Goal: Task Accomplishment & Management: Manage account settings

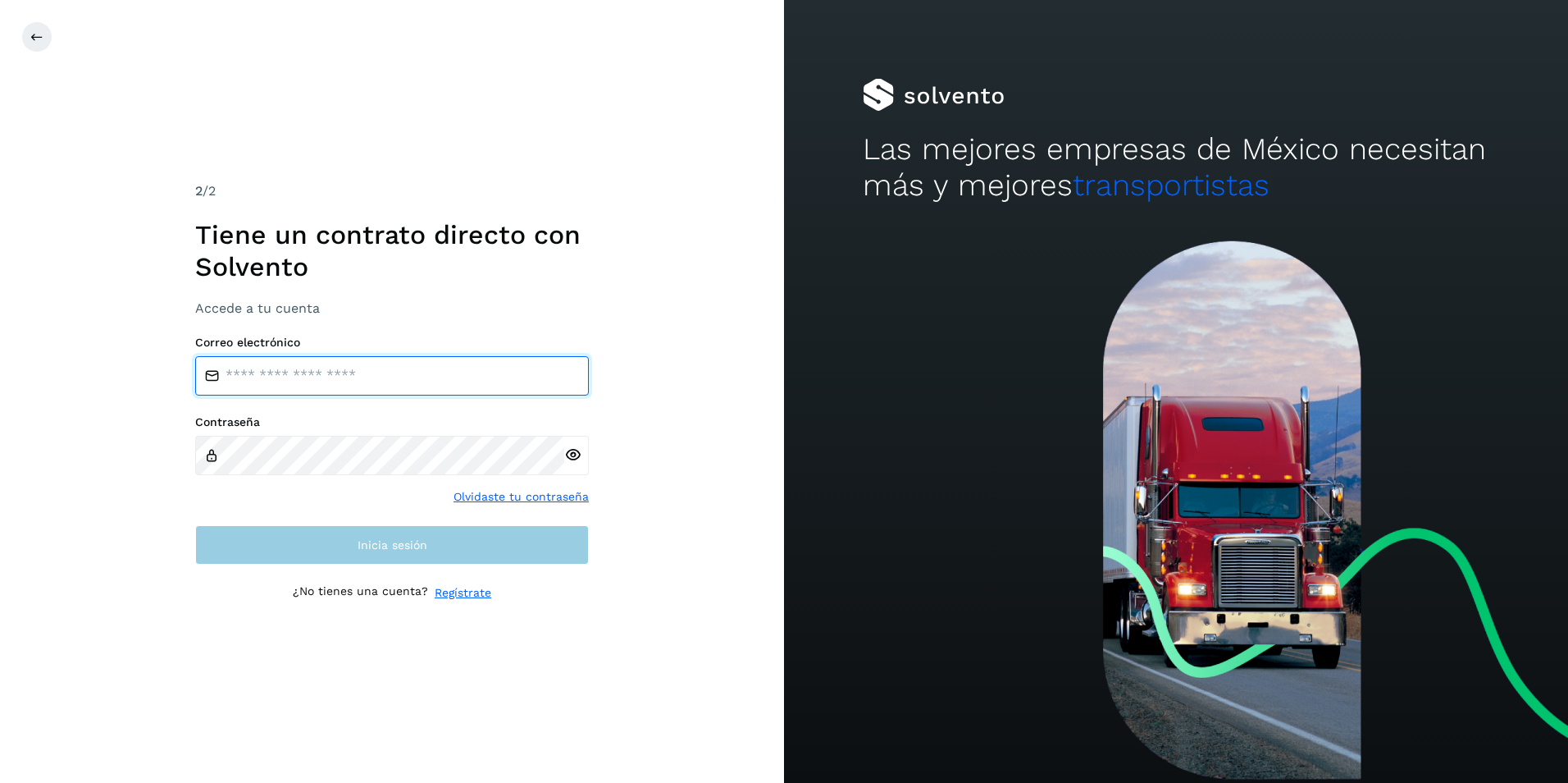
type input "**********"
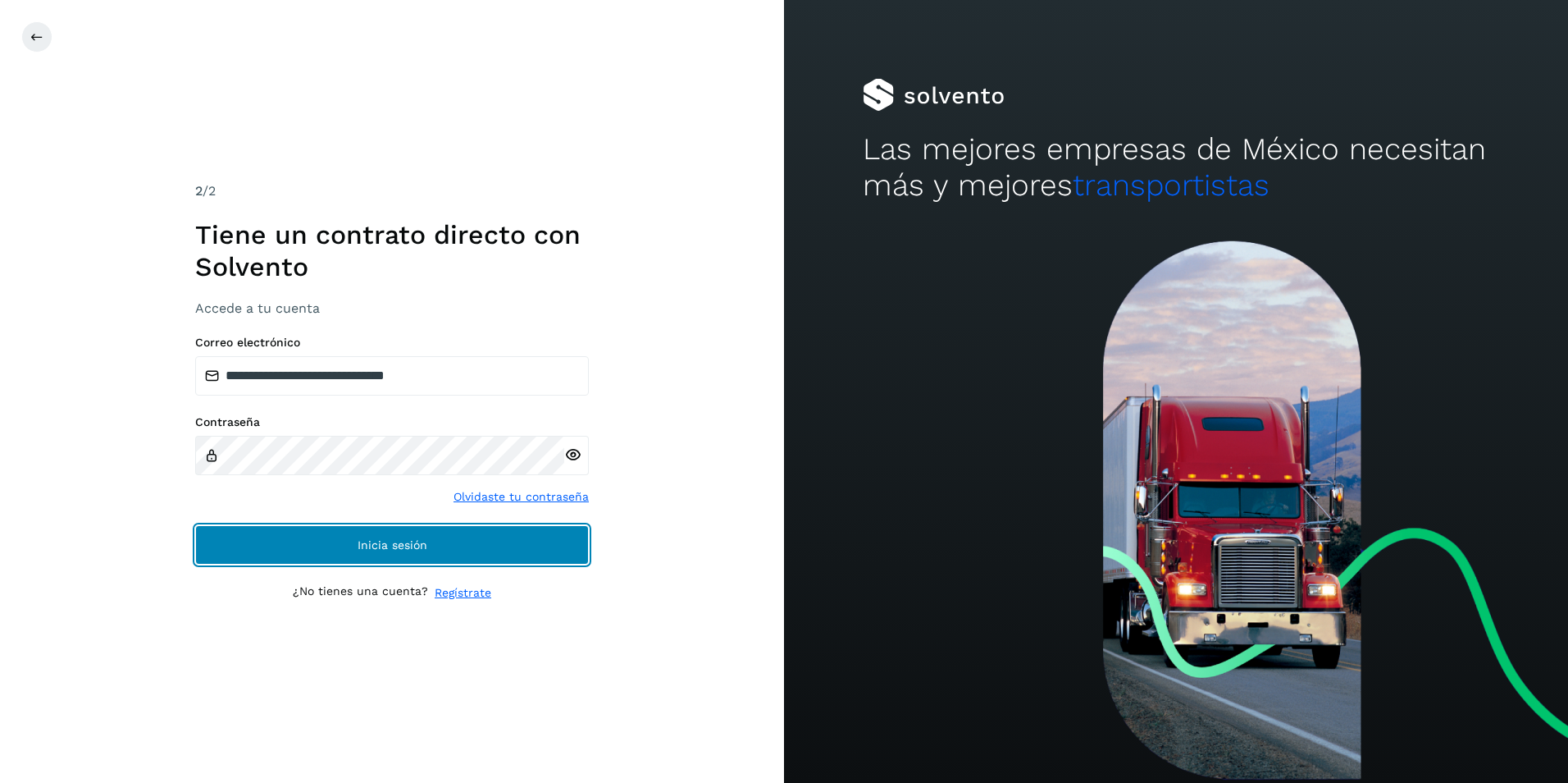
click at [355, 550] on button "Inicia sesión" at bounding box center [392, 545] width 393 height 40
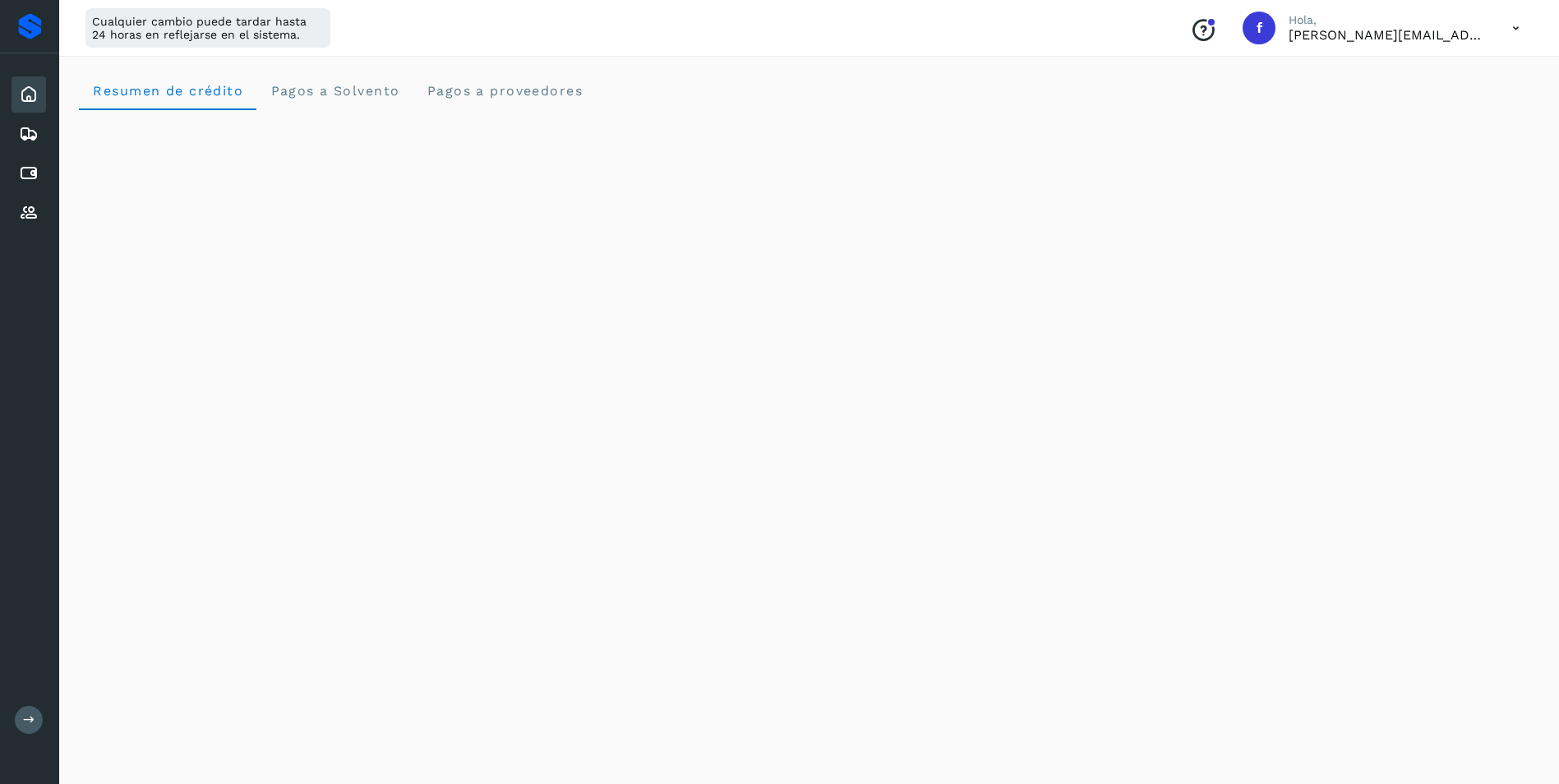
click at [1091, 93] on div "Resumen de crédito Pagos a Solvento Pagos a proveedores" at bounding box center [808, 91] width 1461 height 40
click at [27, 173] on icon at bounding box center [29, 173] width 20 height 20
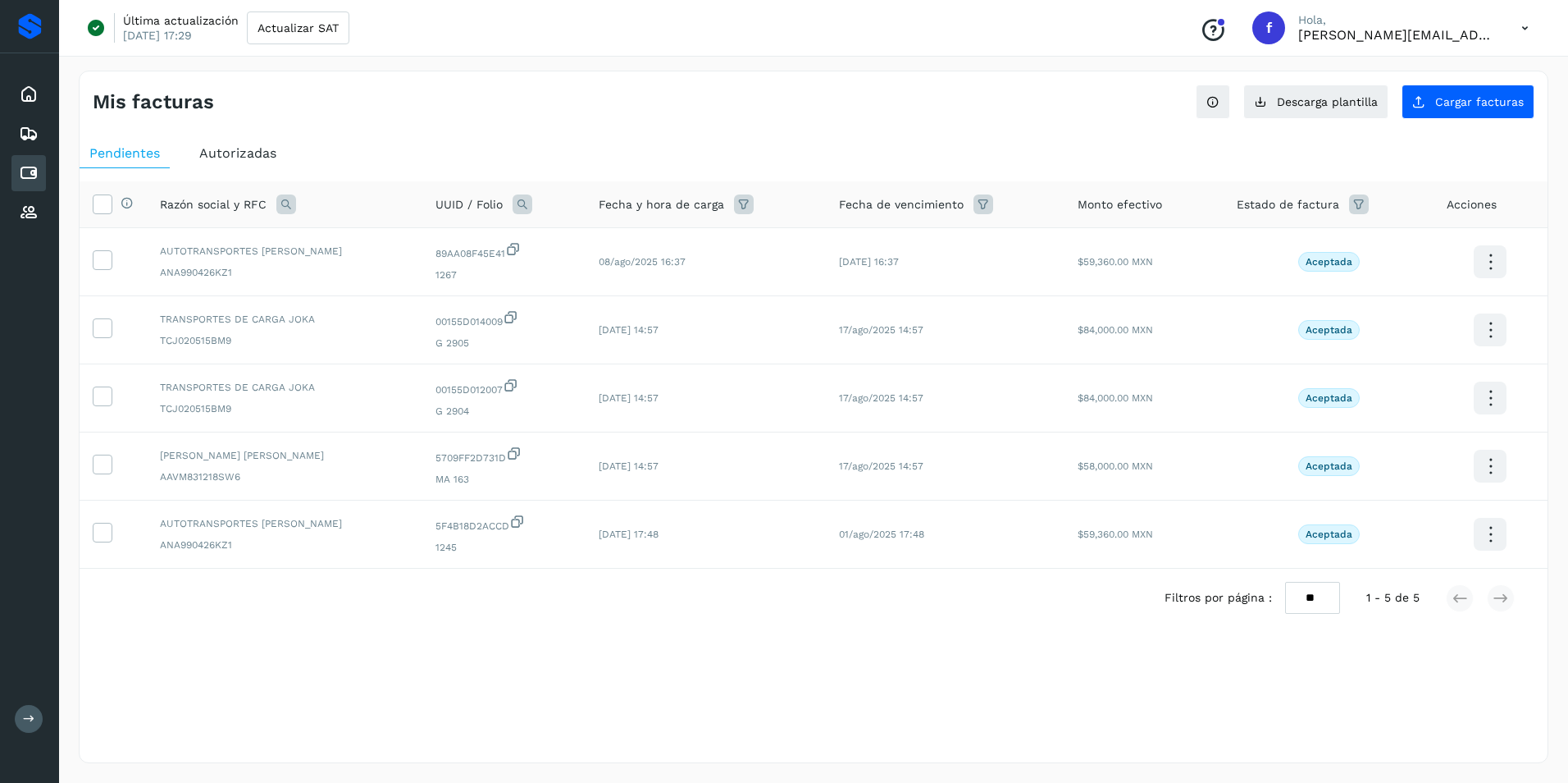
click at [252, 153] on span "Autorizadas" at bounding box center [238, 153] width 77 height 16
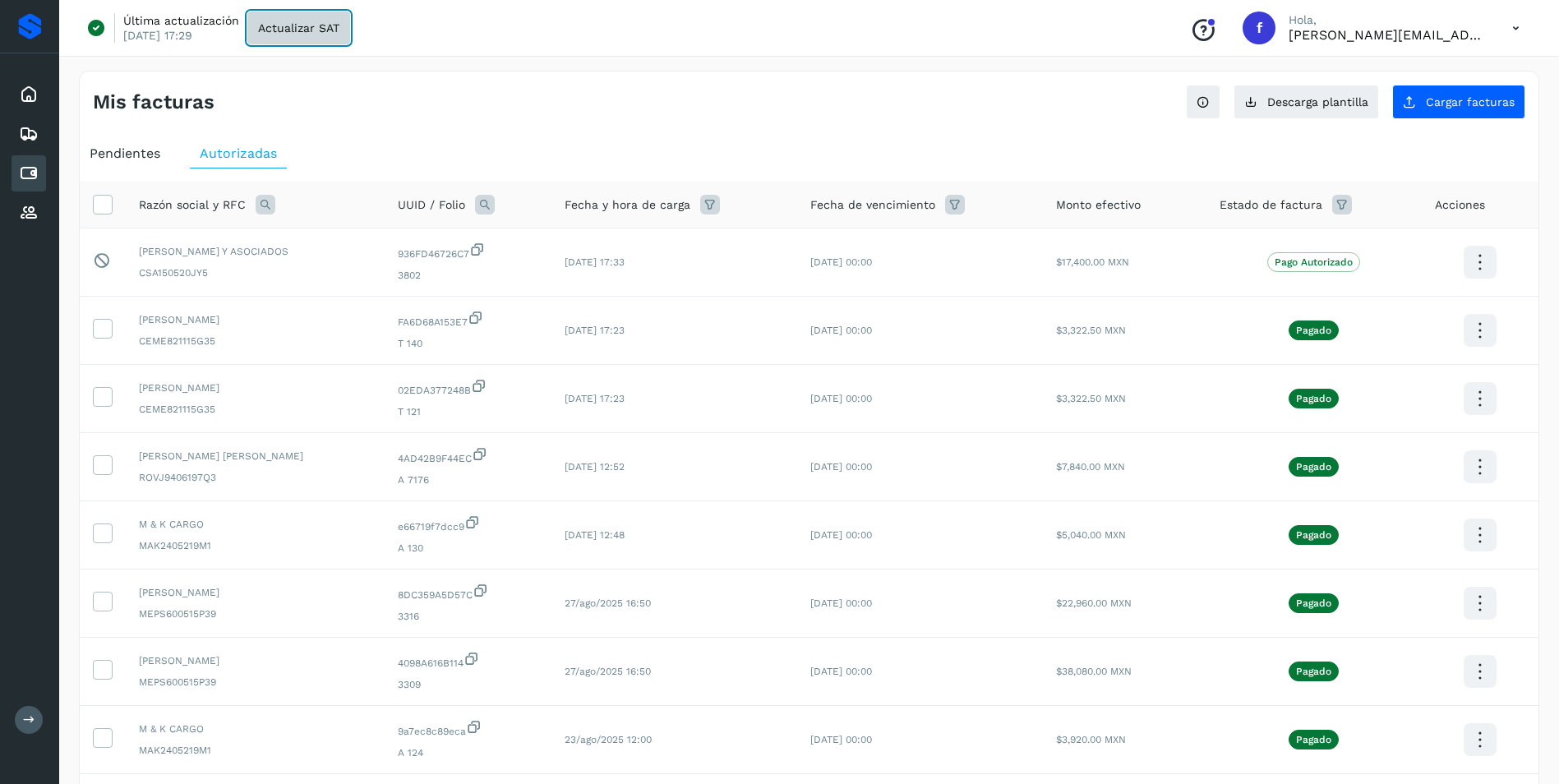
click at [303, 28] on span "Actualizar SAT" at bounding box center [298, 28] width 81 height 12
click at [1424, 105] on button "Cargar facturas" at bounding box center [1458, 102] width 133 height 35
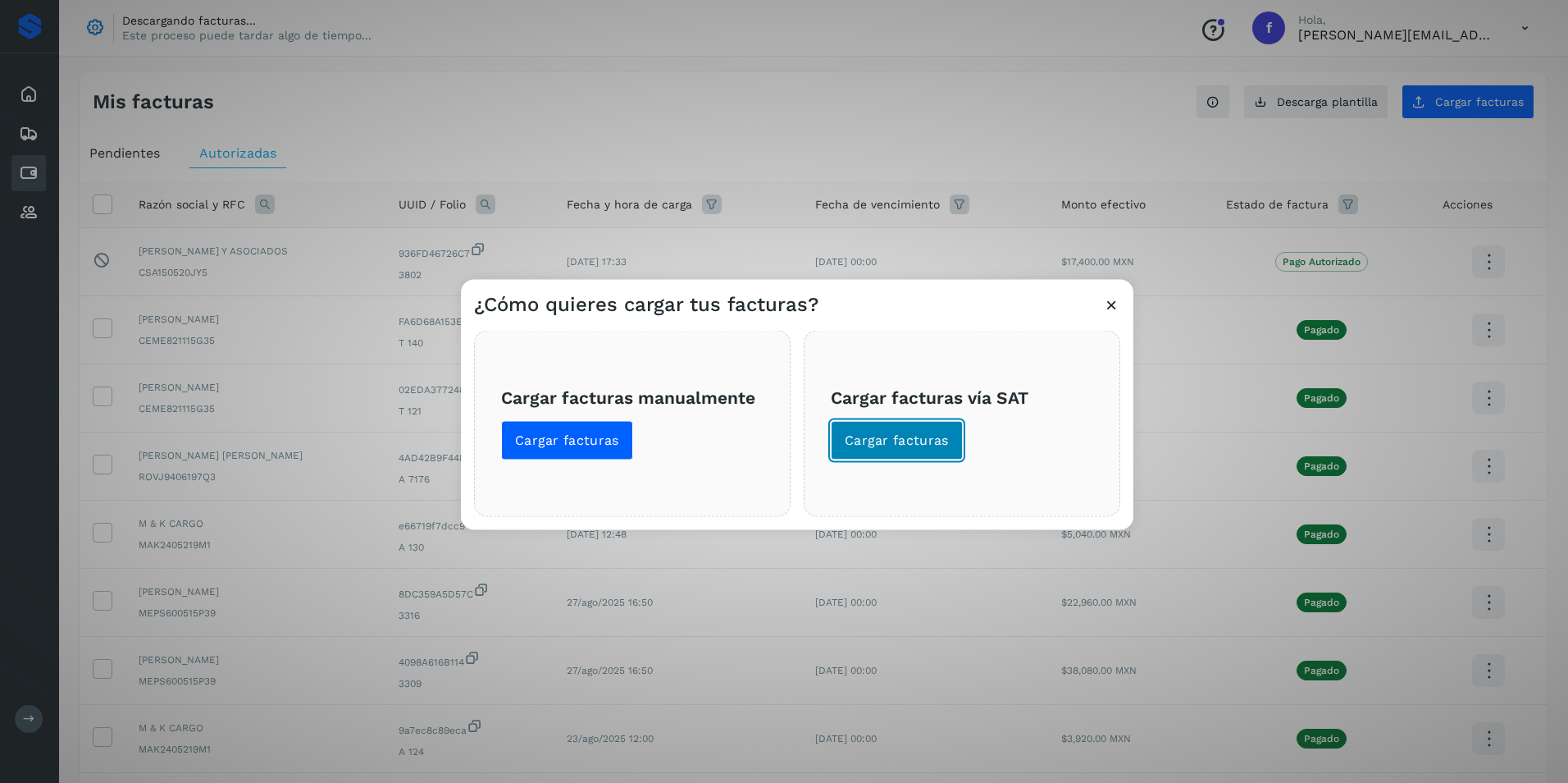
click at [888, 436] on span "Cargar facturas" at bounding box center [897, 441] width 104 height 18
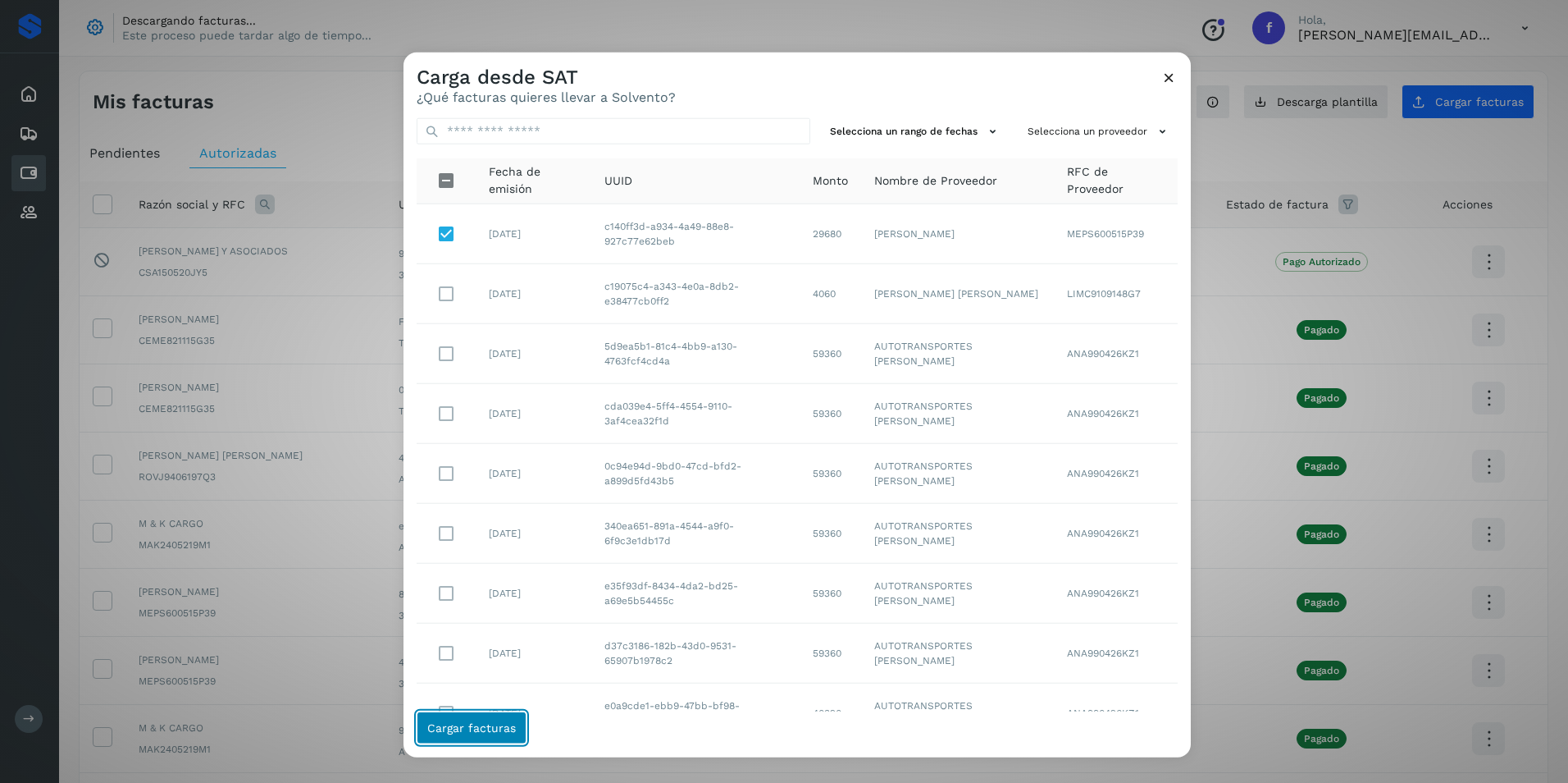
click at [489, 724] on span "Cargar facturas" at bounding box center [471, 727] width 88 height 12
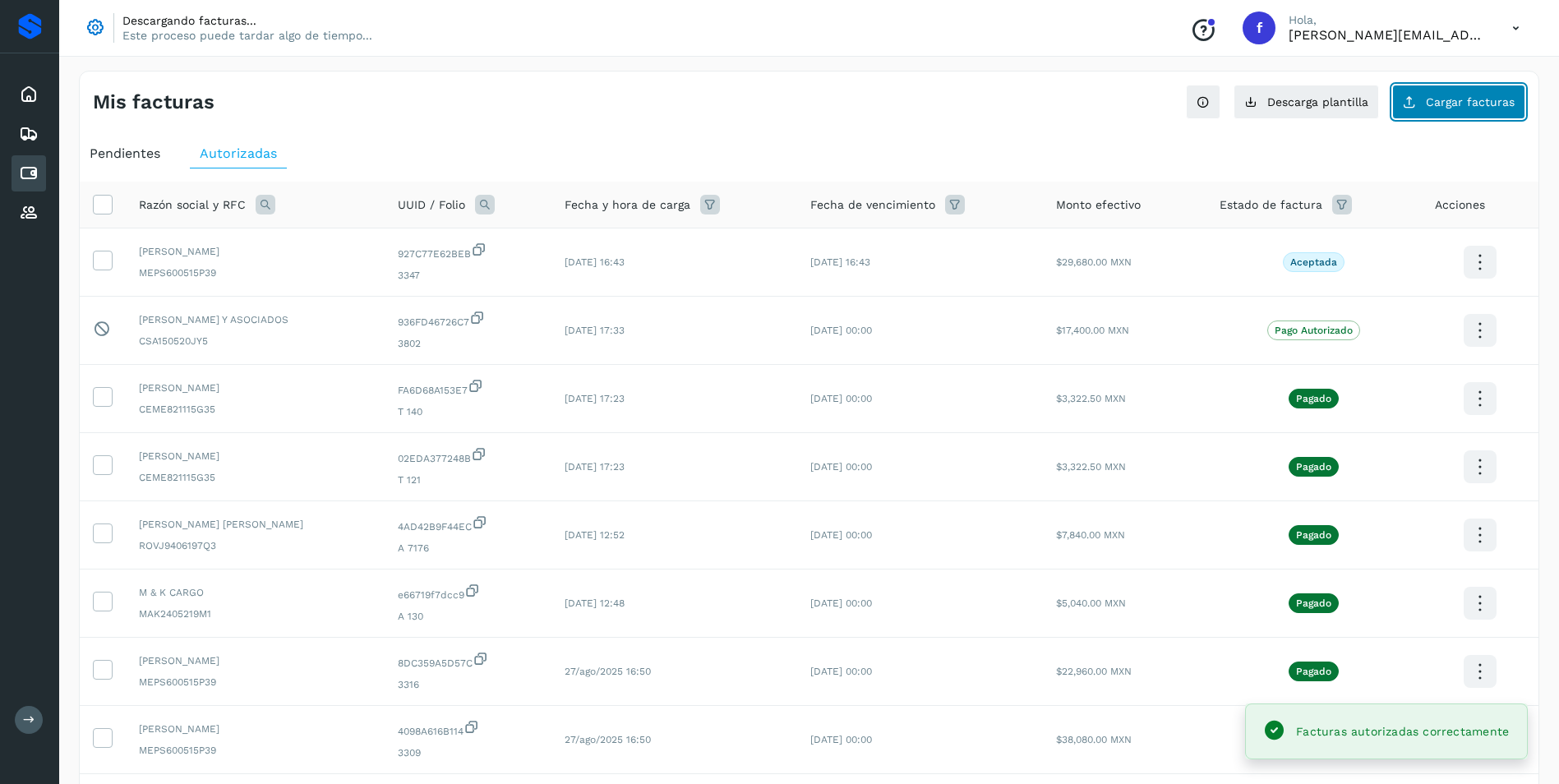
click at [1430, 105] on span "Cargar facturas" at bounding box center [1470, 102] width 88 height 12
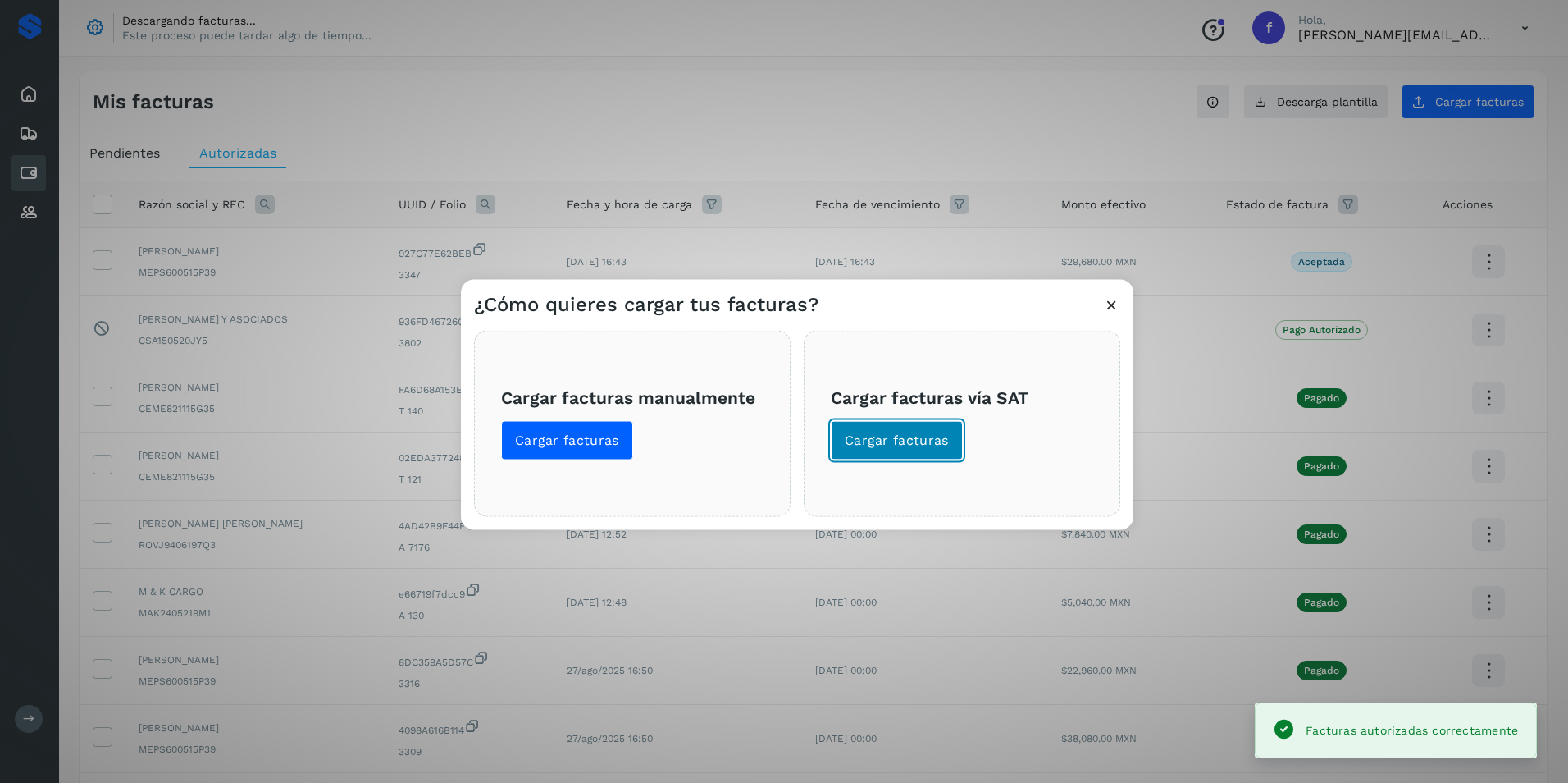
click at [859, 448] on span "Cargar facturas" at bounding box center [897, 441] width 104 height 18
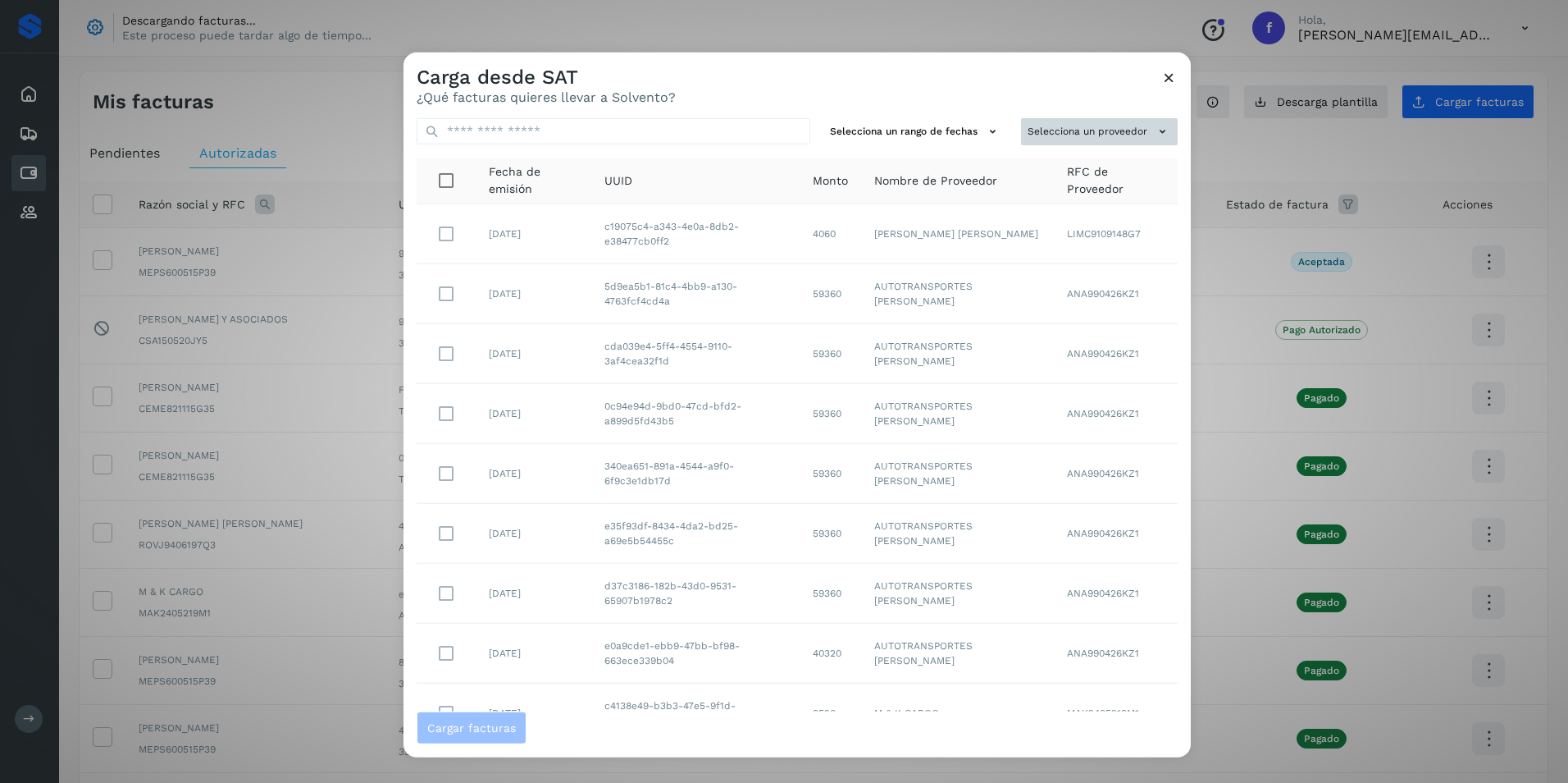
click at [1087, 132] on button "Selecciona un proveedor" at bounding box center [1099, 131] width 157 height 27
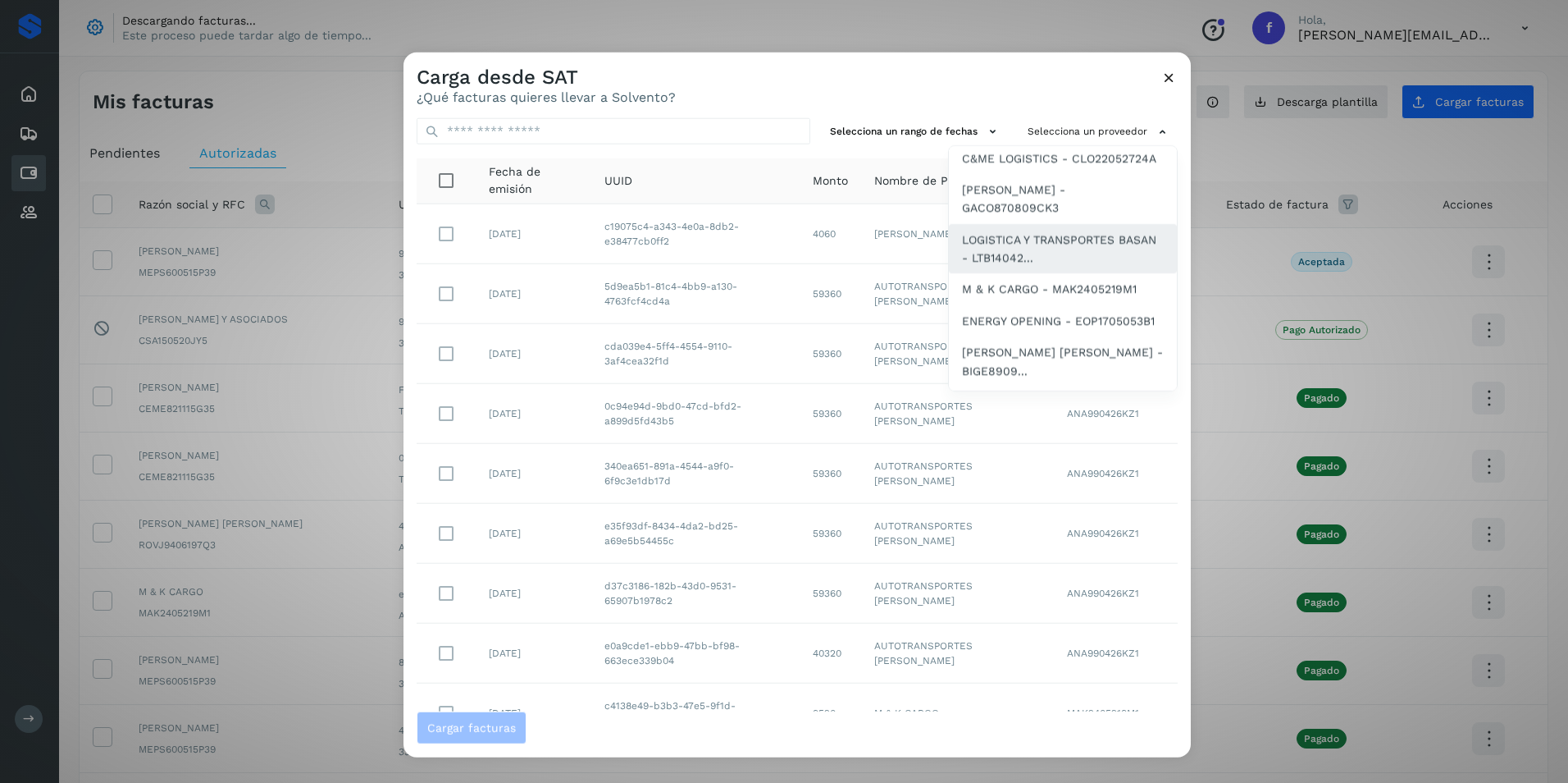
scroll to position [246, 0]
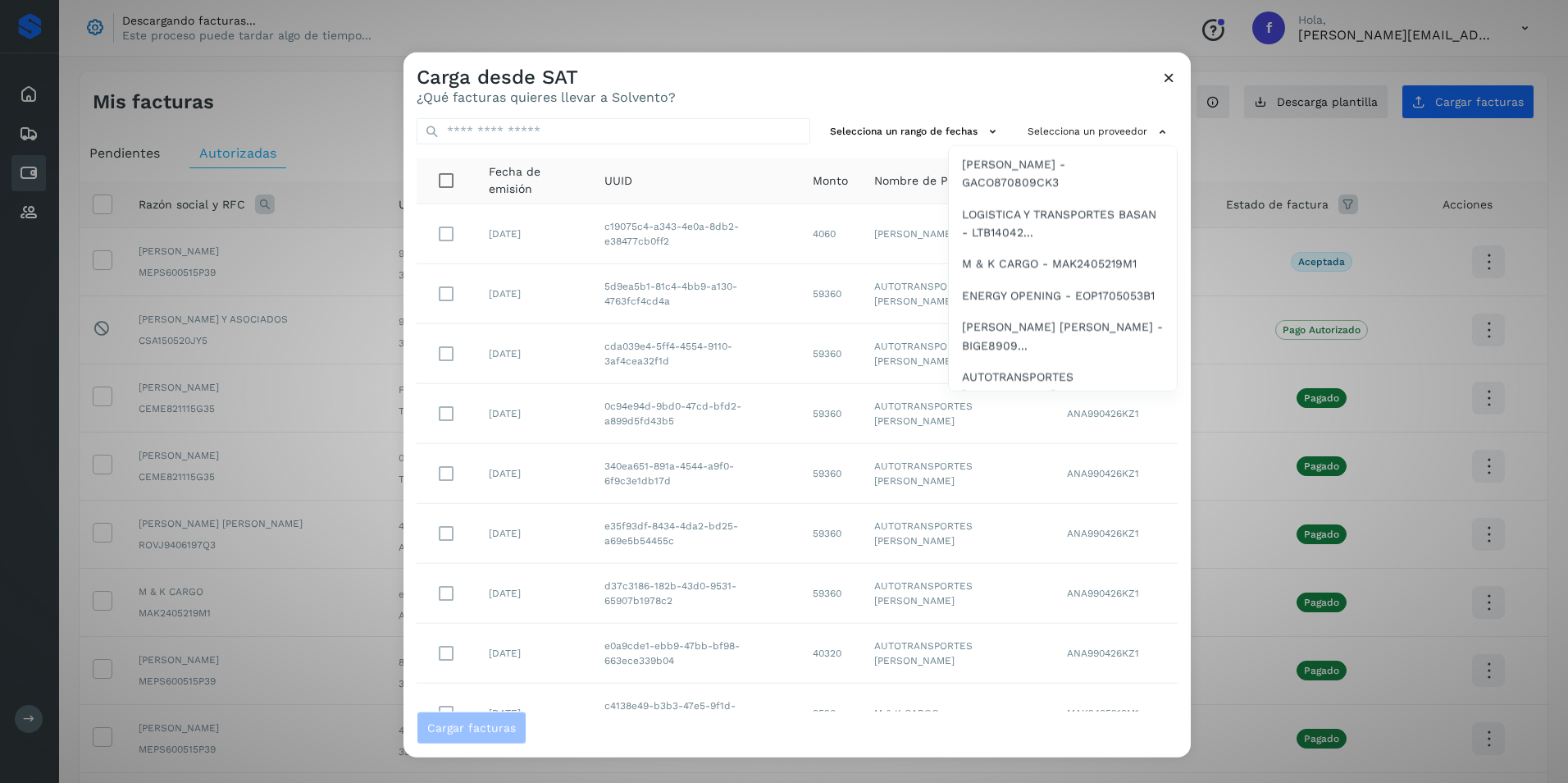
click at [1024, 272] on span "M & K CARGO - MAK2405219M1" at bounding box center [1049, 263] width 175 height 18
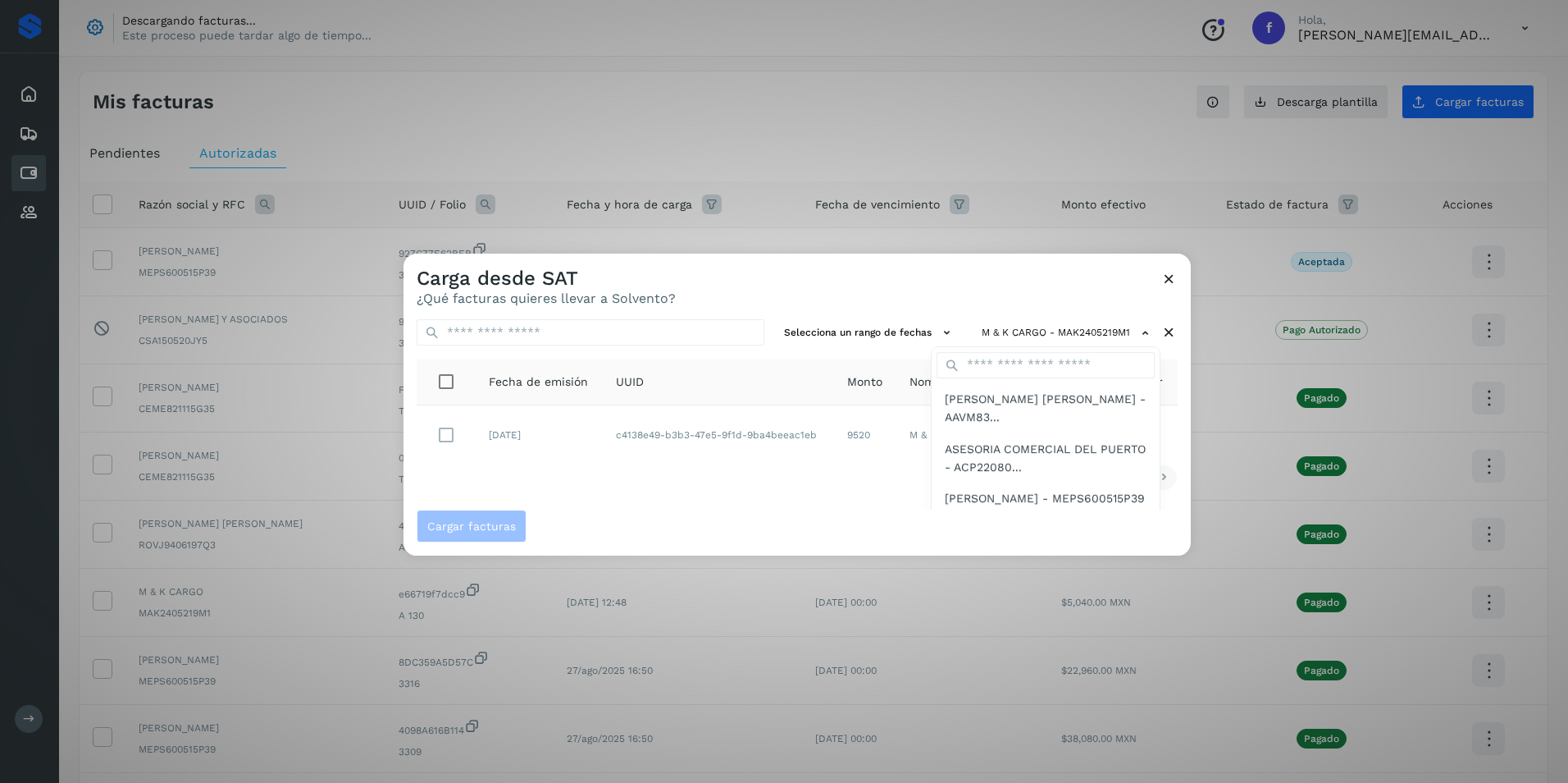
click at [835, 493] on div at bounding box center [1187, 644] width 1568 height 783
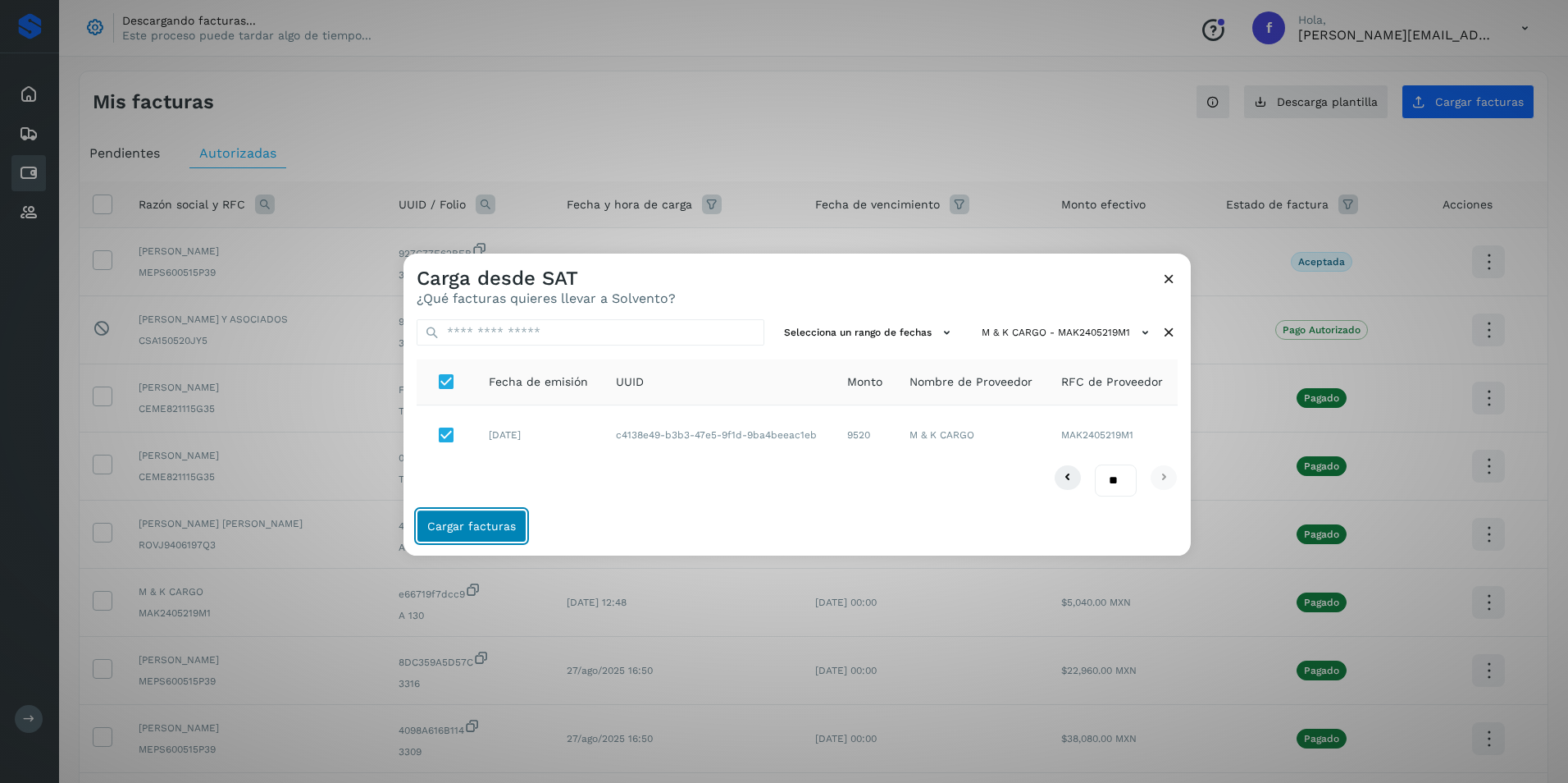
click at [508, 526] on span "Cargar facturas" at bounding box center [471, 526] width 88 height 12
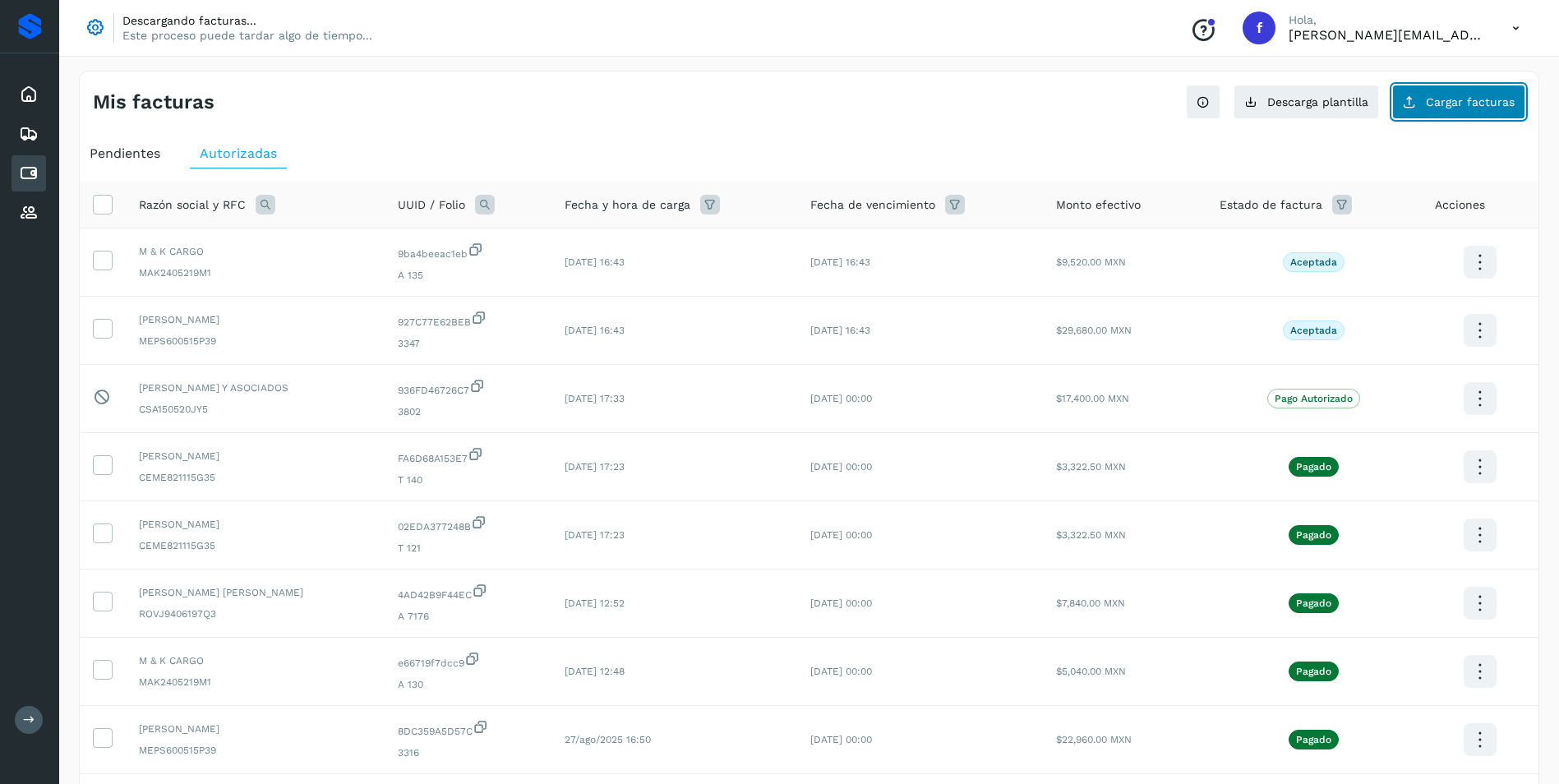
click at [1461, 104] on span "Cargar facturas" at bounding box center [1470, 102] width 88 height 12
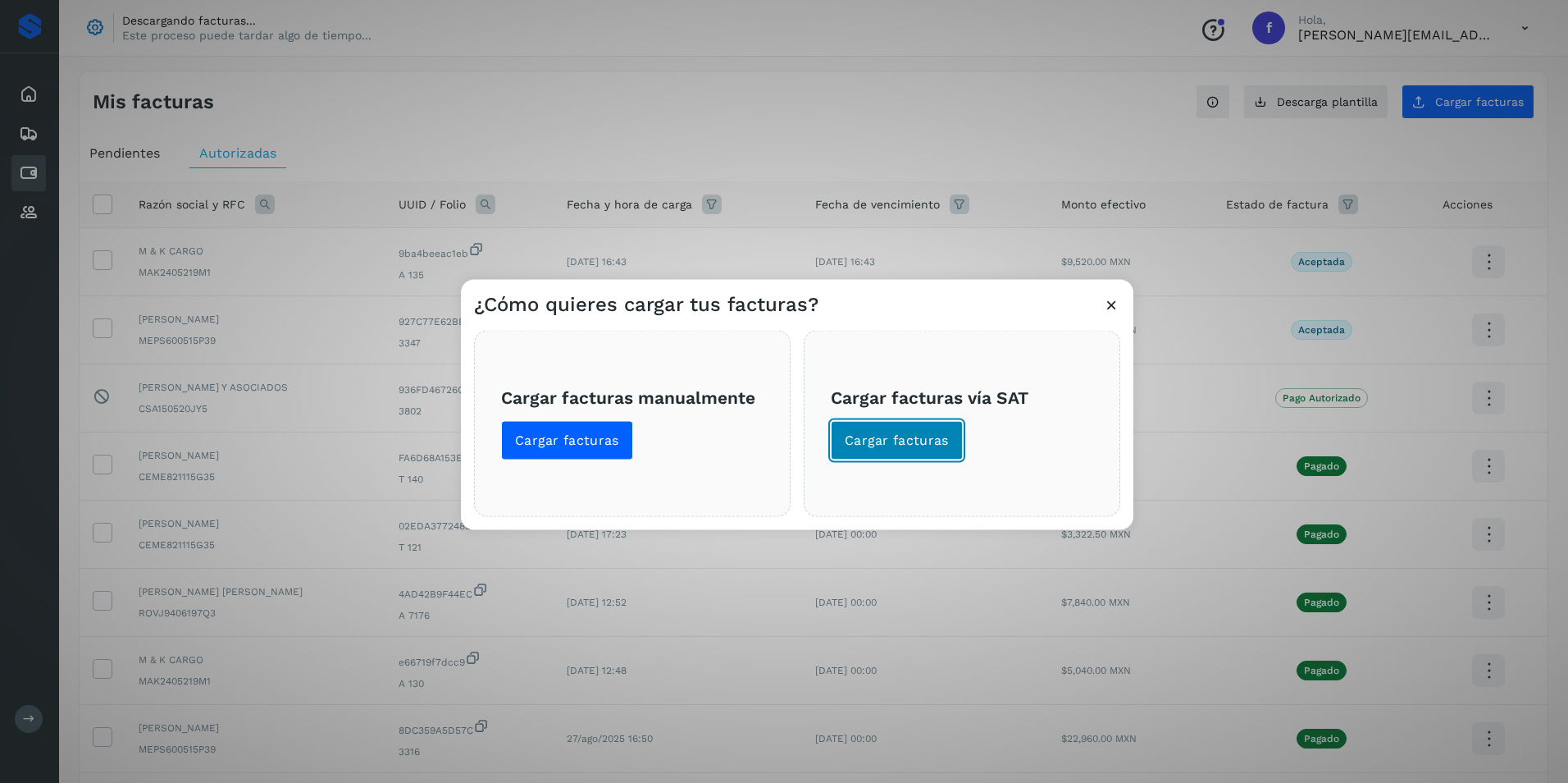
click at [939, 442] on span "Cargar facturas" at bounding box center [897, 441] width 104 height 18
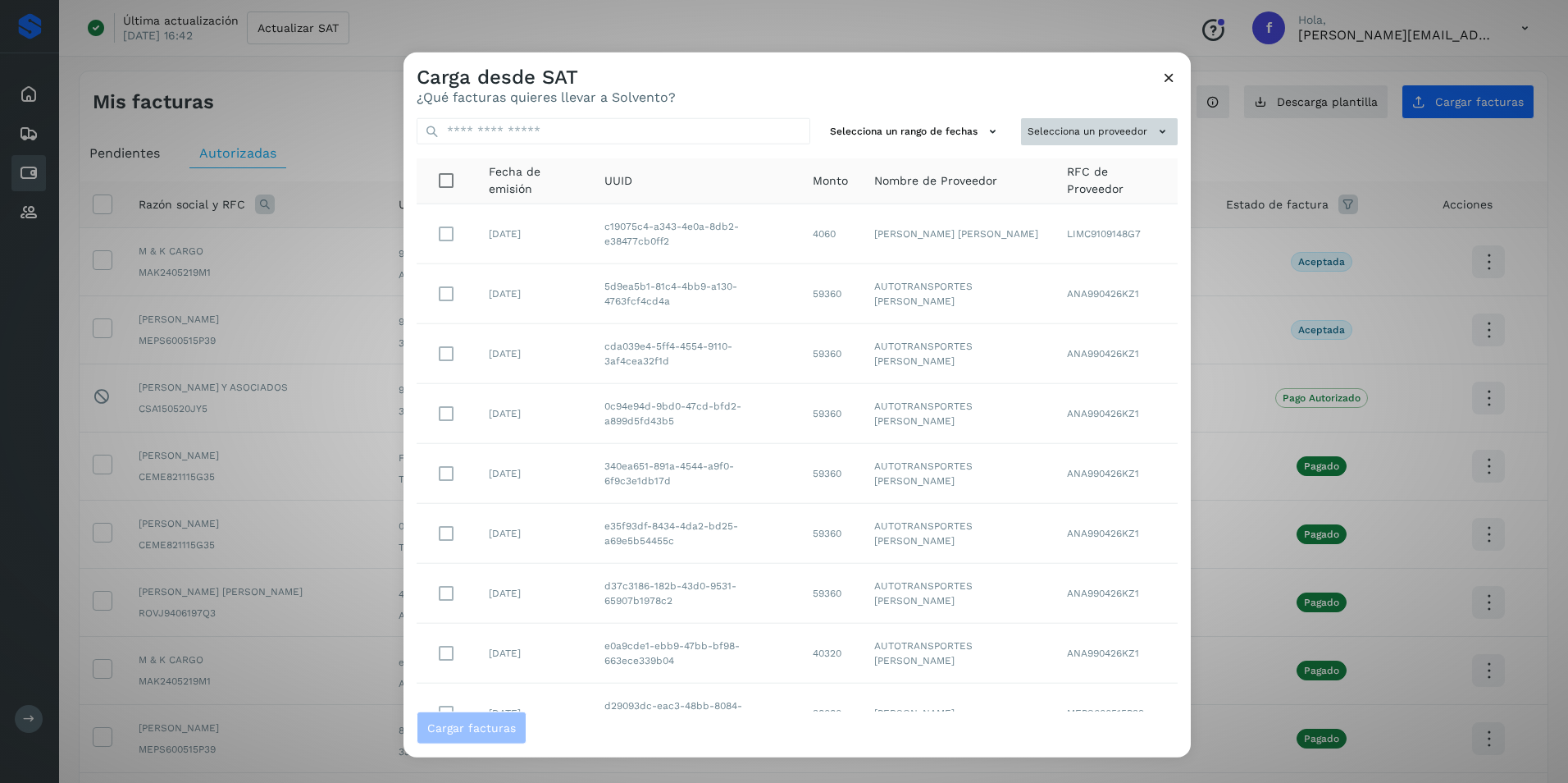
click at [1108, 125] on button "Selecciona un proveedor" at bounding box center [1099, 131] width 157 height 27
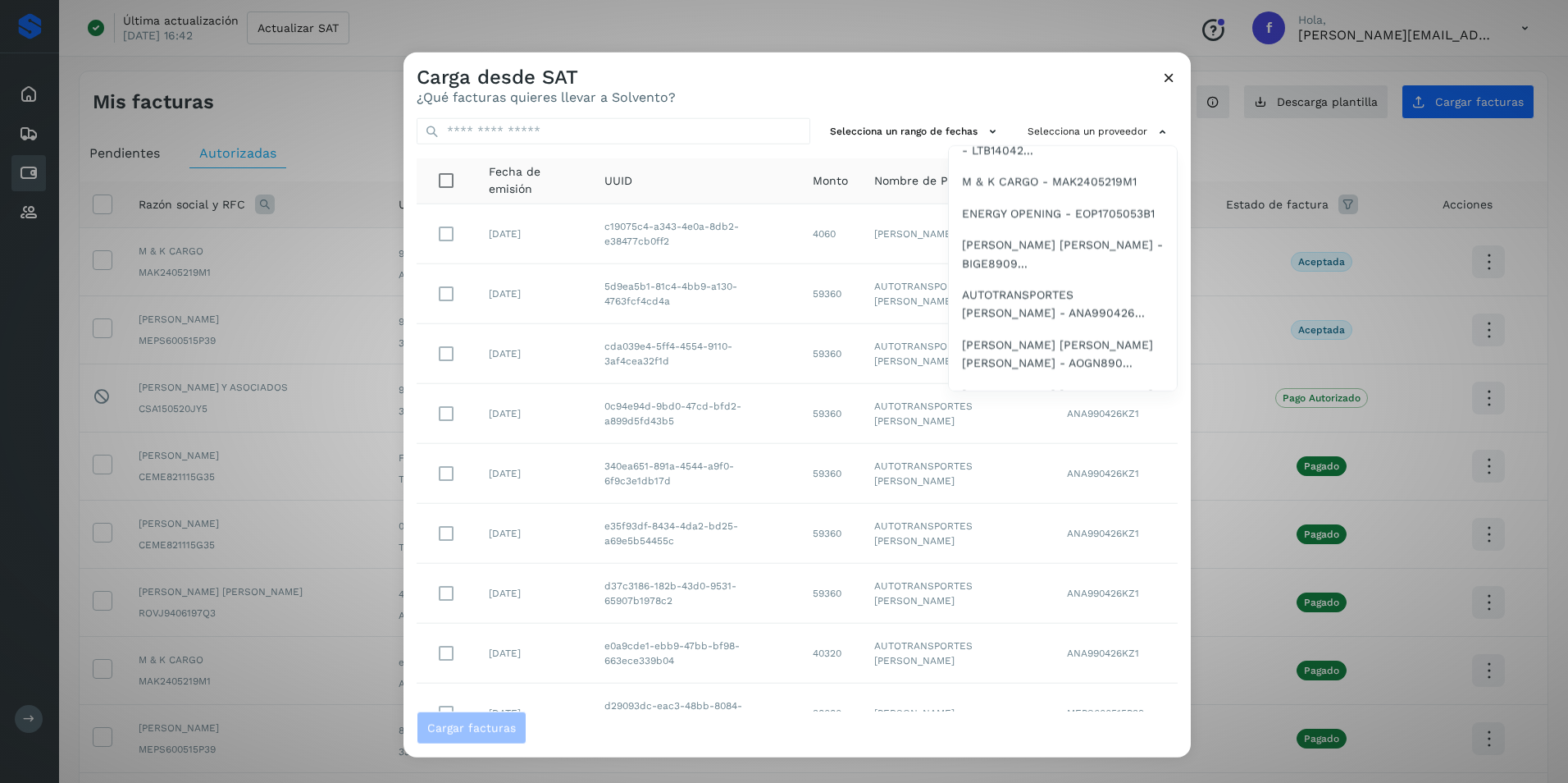
scroll to position [410, 0]
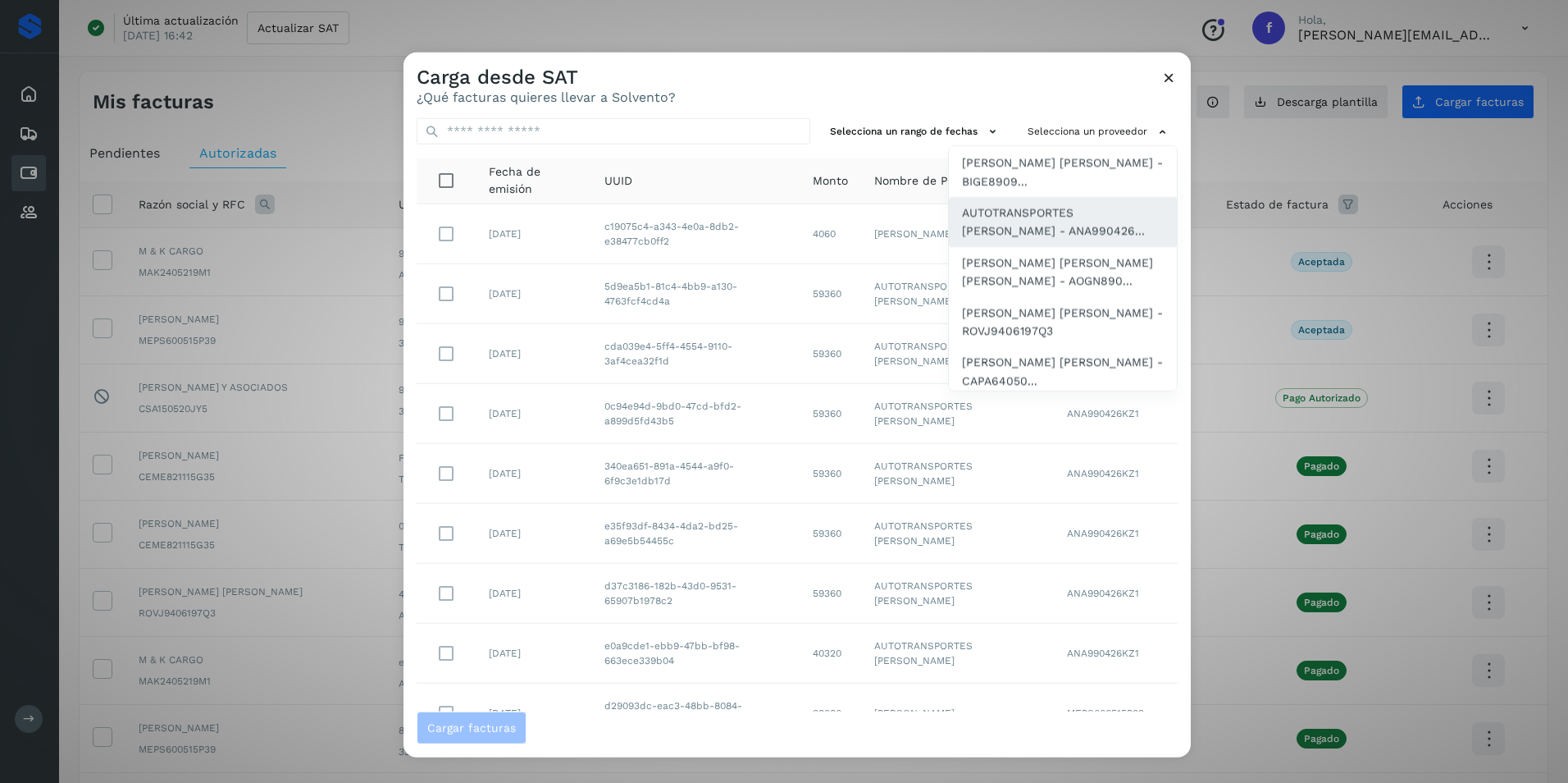
click at [1052, 240] on span "AUTOTRANSPORTES [PERSON_NAME] - ANA990426..." at bounding box center [1062, 222] width 202 height 37
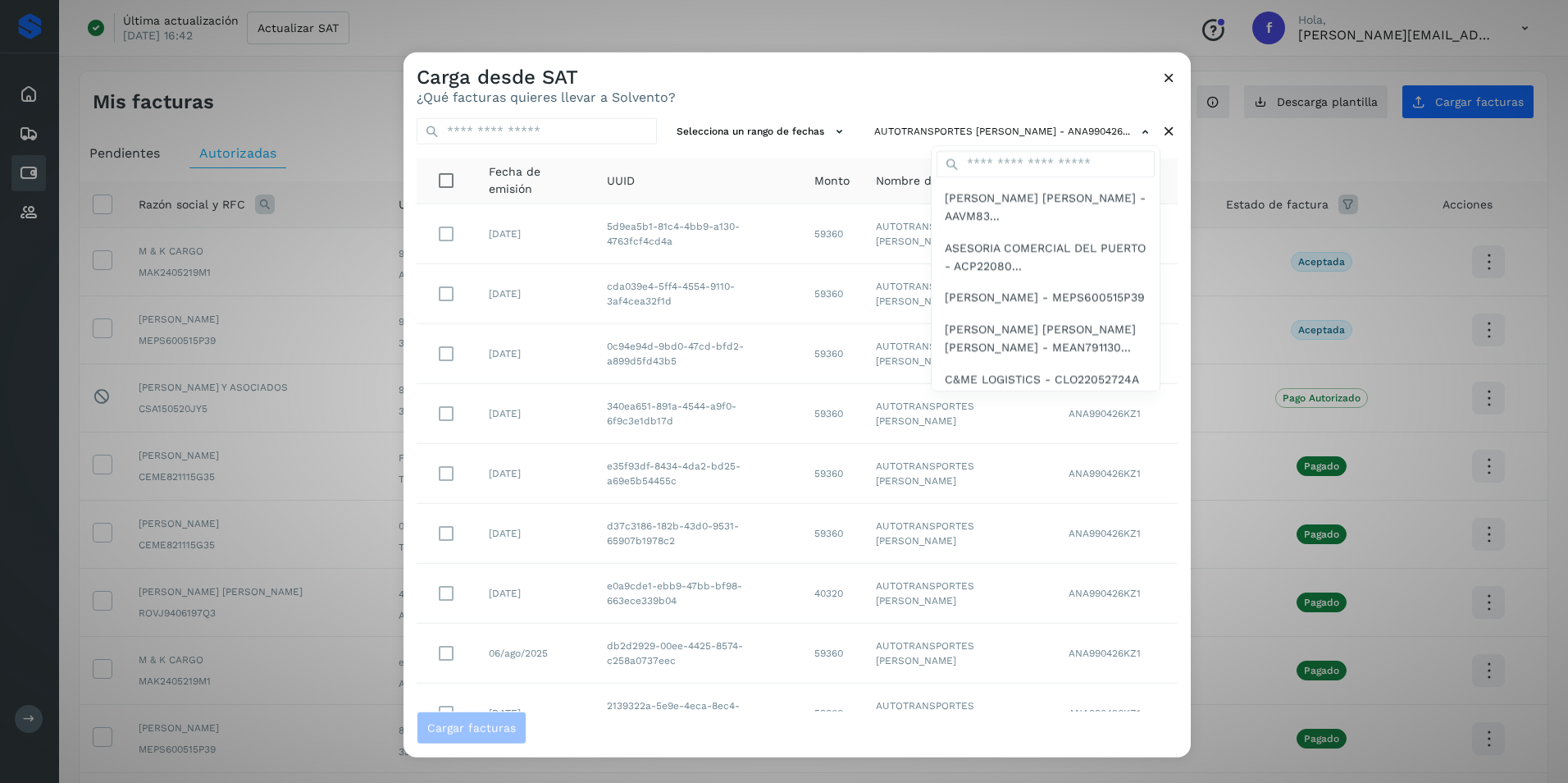
click at [1169, 228] on div at bounding box center [1187, 444] width 1568 height 783
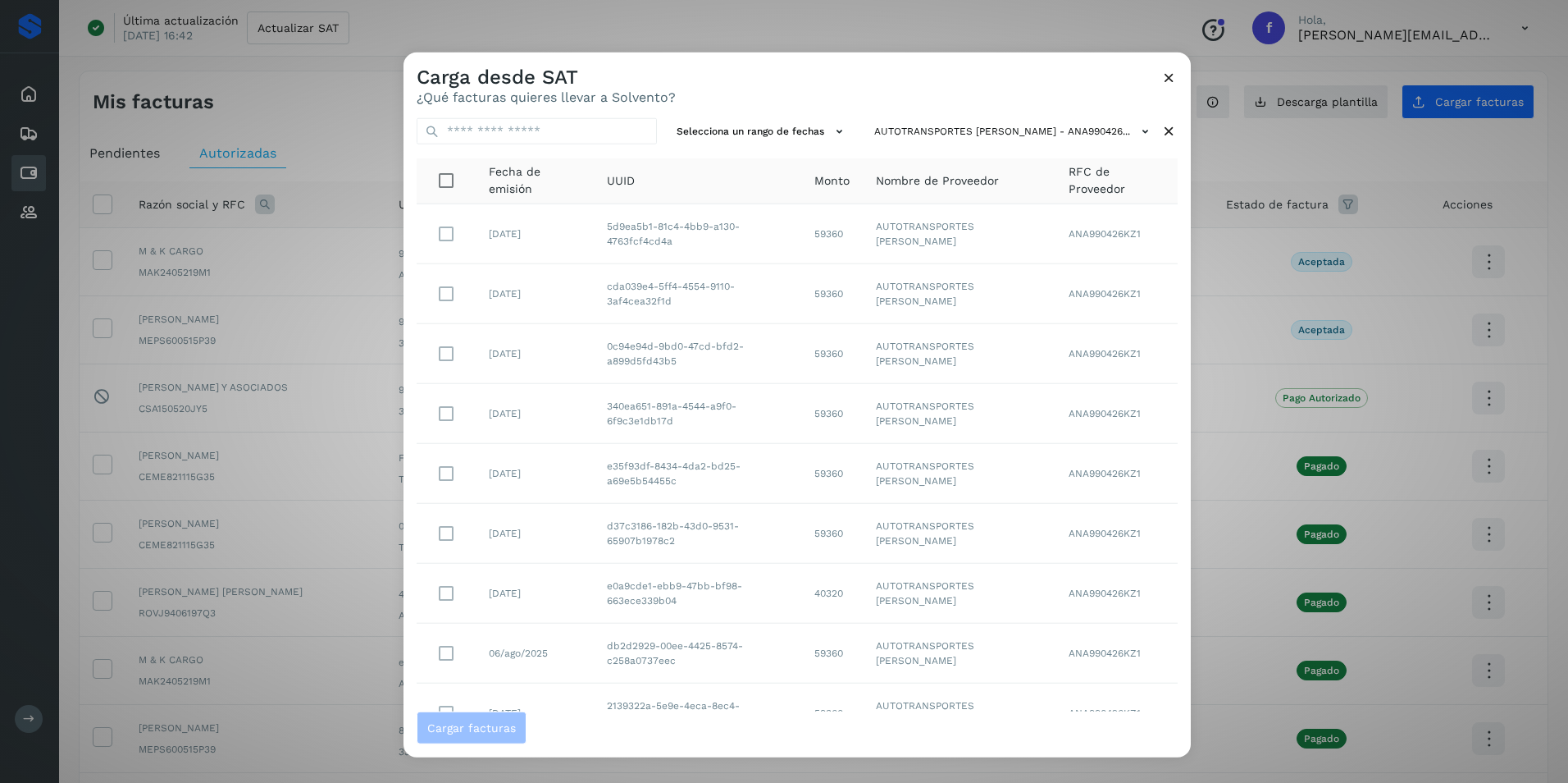
scroll to position [136, 0]
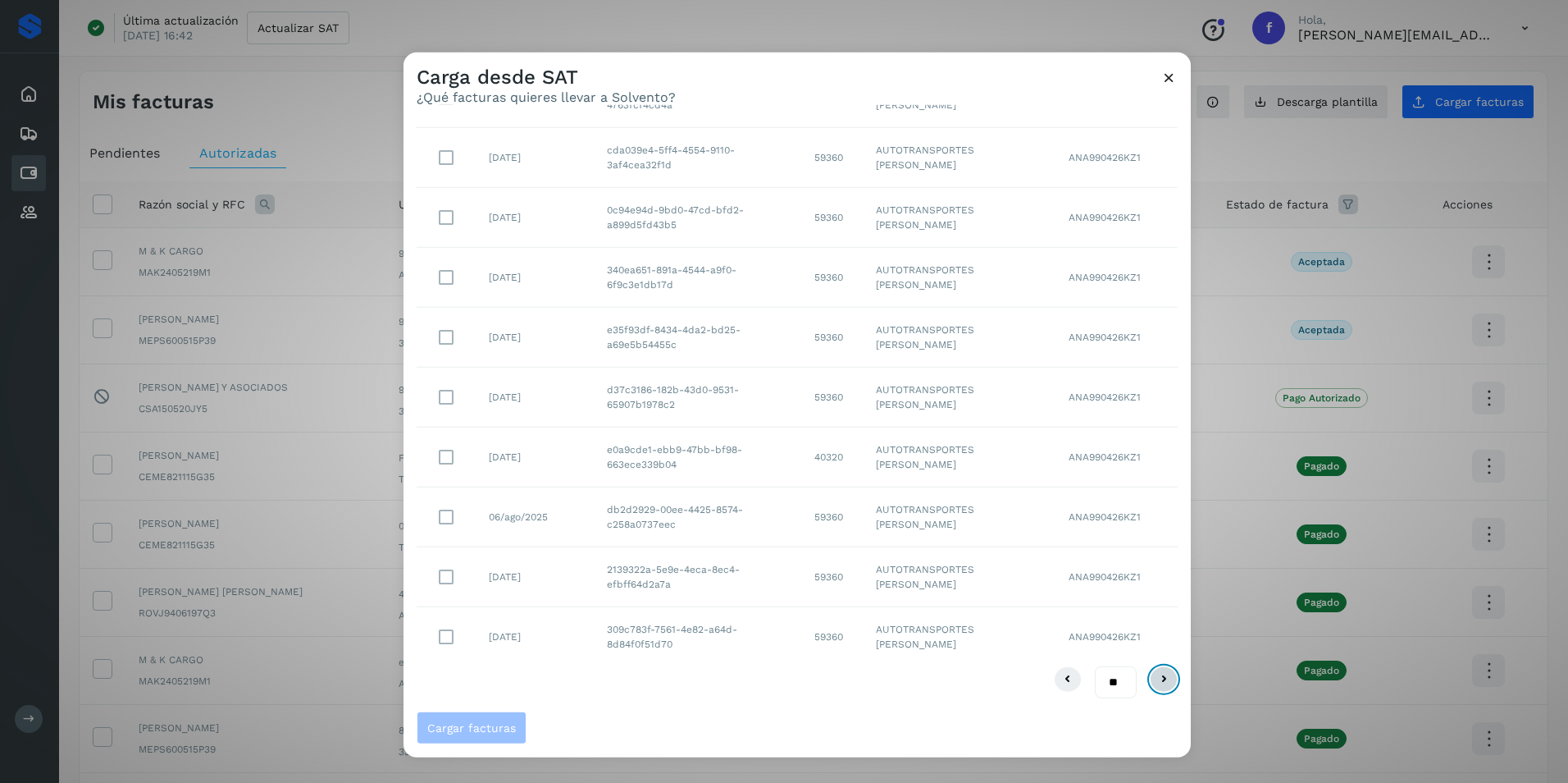
click at [1154, 684] on icon at bounding box center [1164, 679] width 20 height 20
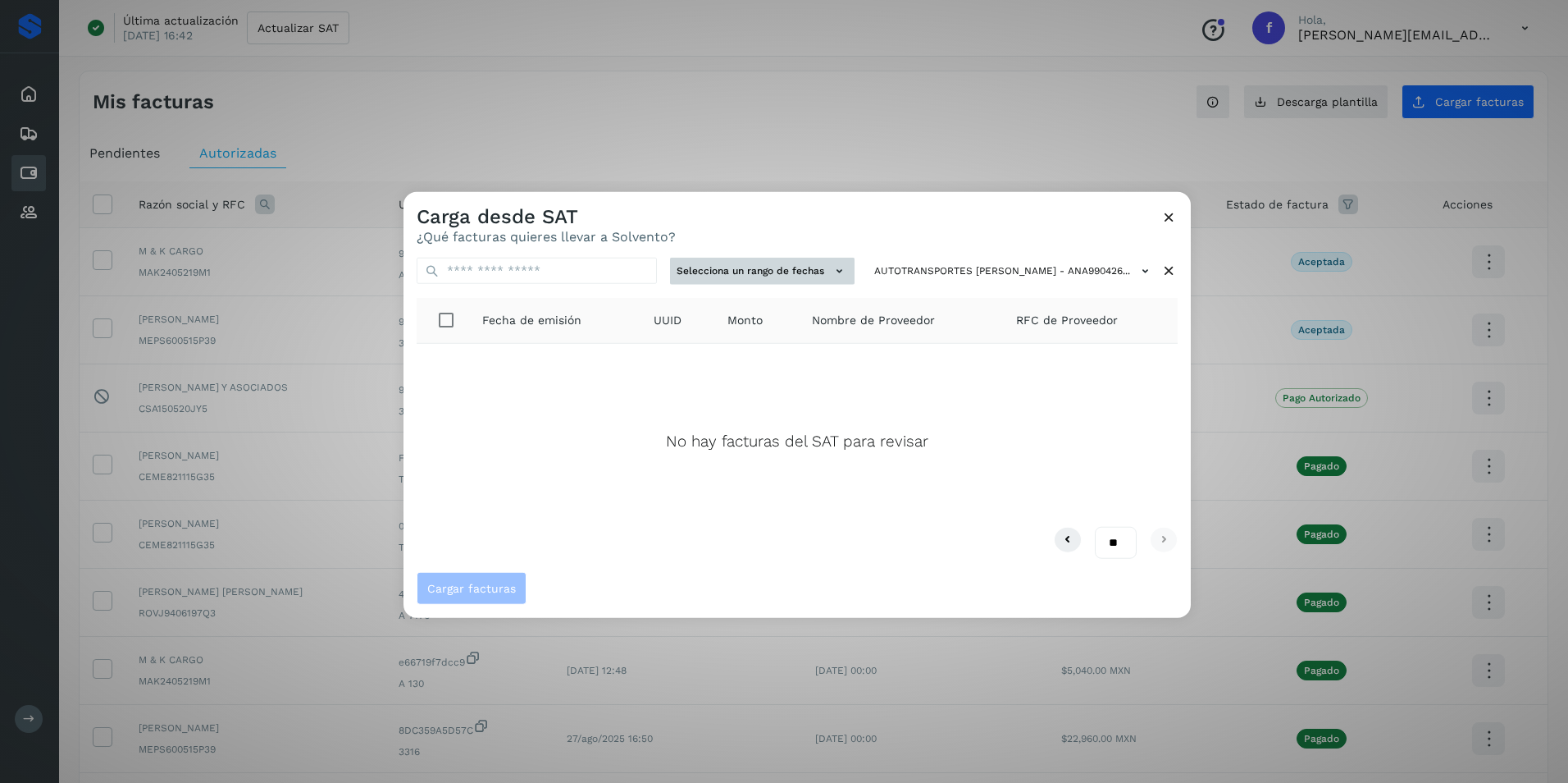
click at [841, 267] on button "Selecciona un rango de fechas" at bounding box center [762, 271] width 185 height 27
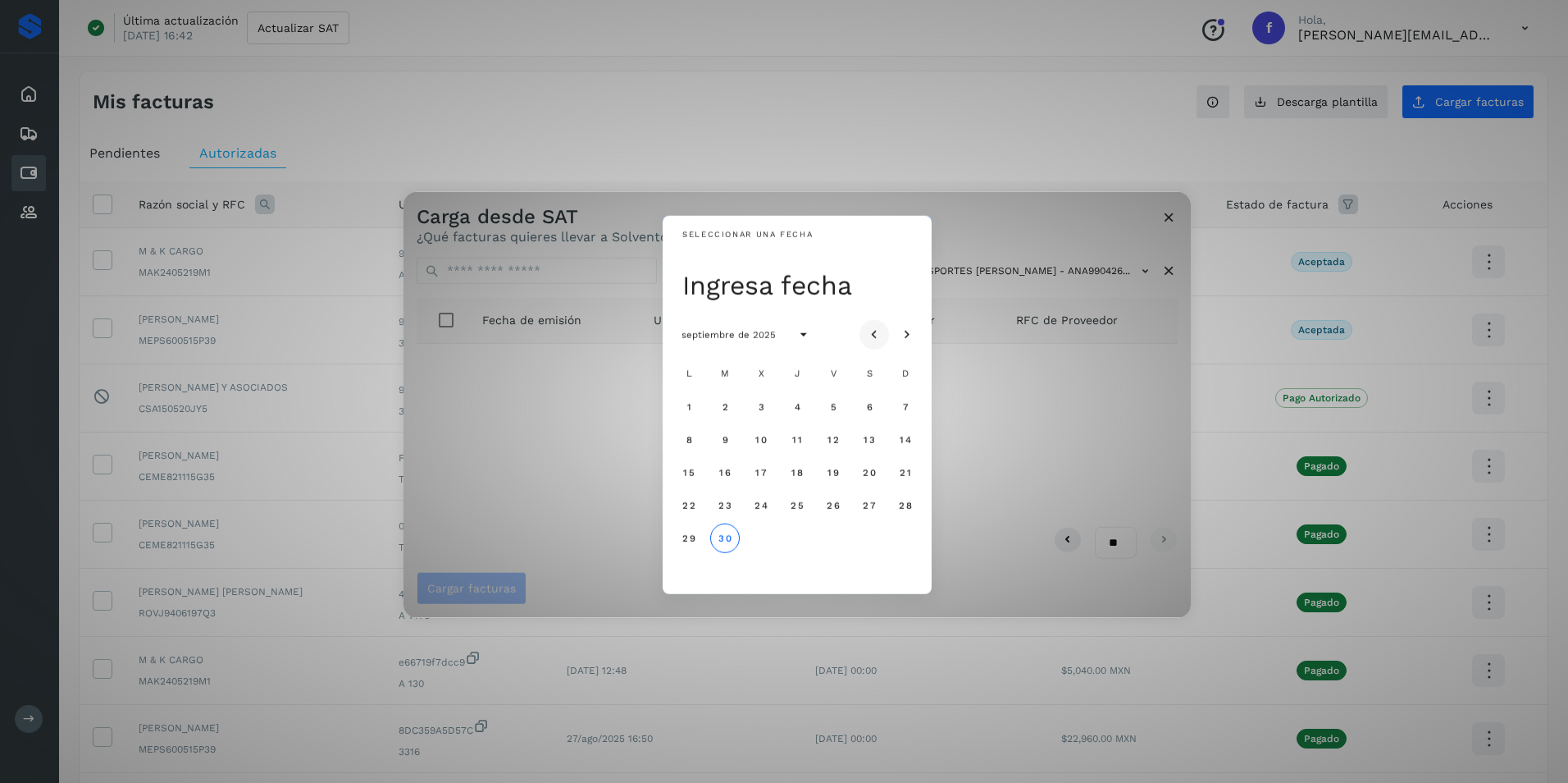
click at [879, 333] on icon "Mes anterior" at bounding box center [874, 335] width 16 height 17
click at [879, 335] on icon "Mes anterior" at bounding box center [874, 335] width 16 height 17
click at [875, 443] on span "12" at bounding box center [869, 439] width 12 height 12
click at [910, 333] on icon "Mes siguiente" at bounding box center [907, 335] width 16 height 17
click at [911, 339] on icon "Mes siguiente" at bounding box center [907, 335] width 16 height 17
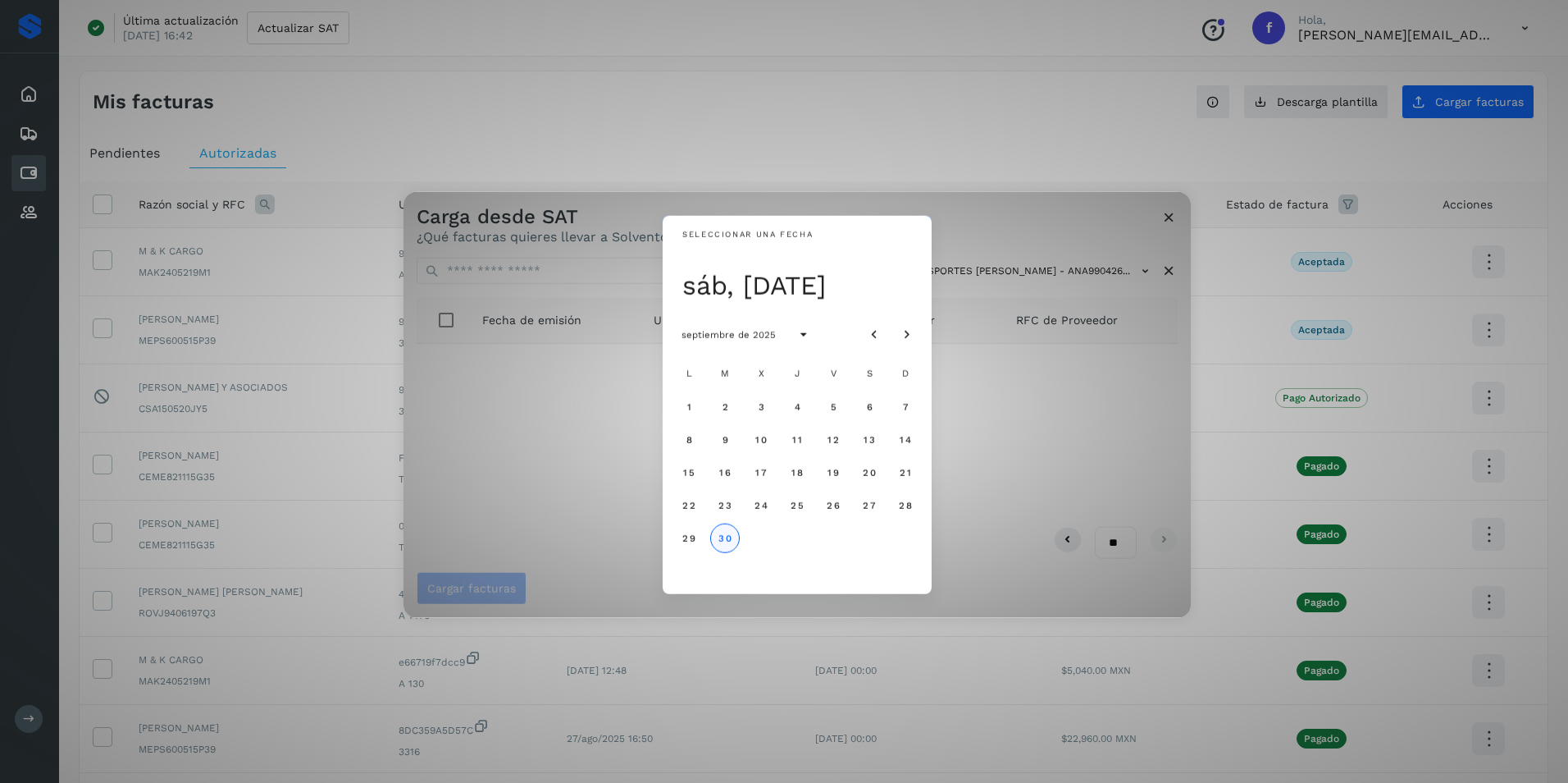
click at [727, 539] on span "30" at bounding box center [724, 537] width 14 height 12
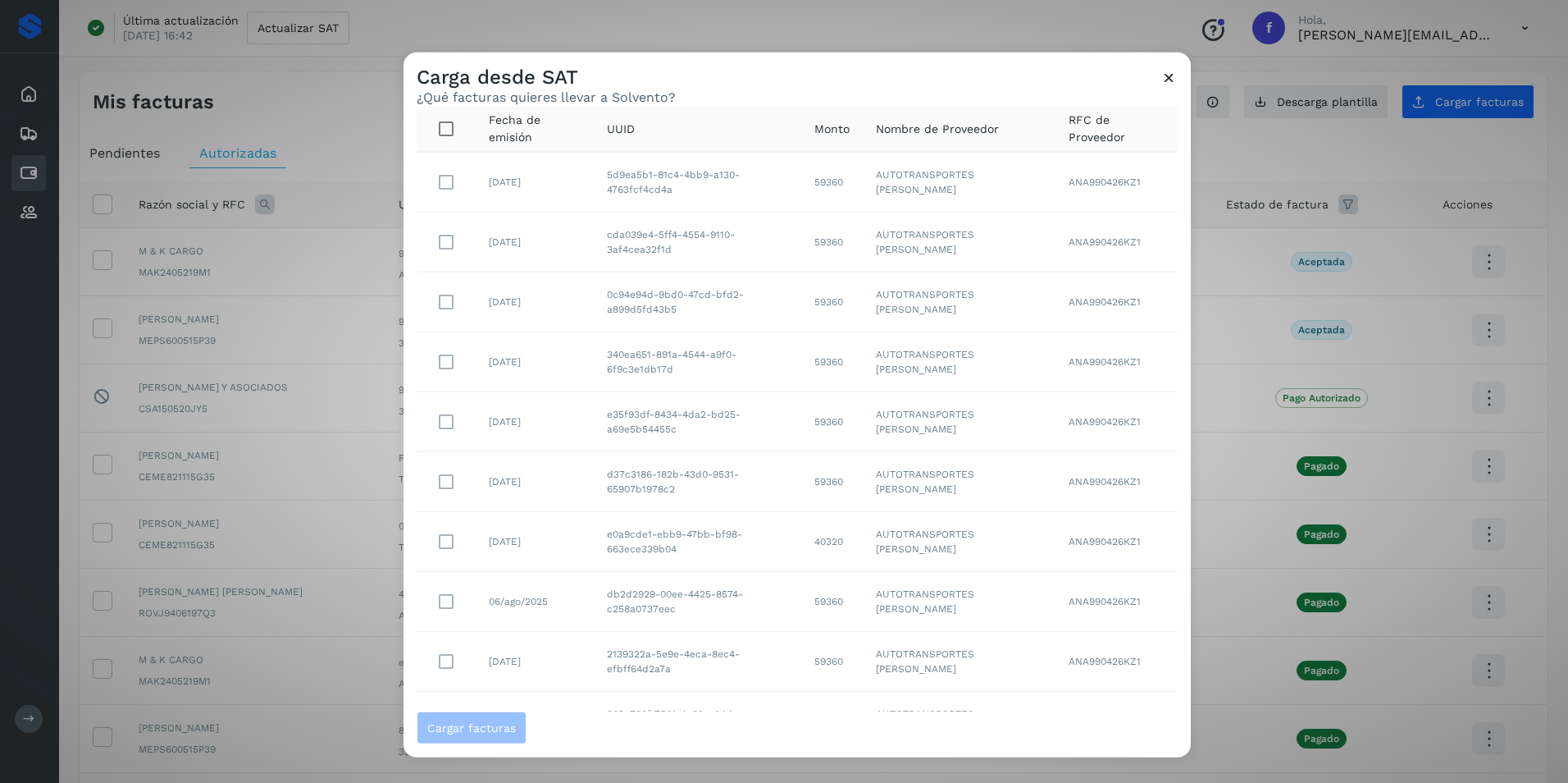
scroll to position [136, 0]
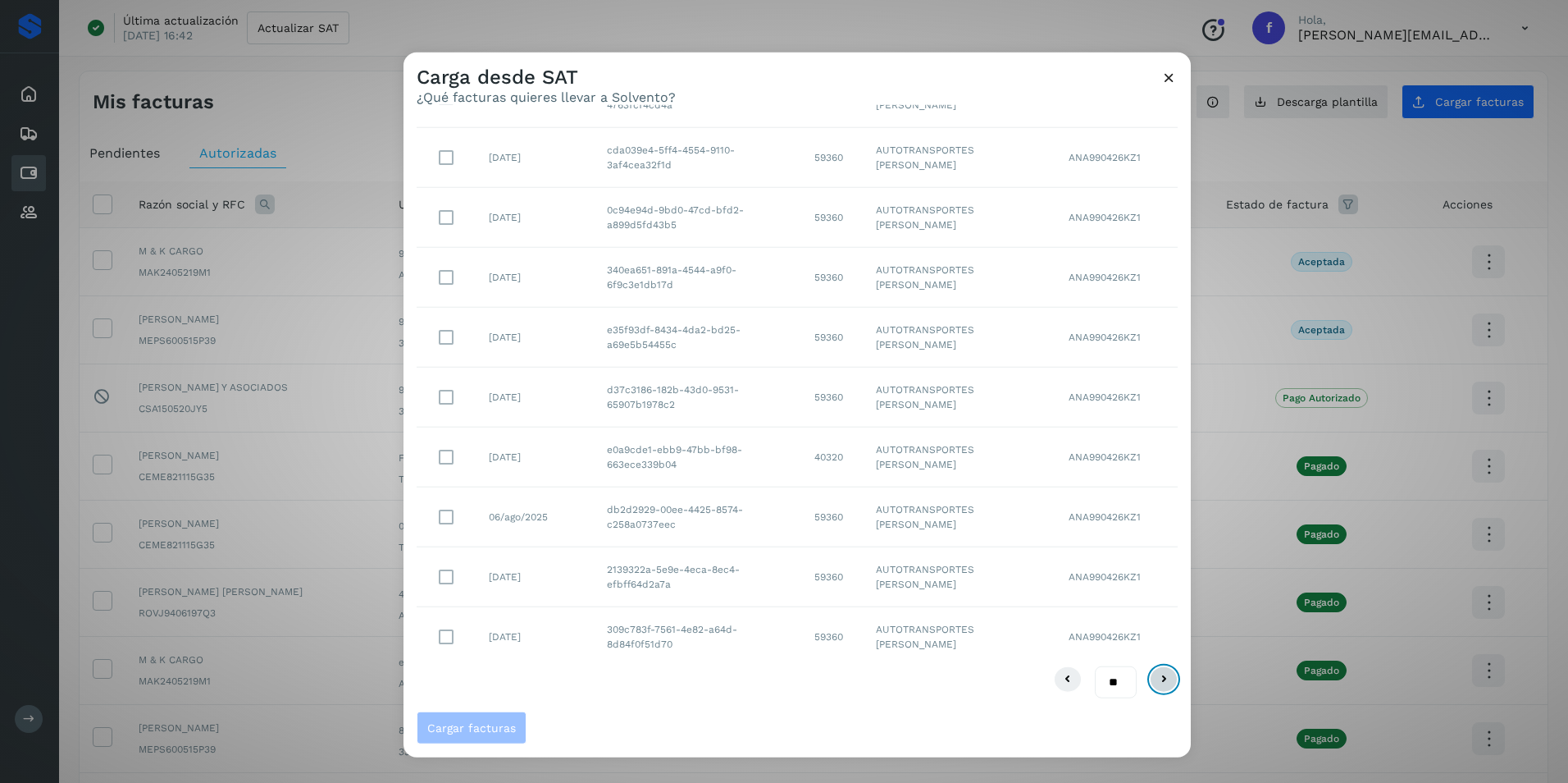
click at [1154, 680] on icon at bounding box center [1164, 679] width 20 height 20
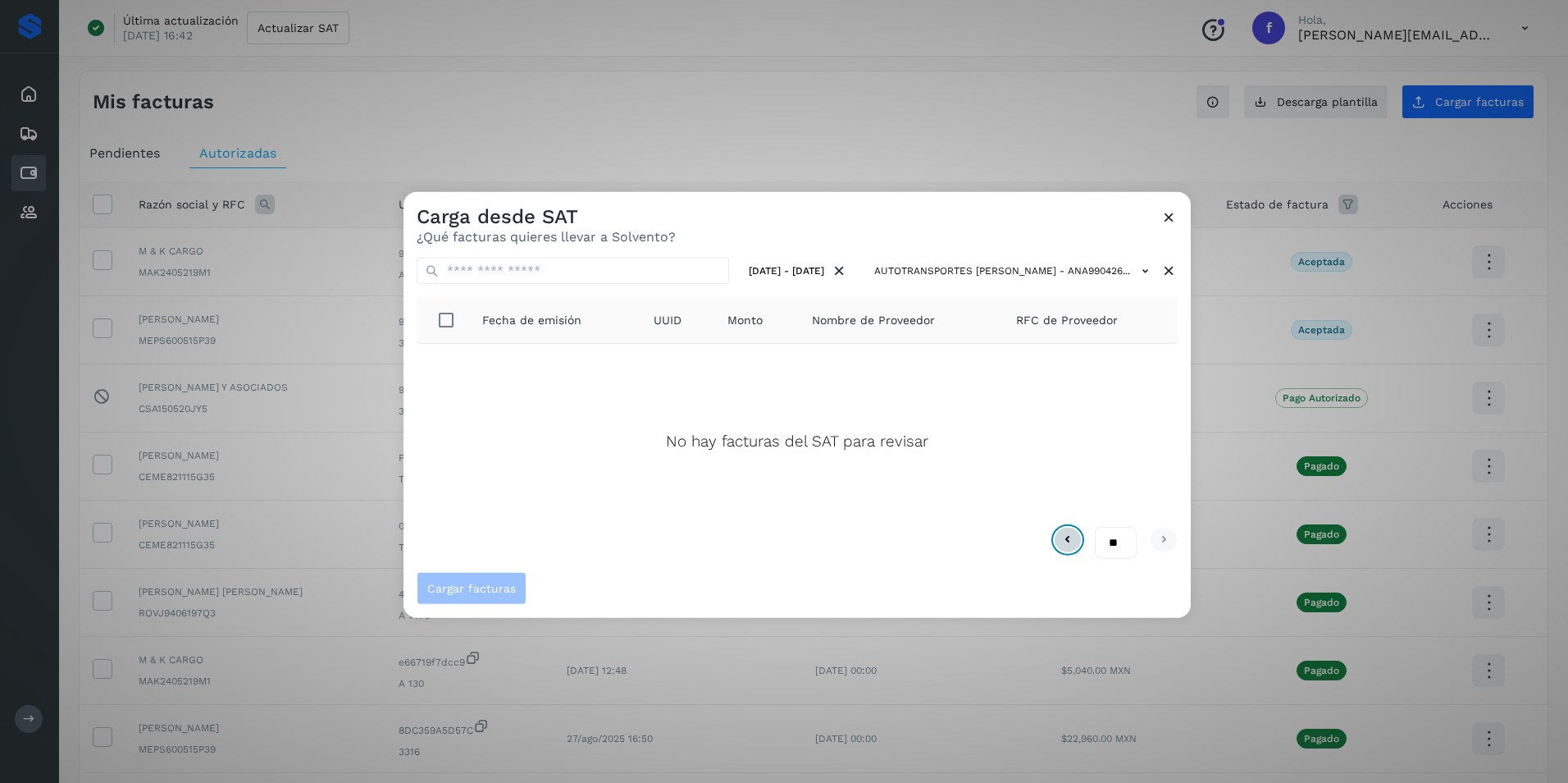
click at [1071, 540] on icon at bounding box center [1068, 539] width 20 height 20
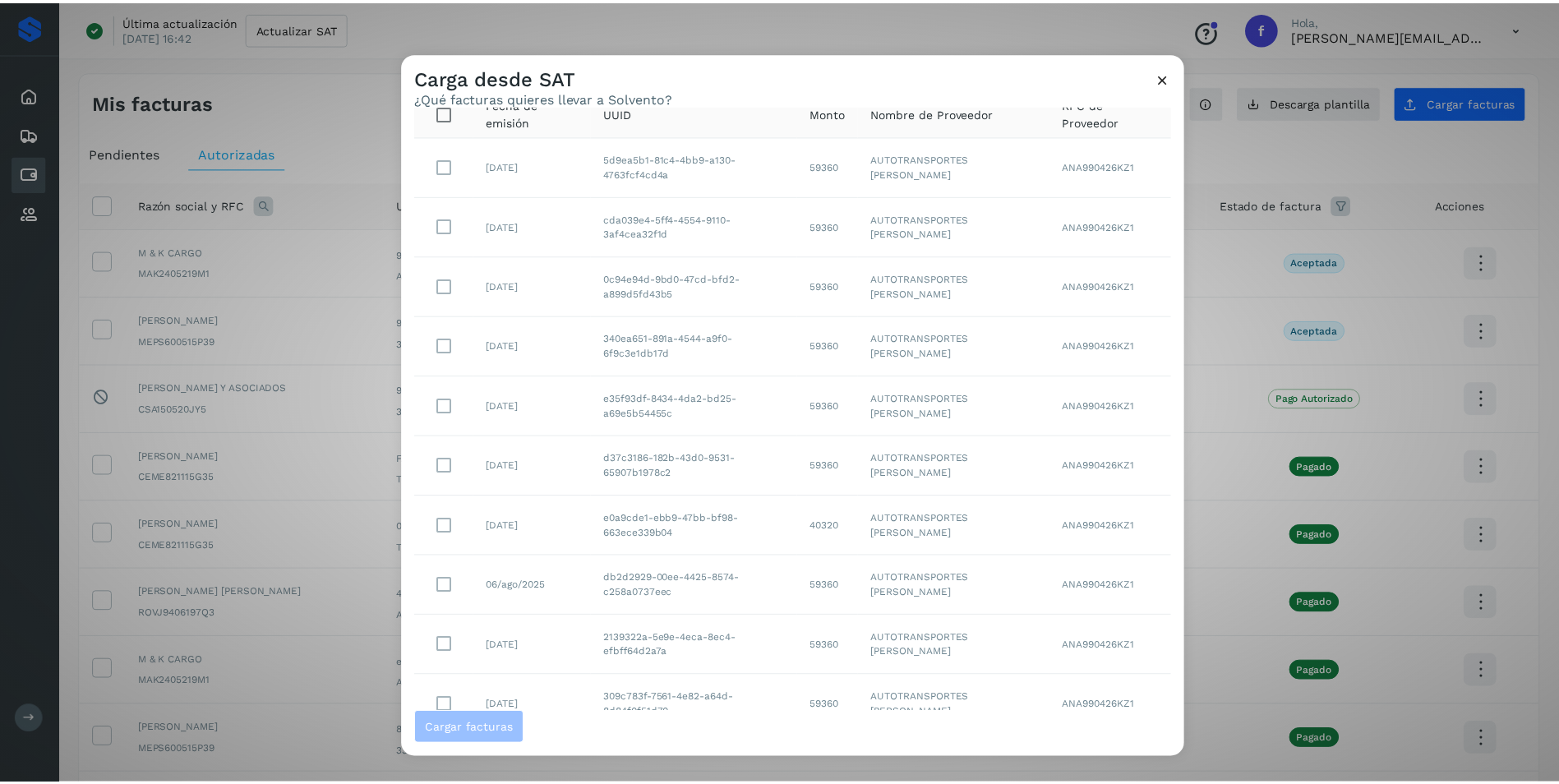
scroll to position [136, 0]
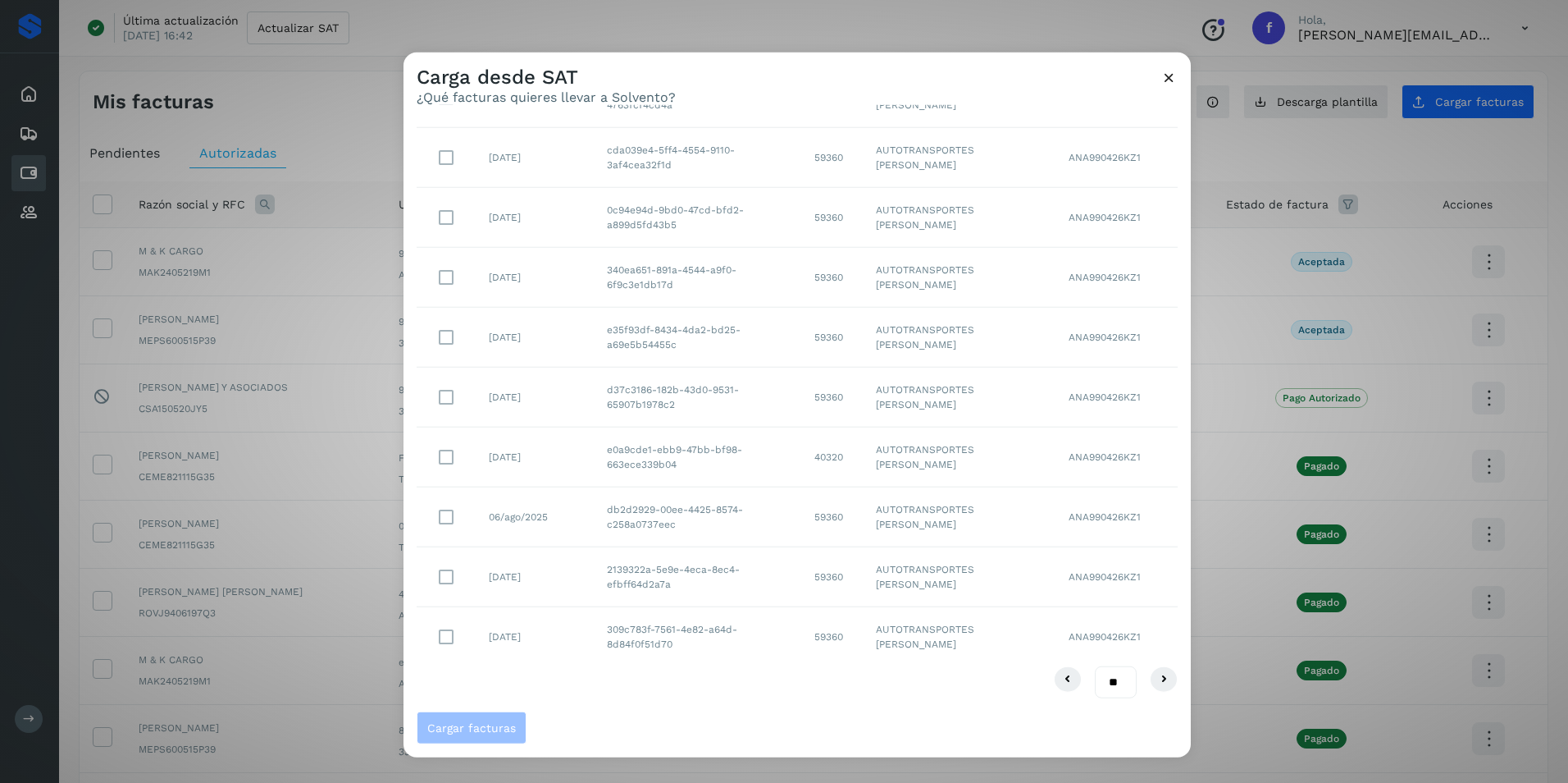
click at [1245, 320] on div "Carga desde SAT ¿Qué facturas quieres llevar a Solvento? [DATE] - [DATE] AUTOTR…" at bounding box center [784, 391] width 1568 height 783
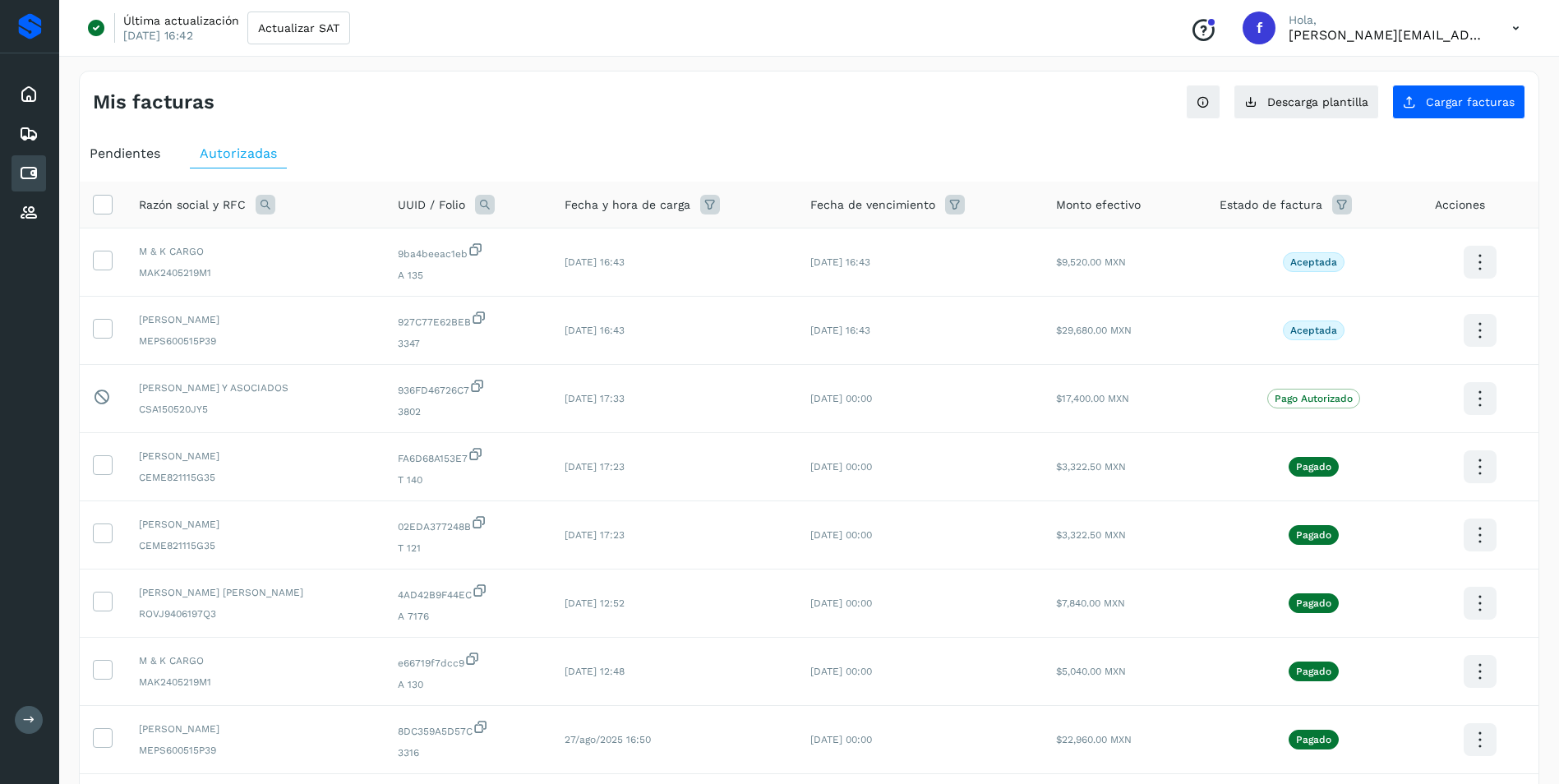
click at [145, 159] on span "Pendientes" at bounding box center [125, 153] width 71 height 16
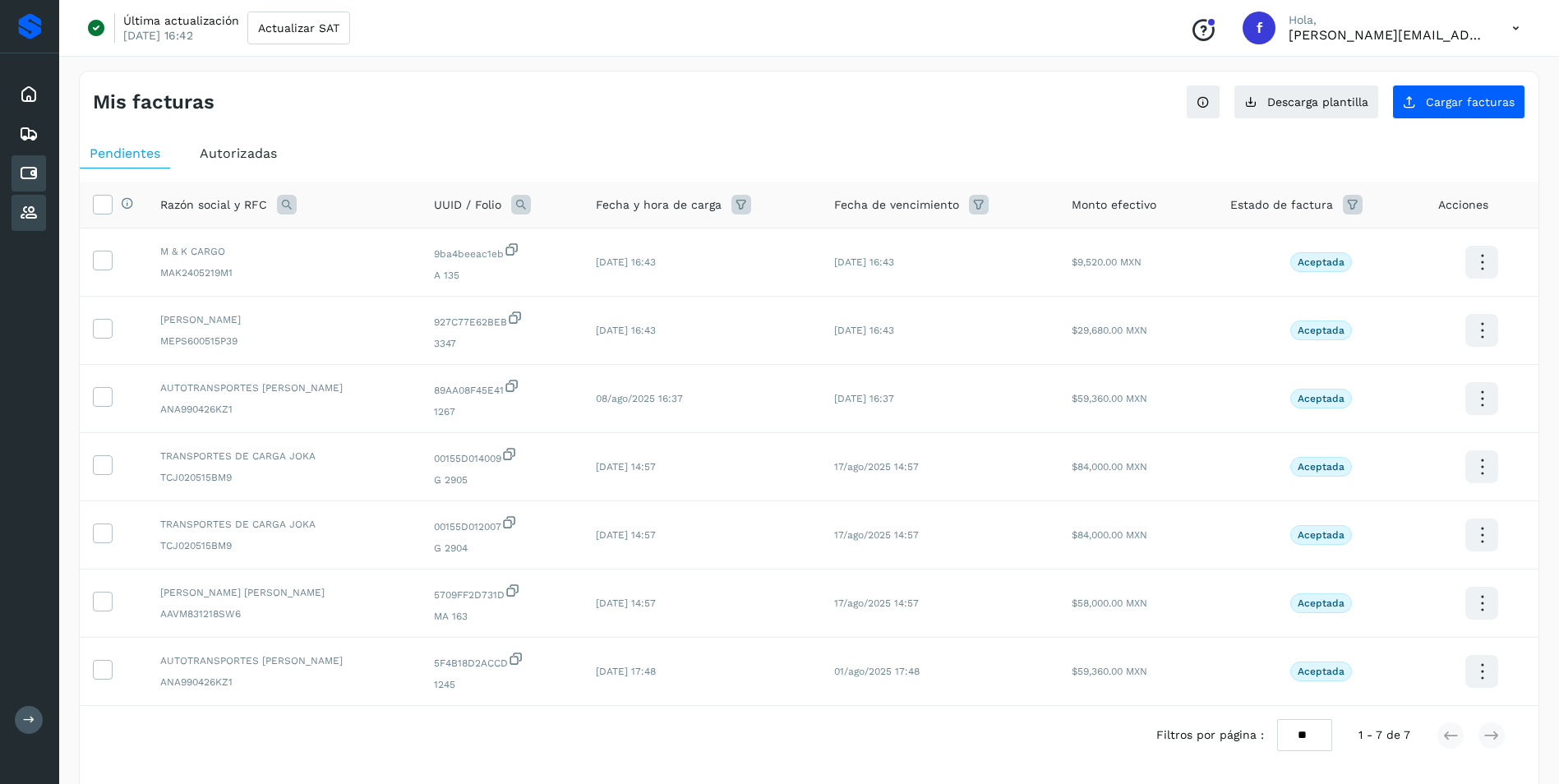
click at [40, 217] on div "Proveedores" at bounding box center [29, 213] width 35 height 36
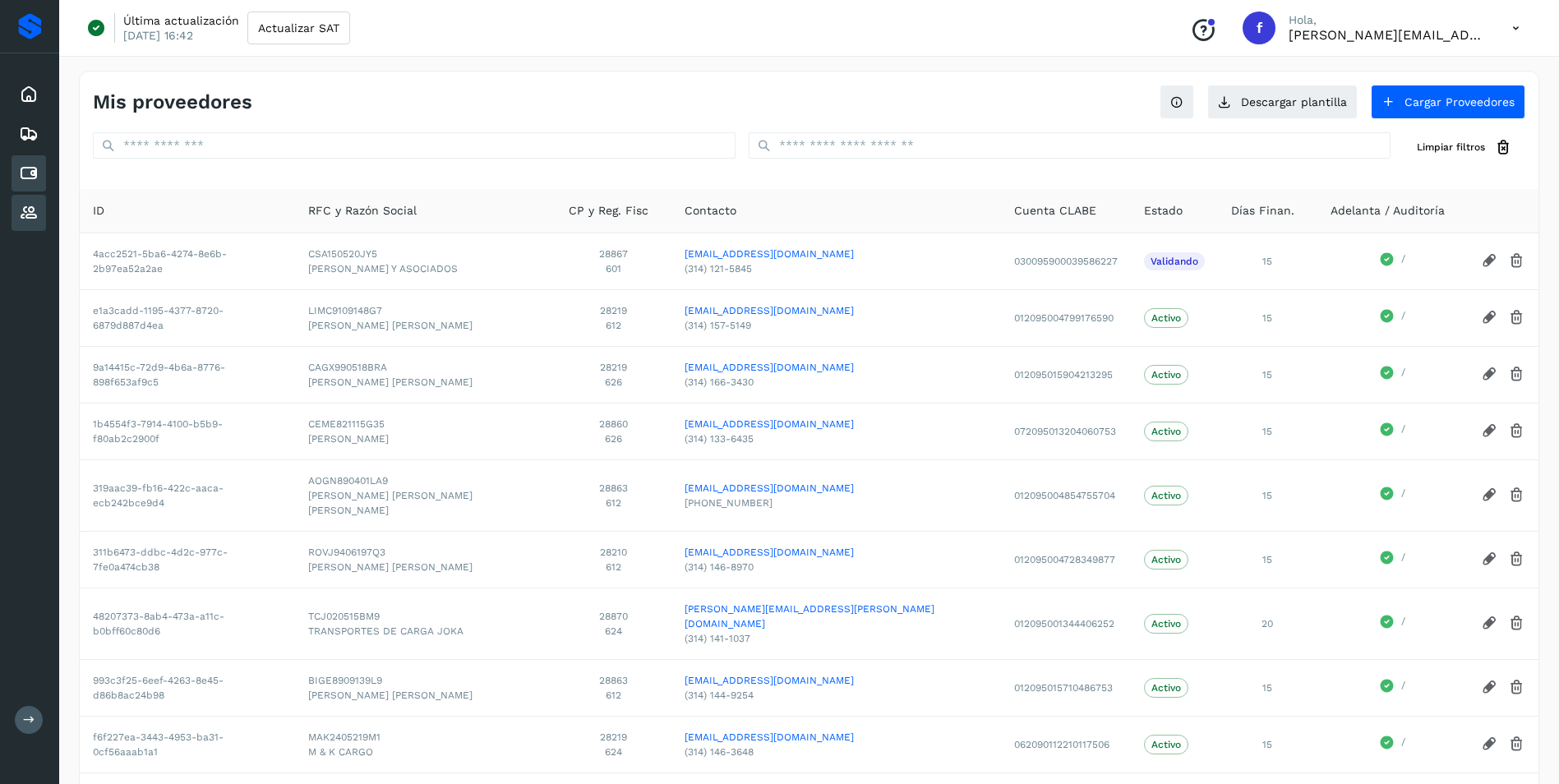
click at [36, 176] on icon at bounding box center [29, 173] width 20 height 20
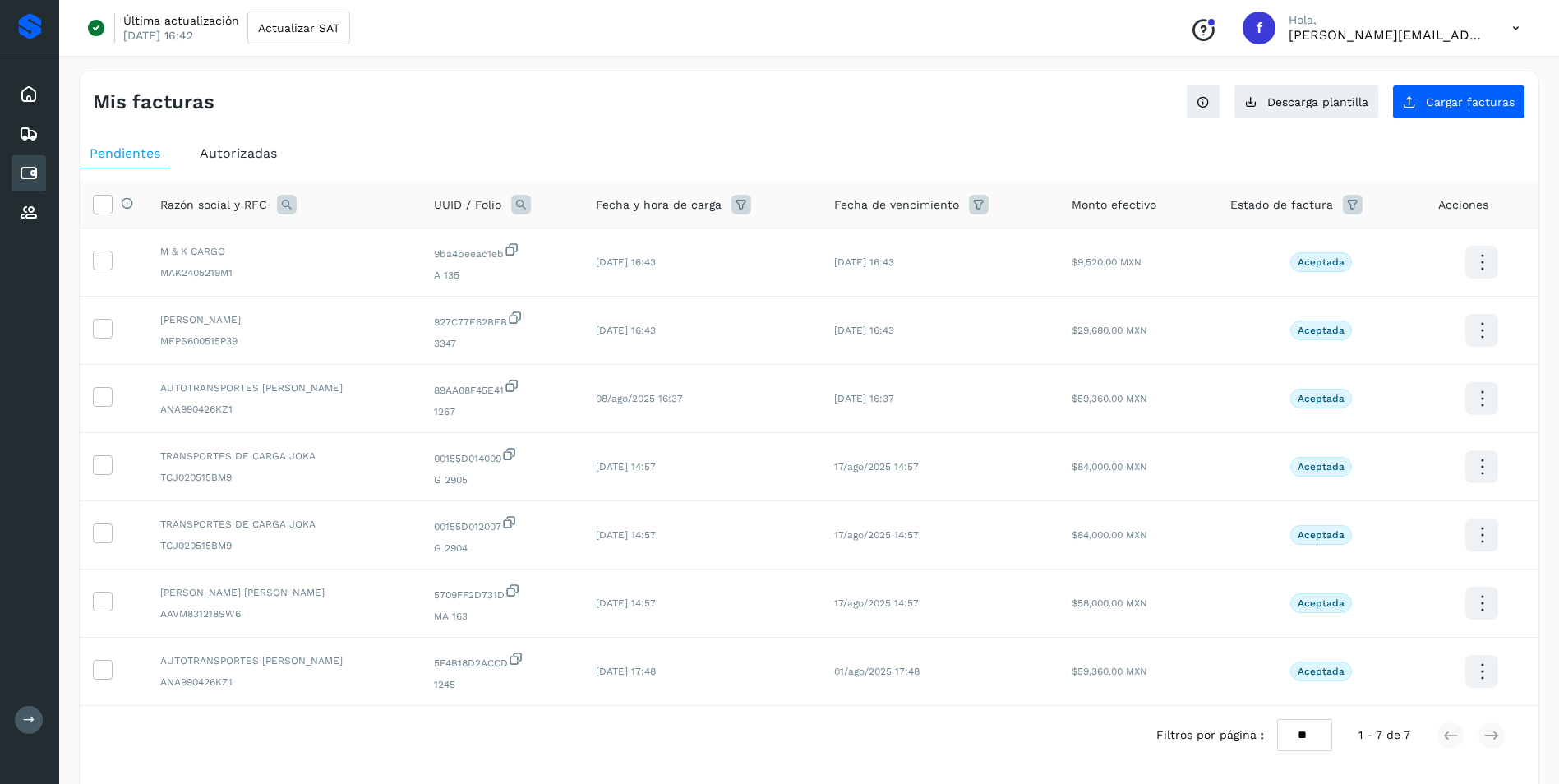
click at [250, 157] on span "Autorizadas" at bounding box center [238, 153] width 77 height 16
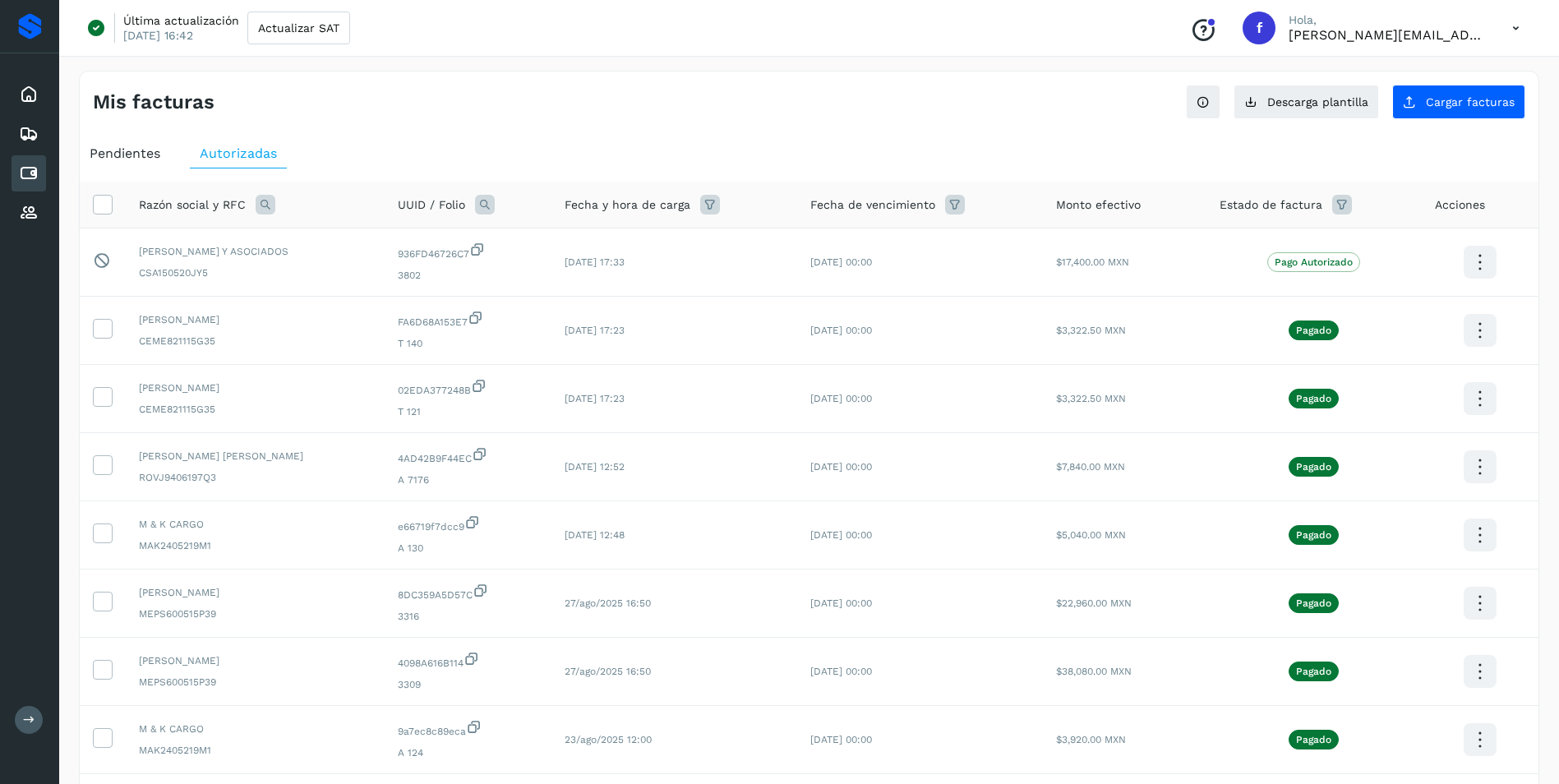
click at [269, 210] on icon at bounding box center [265, 205] width 20 height 20
click at [280, 242] on span at bounding box center [281, 241] width 9 height 9
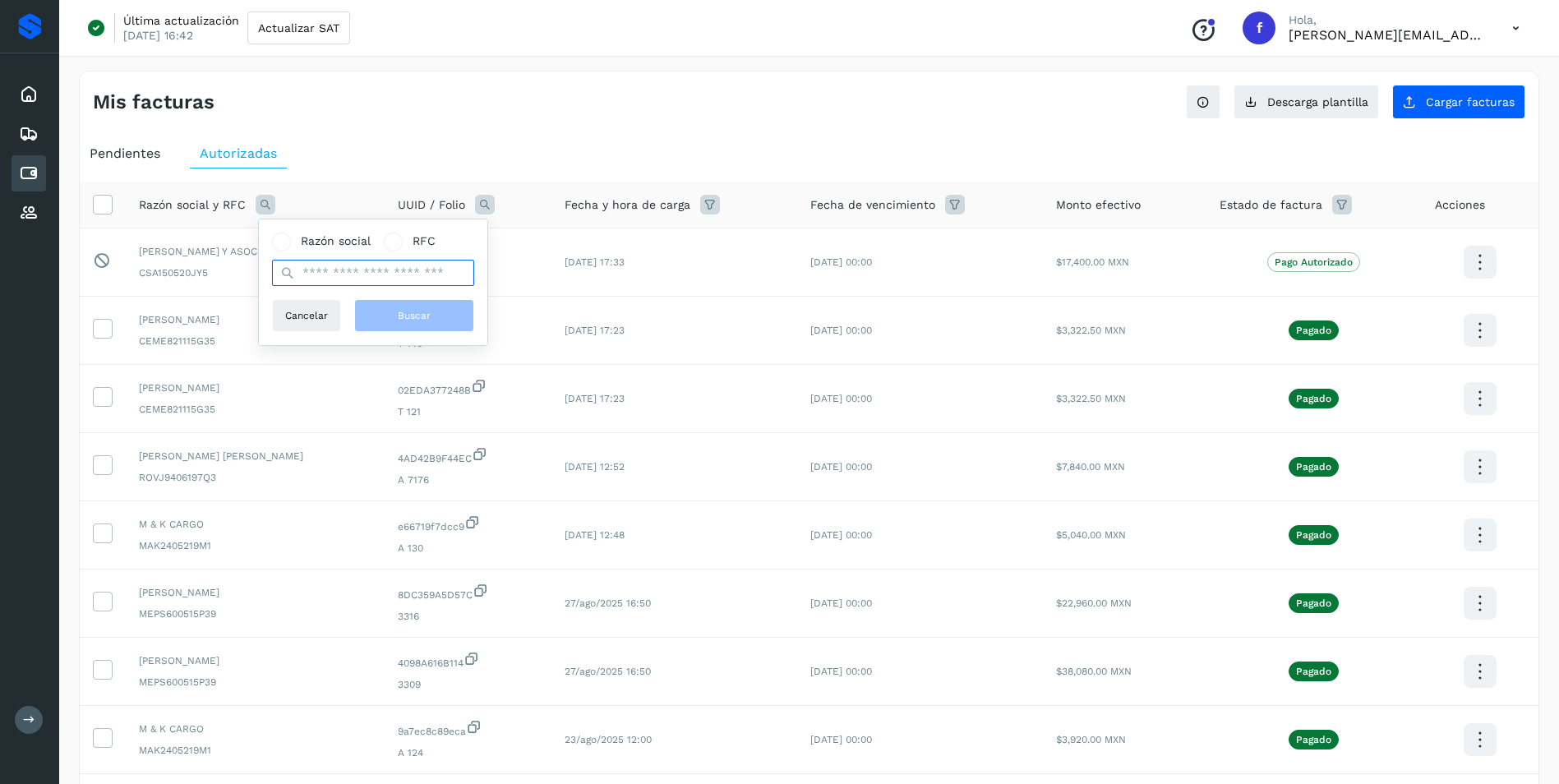
click at [328, 279] on input "text" at bounding box center [373, 273] width 203 height 26
type input "*****"
click at [391, 312] on button "Buscar" at bounding box center [414, 316] width 120 height 33
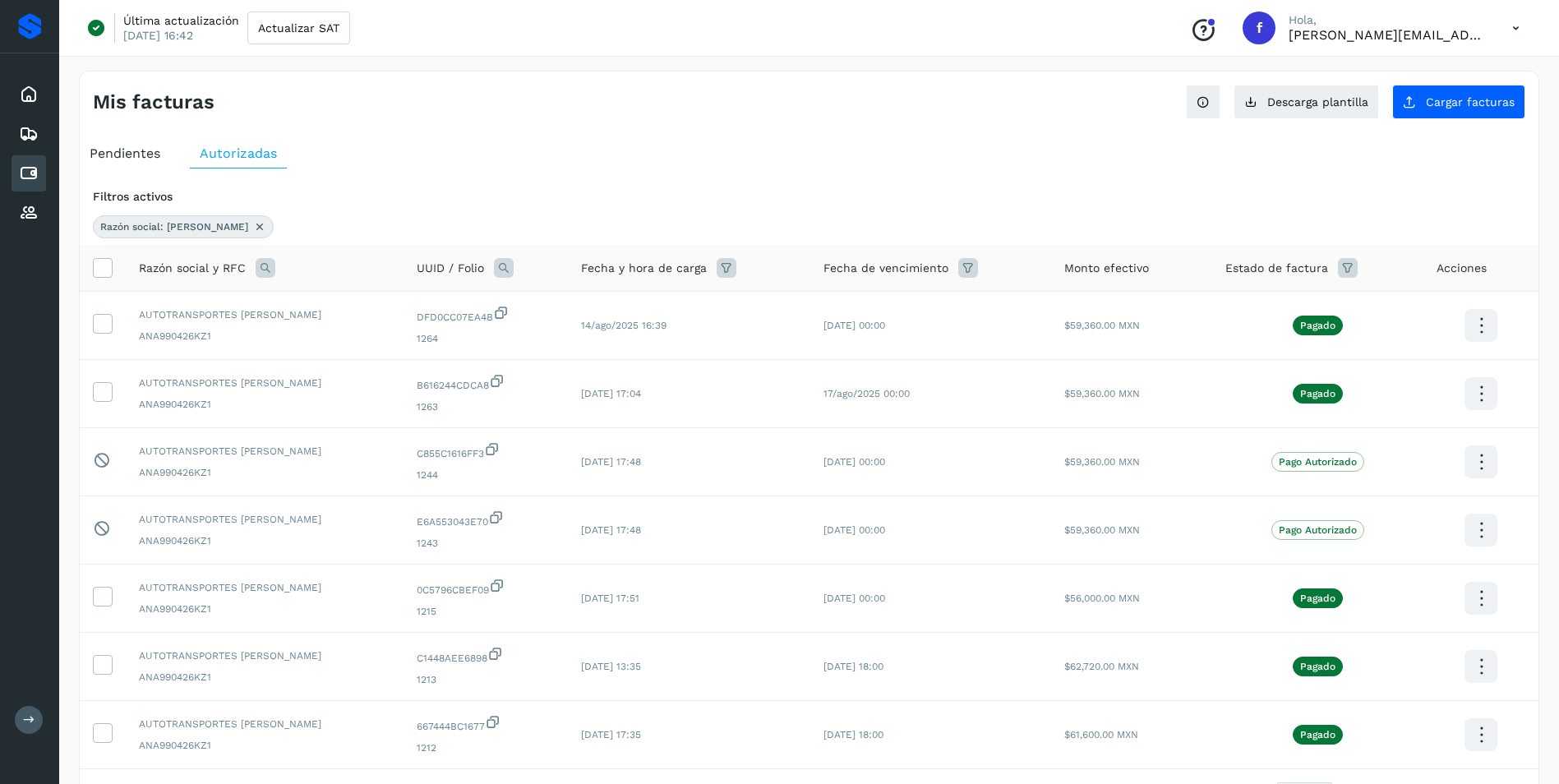
click at [147, 156] on span "Pendientes" at bounding box center [125, 153] width 71 height 16
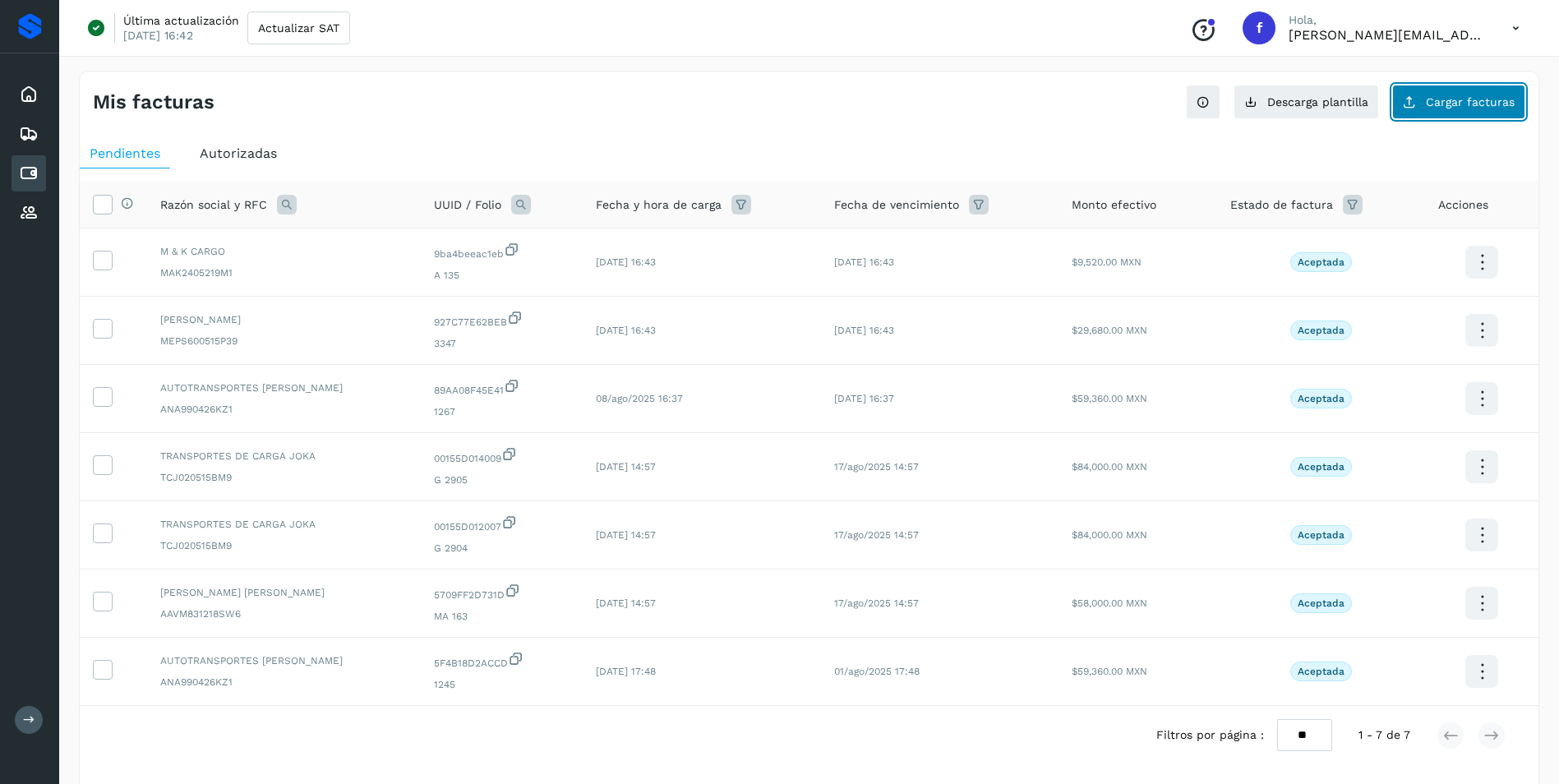
click at [1466, 102] on span "Cargar facturas" at bounding box center [1470, 102] width 88 height 12
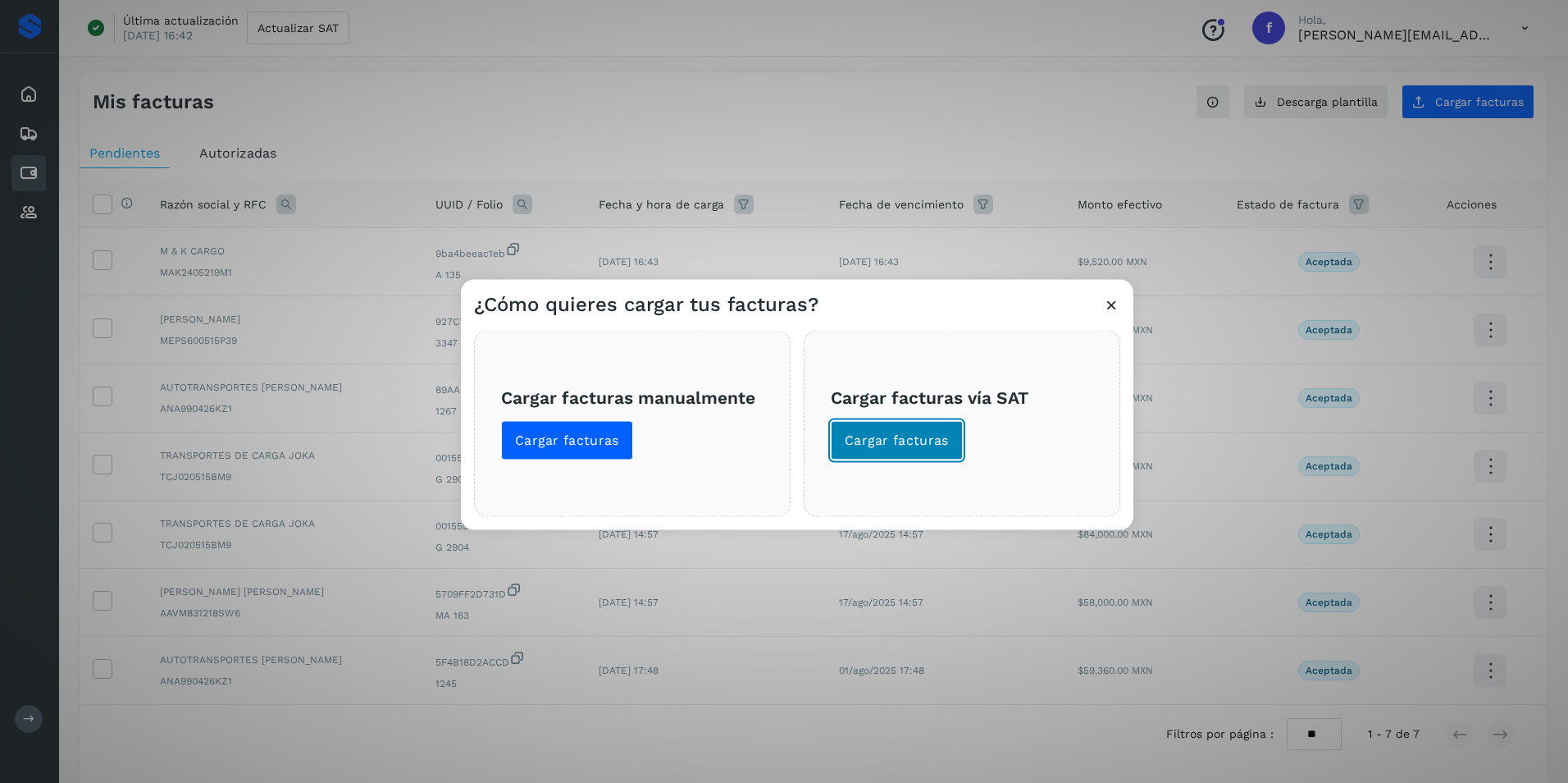
click at [915, 436] on span "Cargar facturas" at bounding box center [897, 441] width 104 height 18
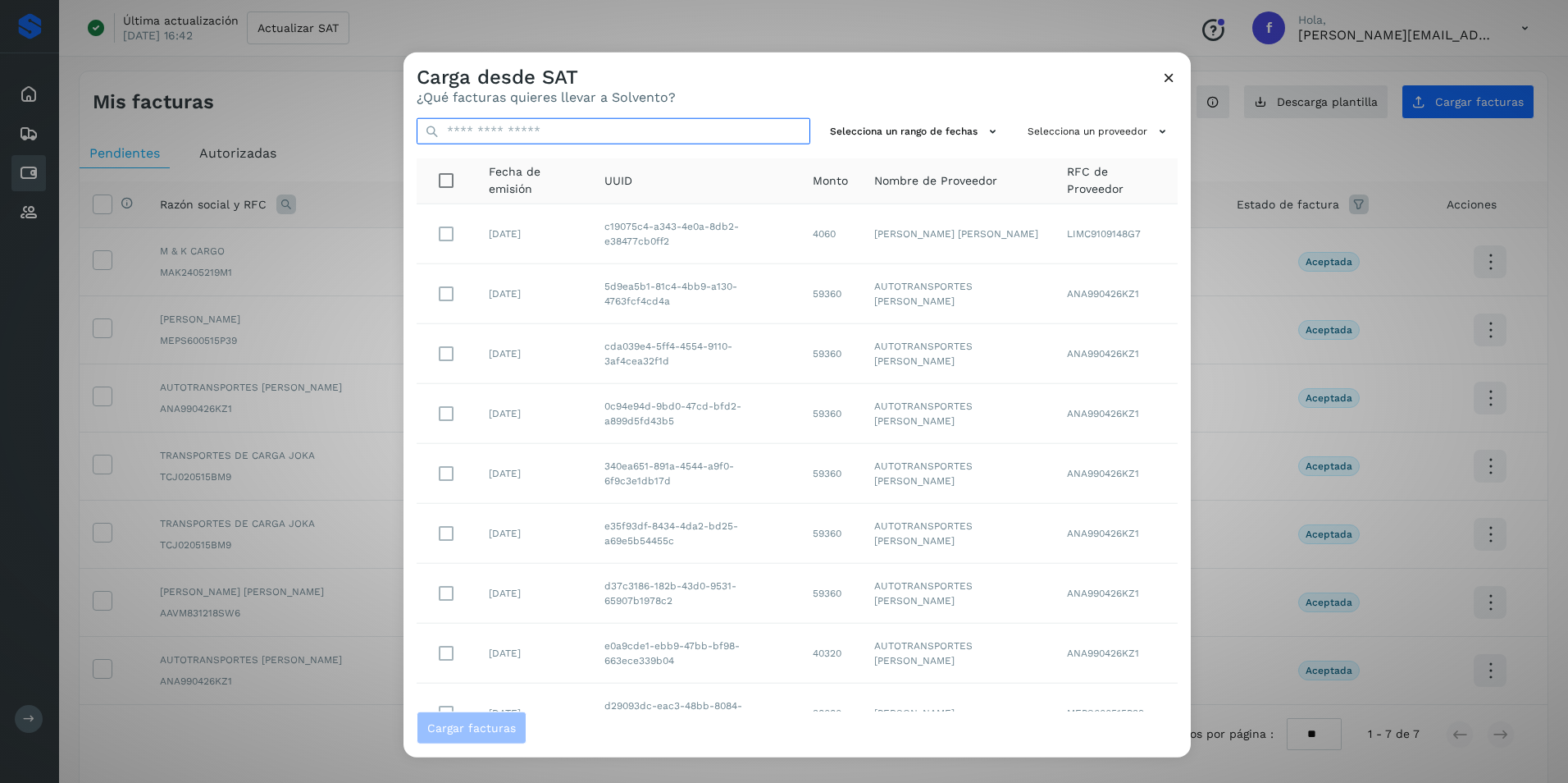
click at [577, 134] on input "text" at bounding box center [613, 131] width 393 height 26
paste input "**********"
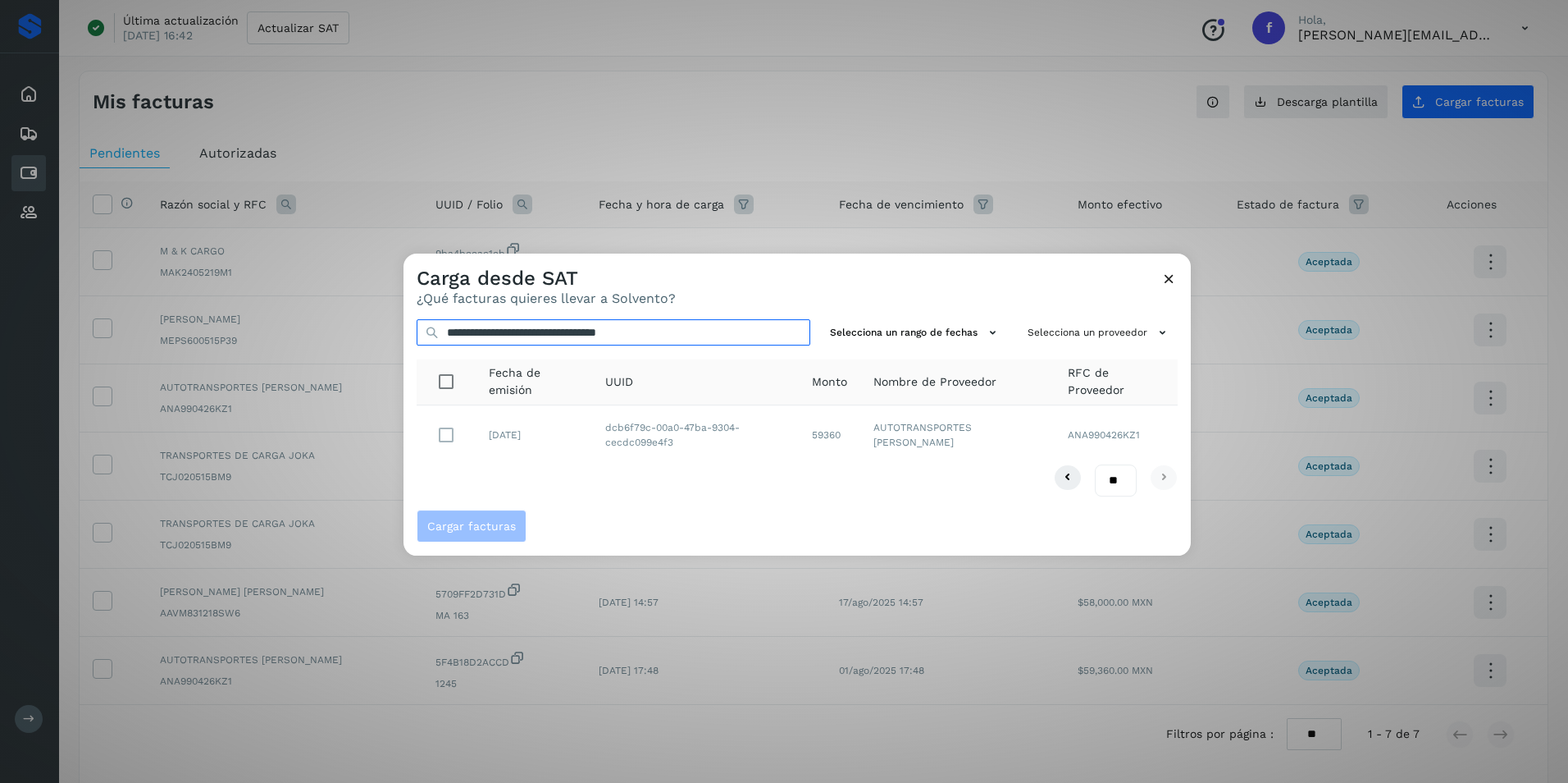
type input "**********"
click at [491, 530] on span "Cargar facturas" at bounding box center [471, 526] width 88 height 12
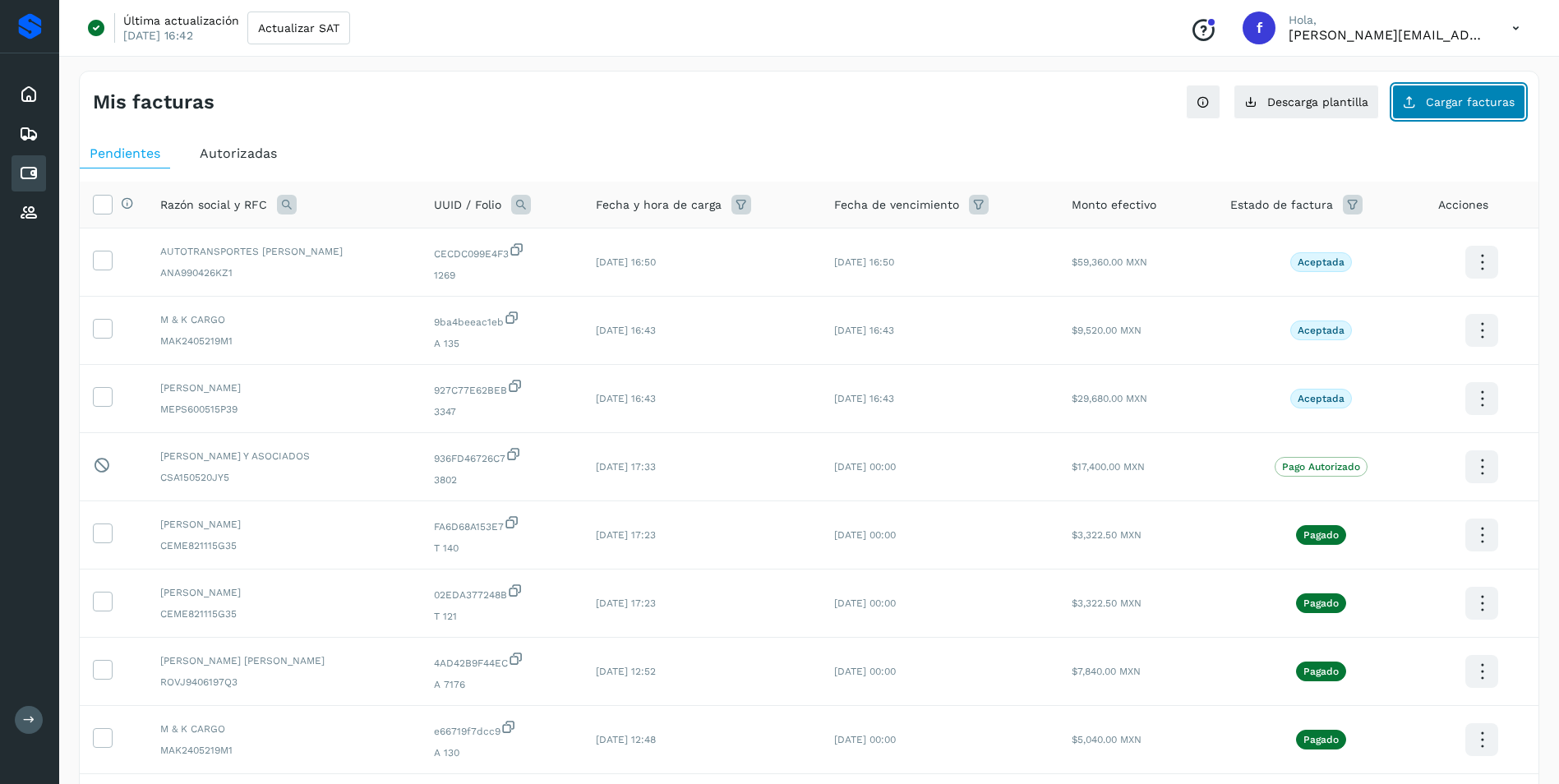
click at [1409, 101] on icon at bounding box center [1409, 102] width 13 height 13
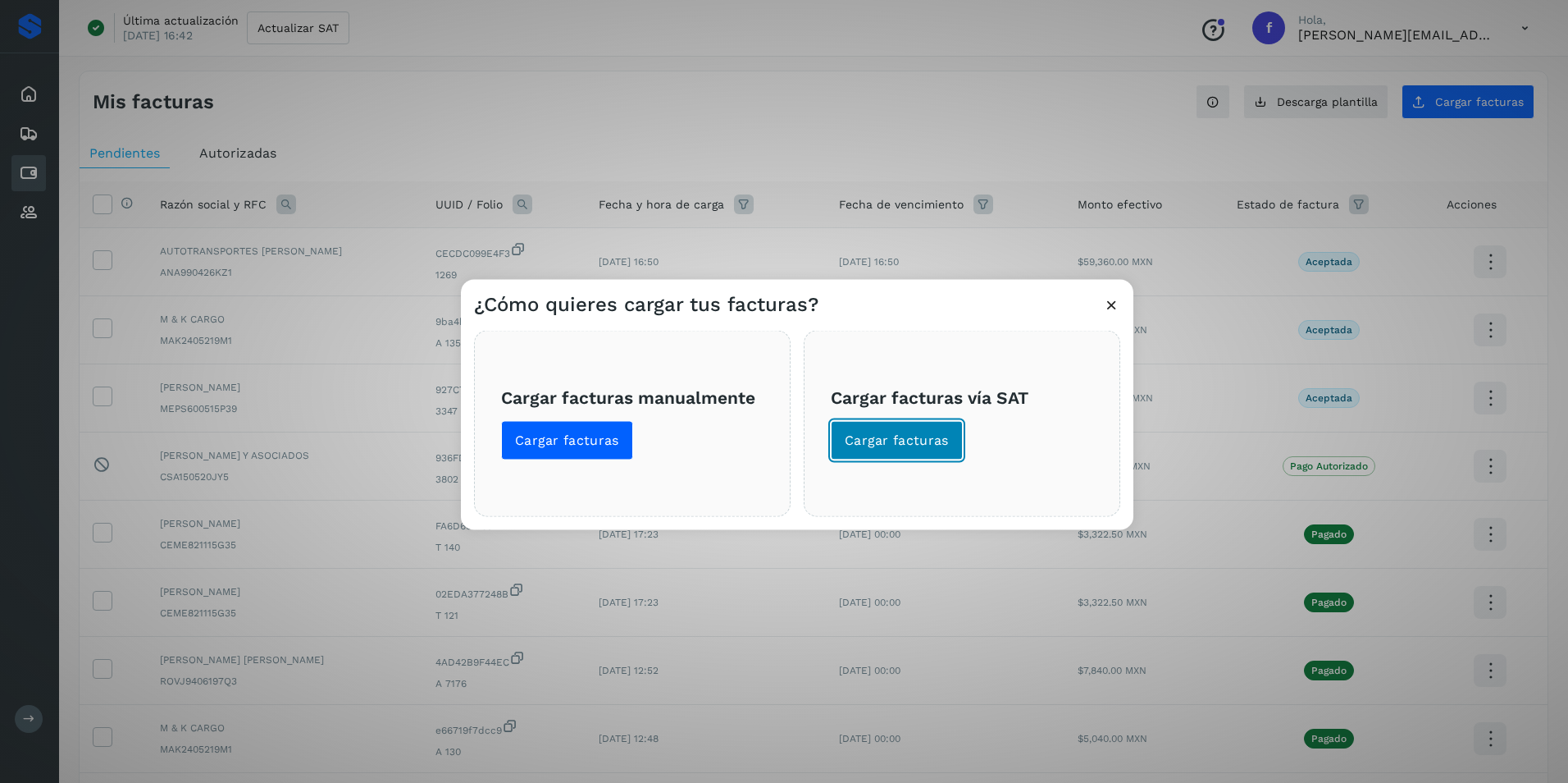
click at [911, 439] on span "Cargar facturas" at bounding box center [897, 441] width 104 height 18
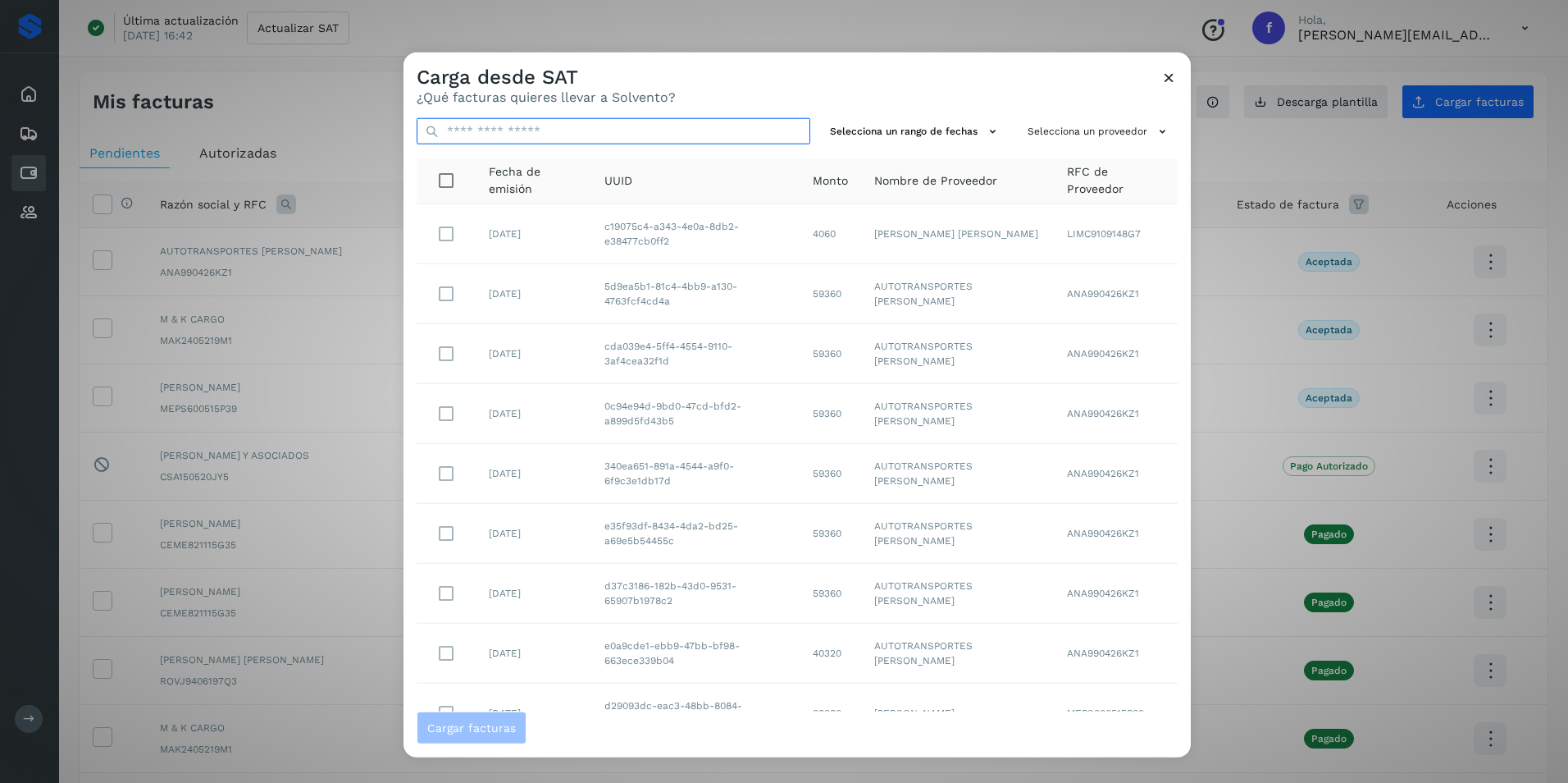
click at [591, 132] on input "text" at bounding box center [613, 131] width 393 height 26
paste input "**********"
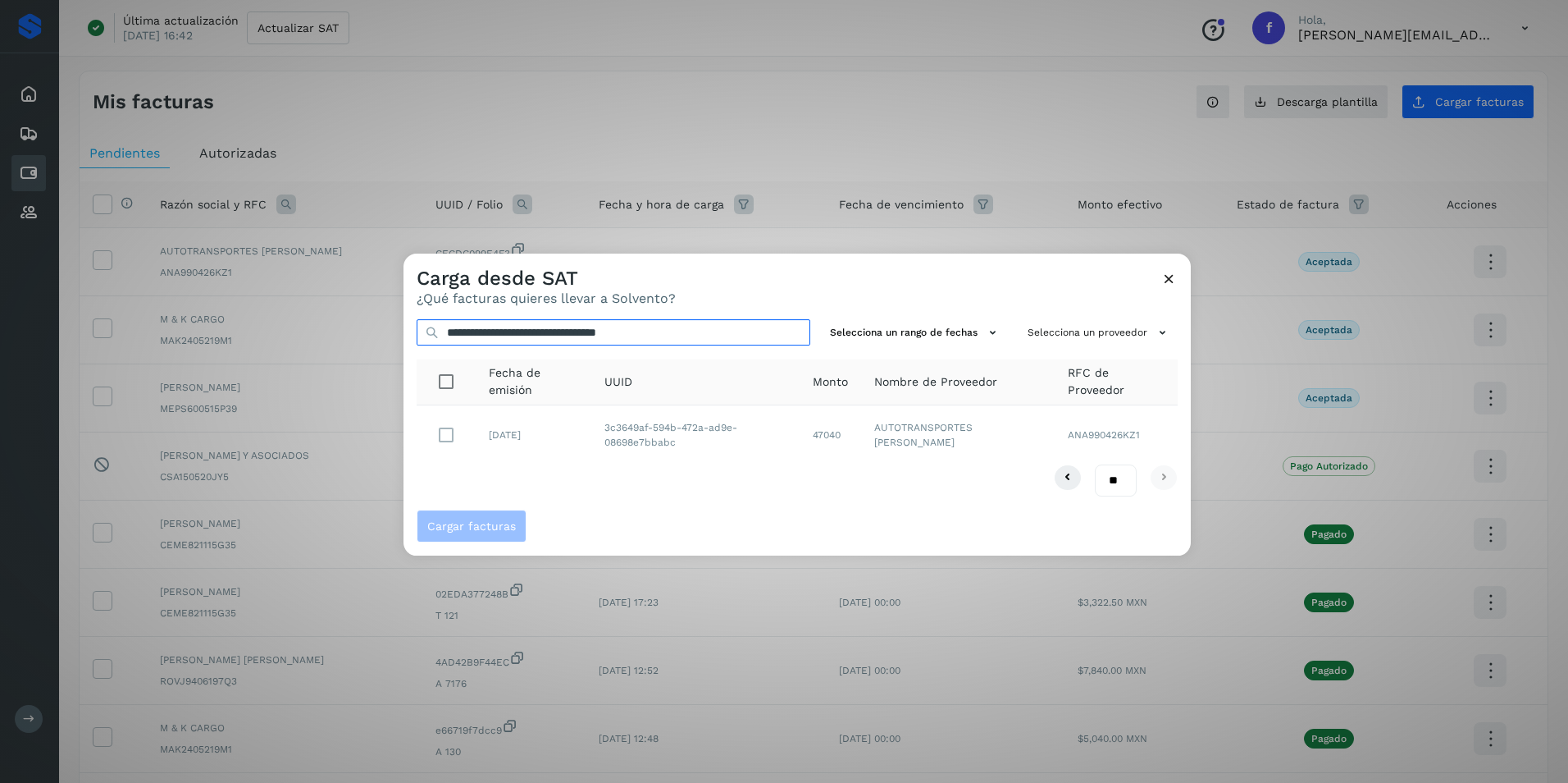
type input "**********"
click at [465, 531] on span "Cargar facturas" at bounding box center [471, 526] width 88 height 12
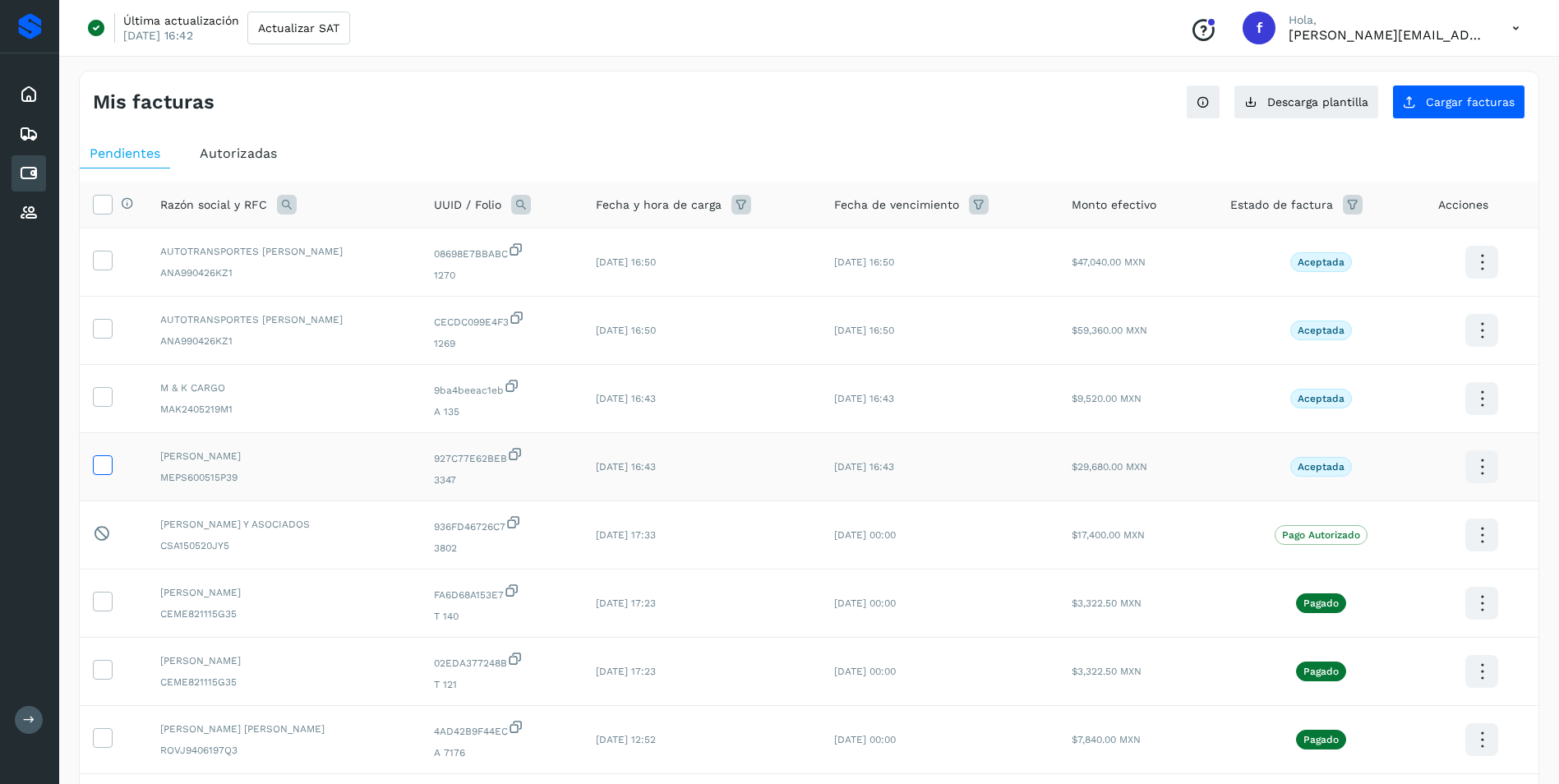
click at [107, 464] on icon at bounding box center [102, 463] width 17 height 17
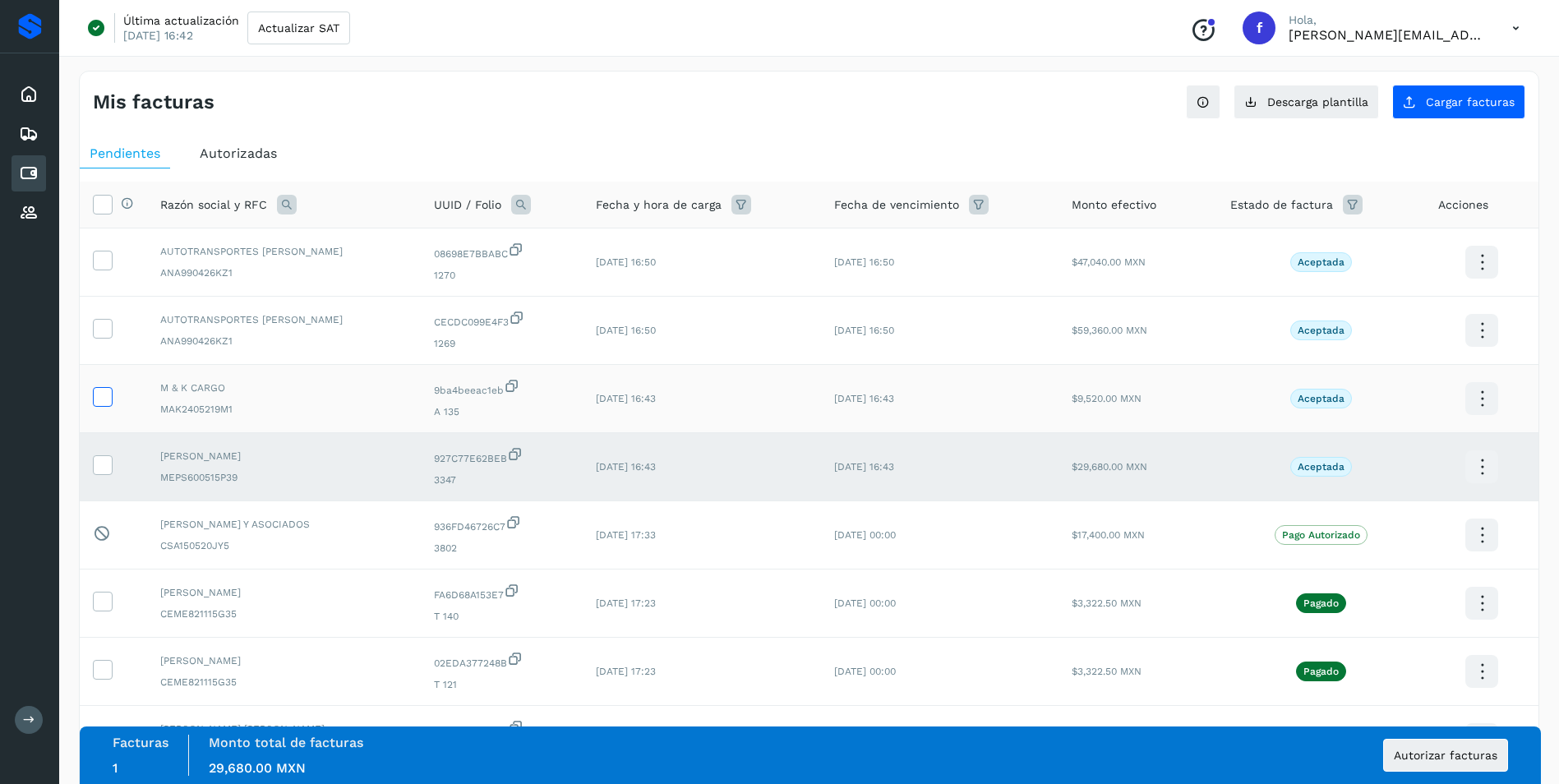
click at [103, 397] on icon at bounding box center [102, 395] width 17 height 17
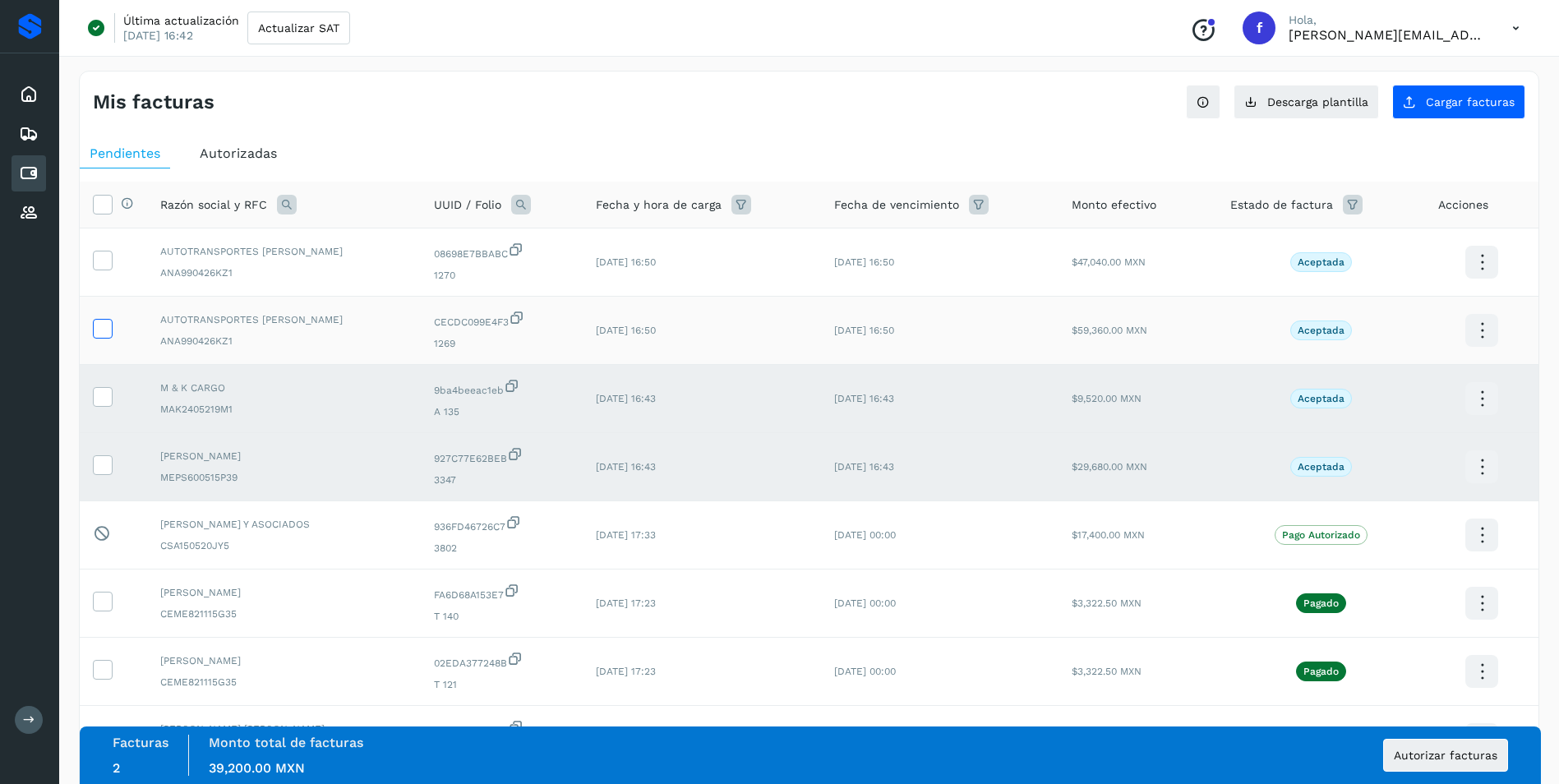
click at [104, 334] on icon at bounding box center [102, 327] width 17 height 17
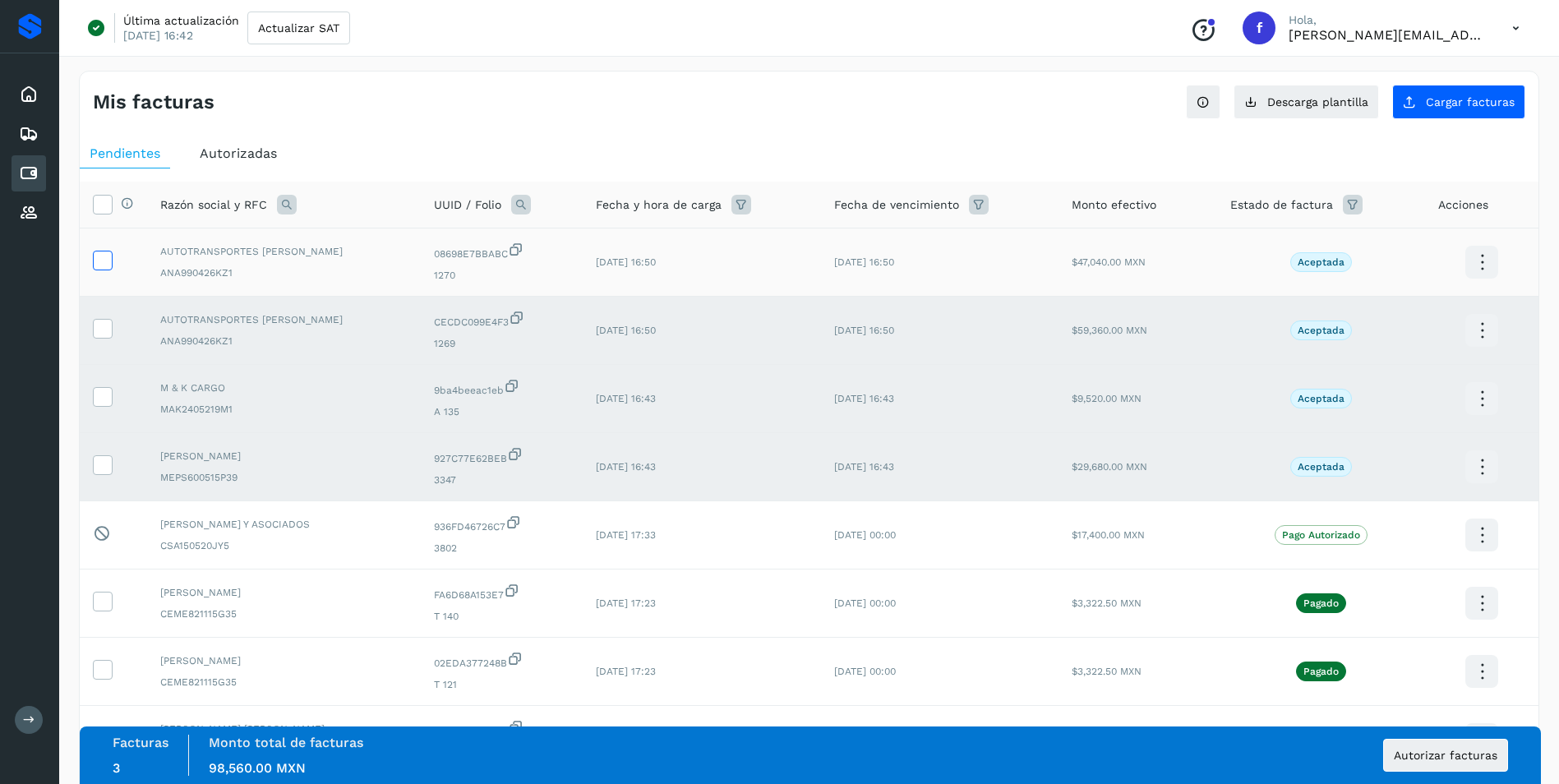
click at [102, 258] on icon at bounding box center [102, 259] width 17 height 17
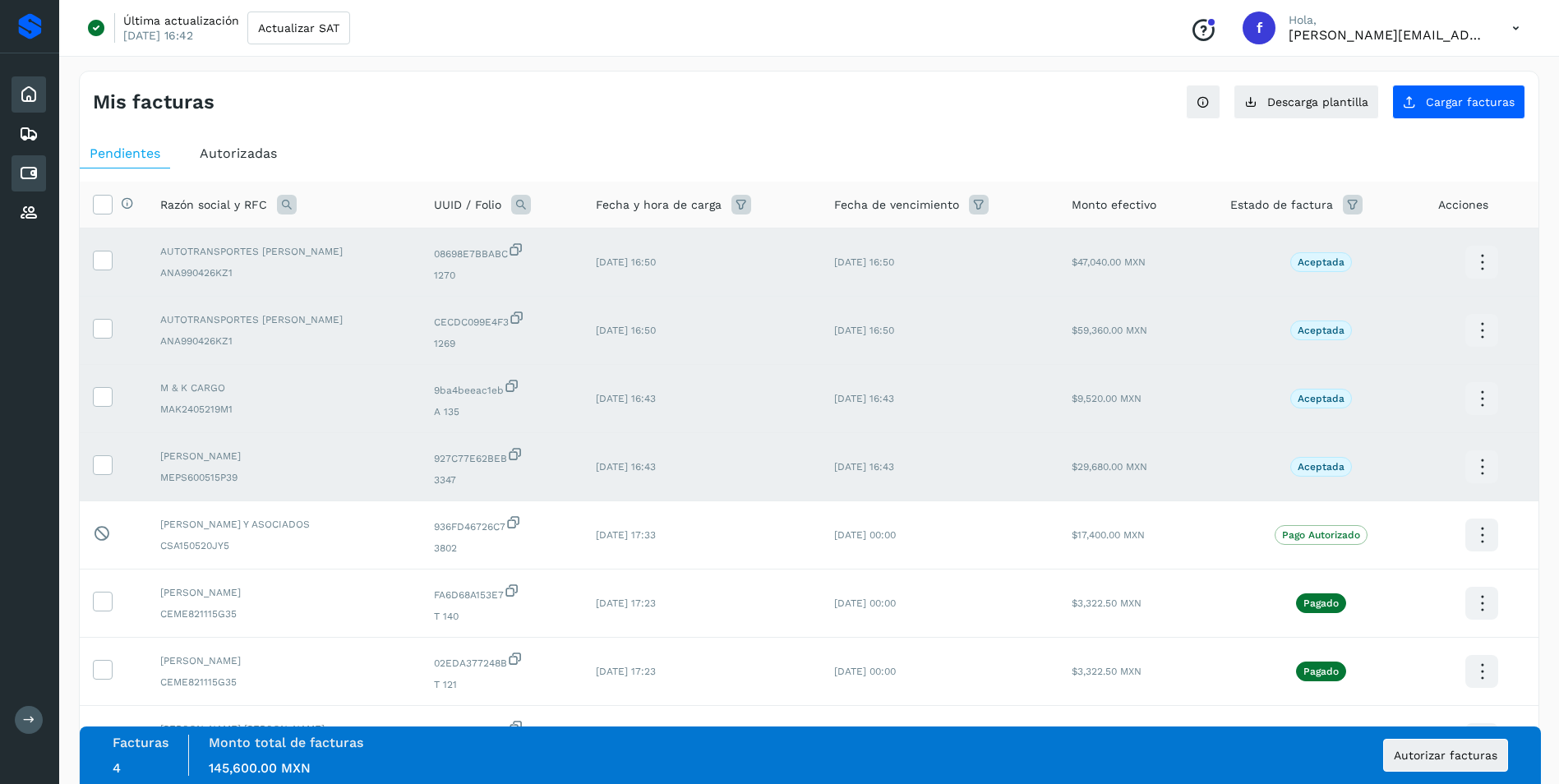
click at [28, 100] on icon at bounding box center [29, 94] width 20 height 20
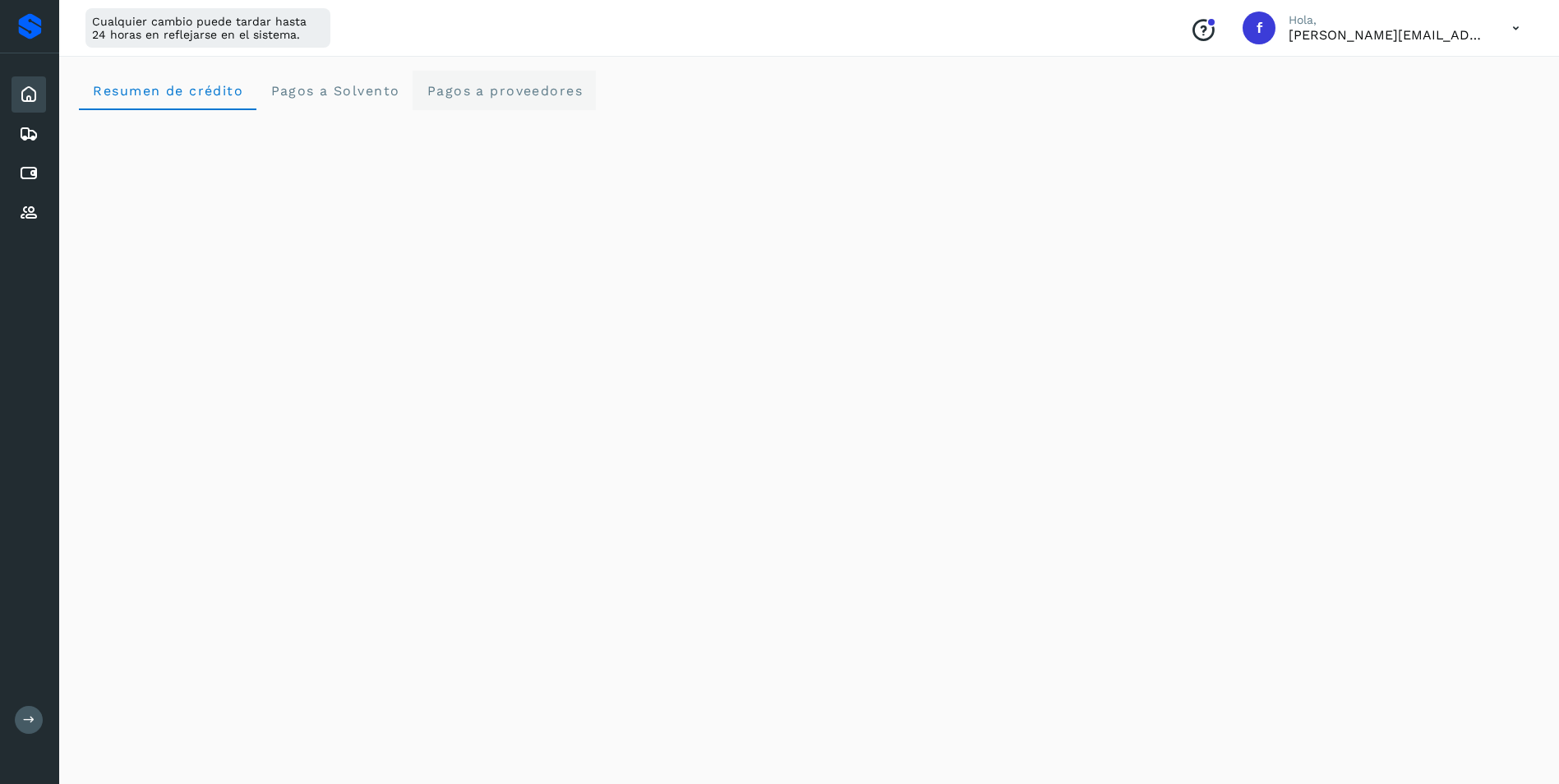
click at [488, 95] on span "Pagos a proveedores" at bounding box center [504, 90] width 157 height 16
click at [33, 166] on icon at bounding box center [29, 173] width 20 height 20
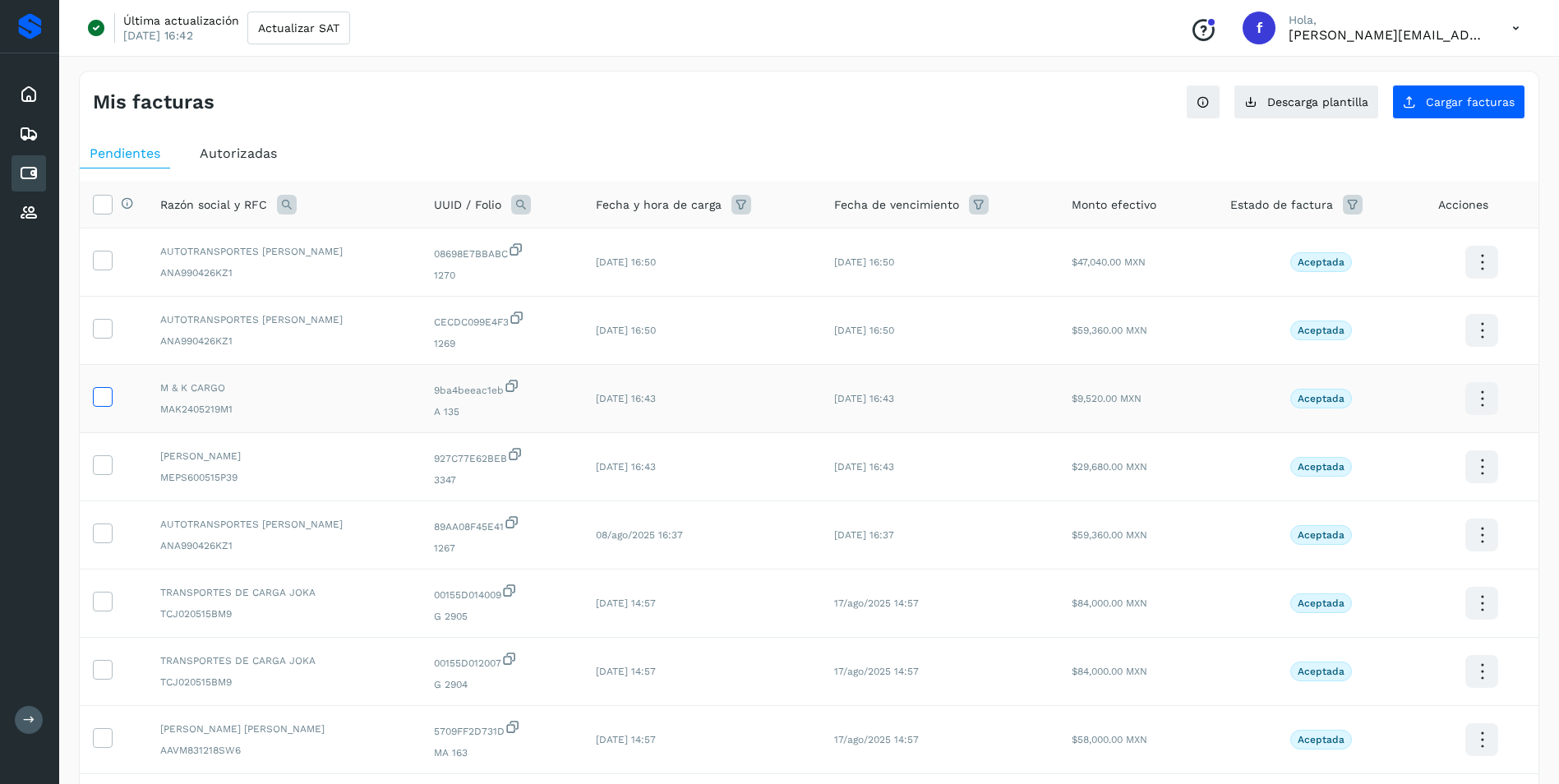
click at [98, 396] on icon at bounding box center [102, 395] width 17 height 17
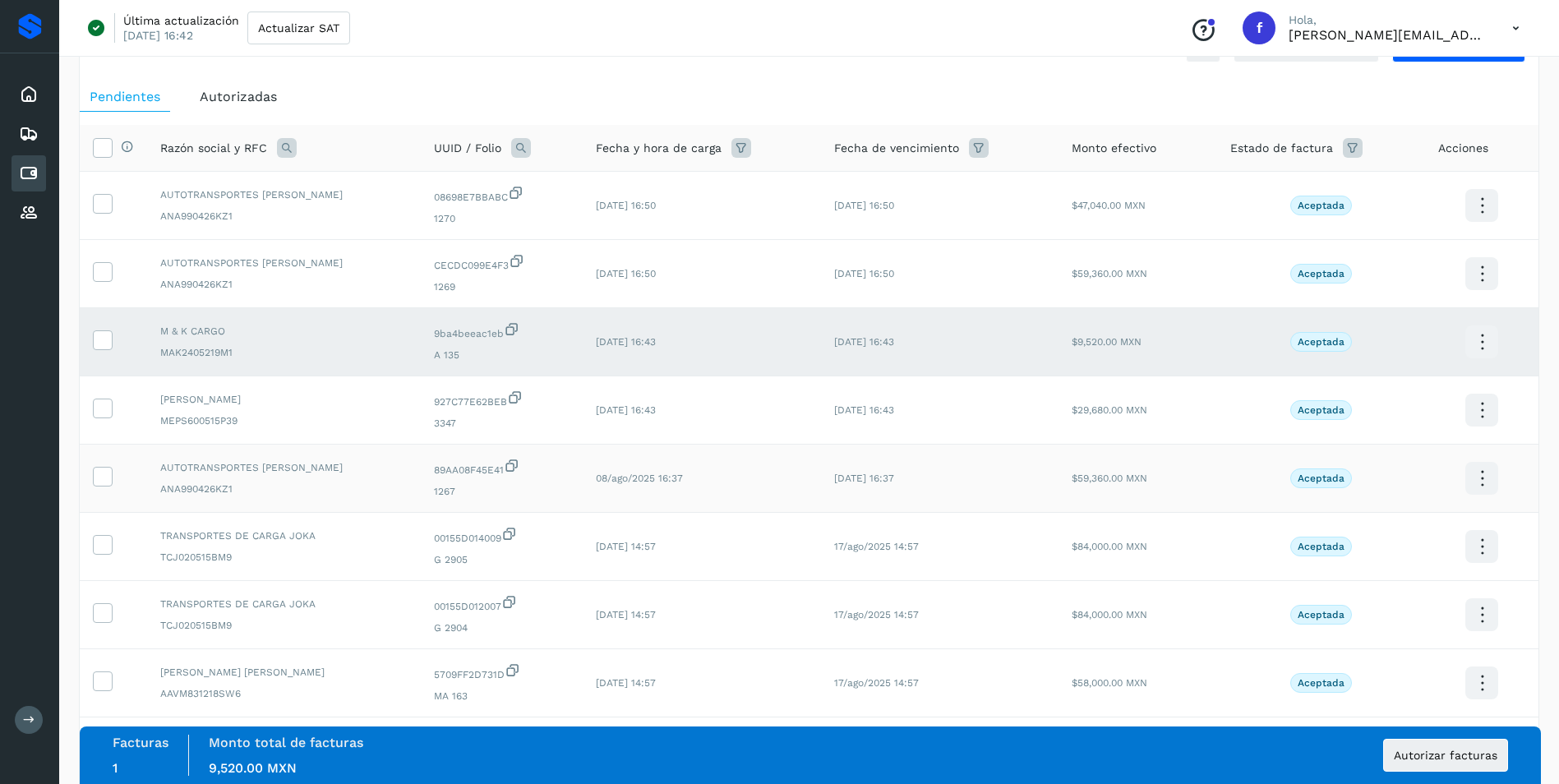
scroll to position [82, 0]
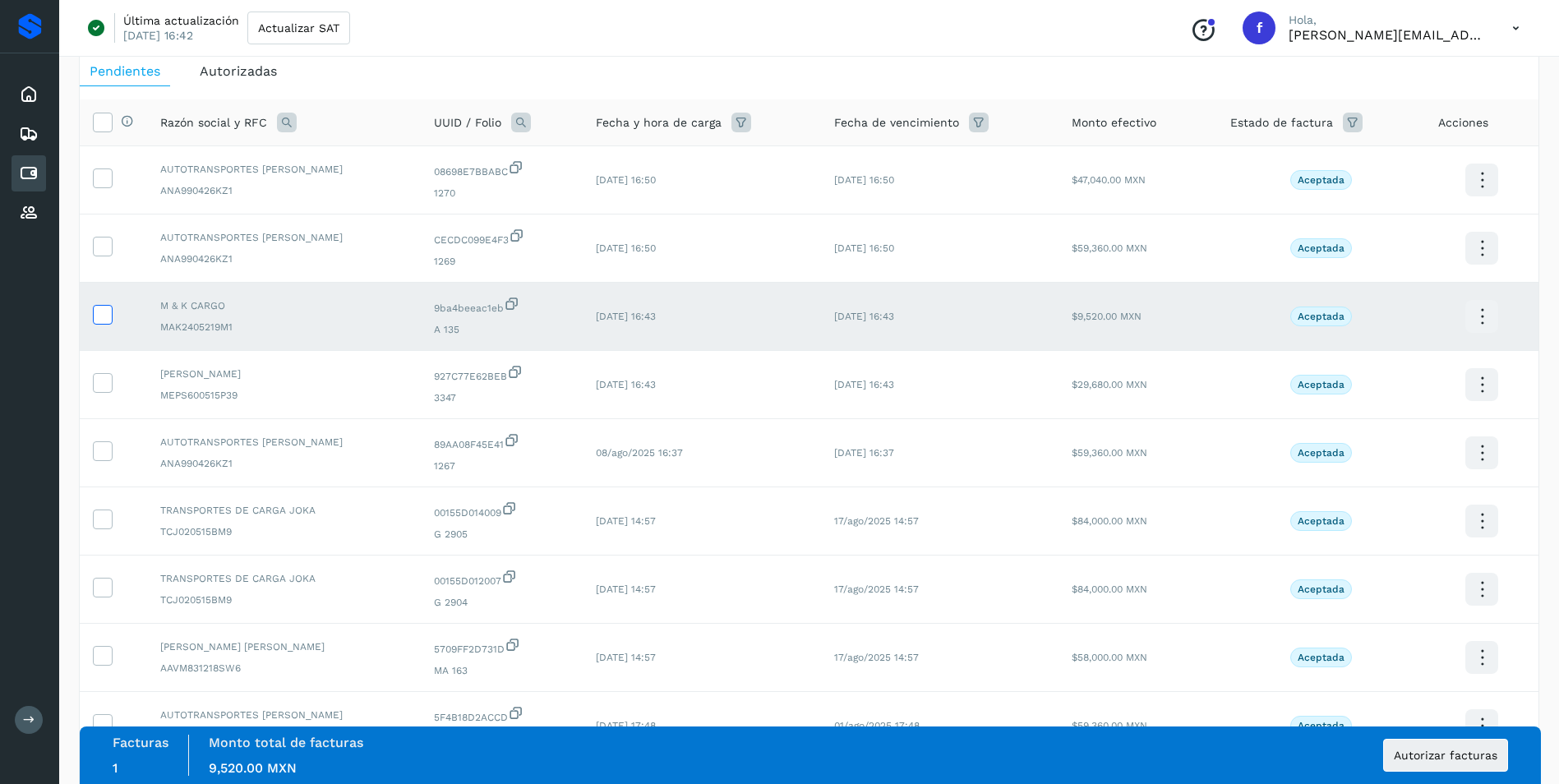
click at [101, 314] on icon at bounding box center [102, 313] width 17 height 17
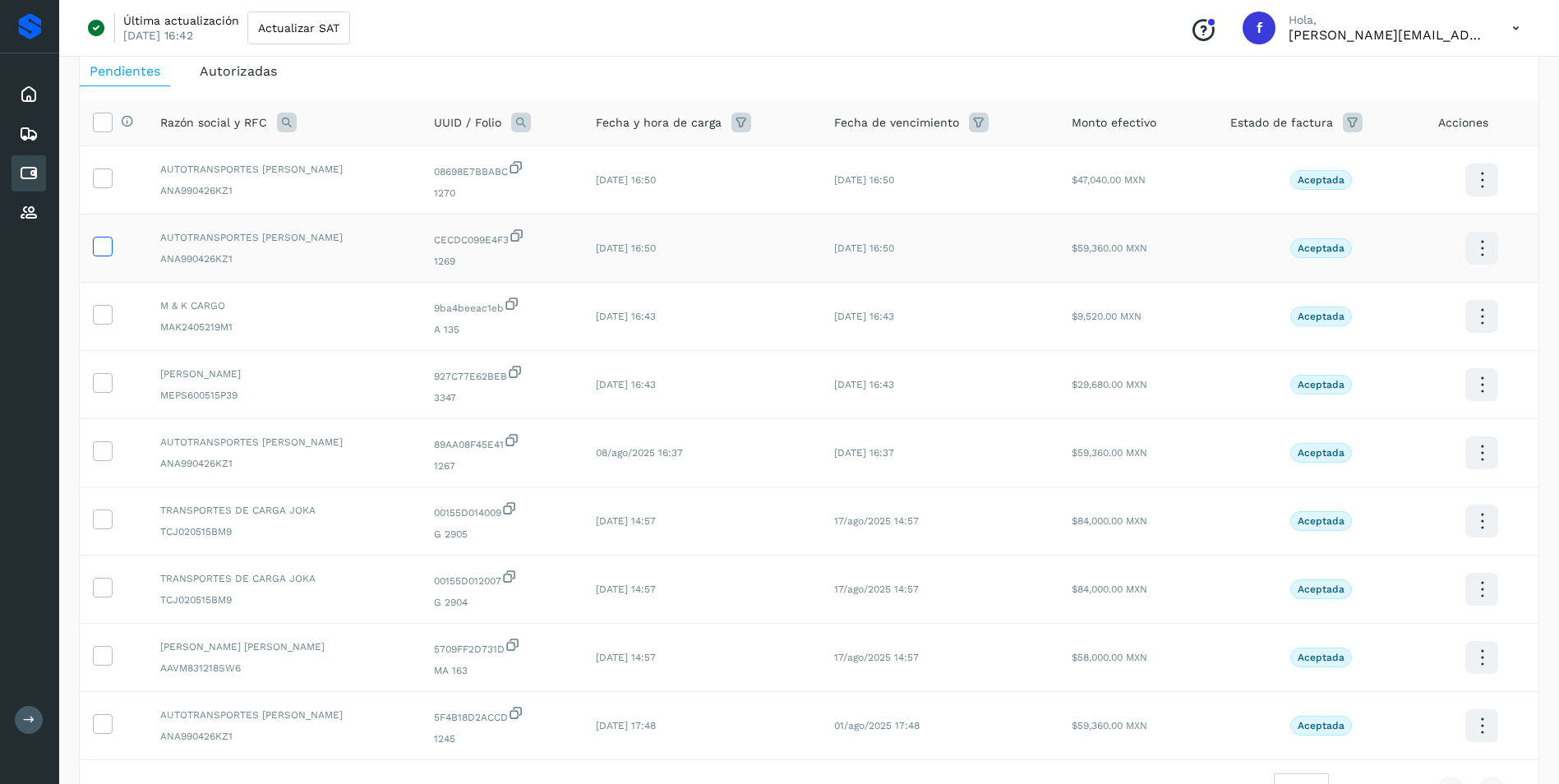
click at [99, 250] on icon at bounding box center [102, 245] width 17 height 17
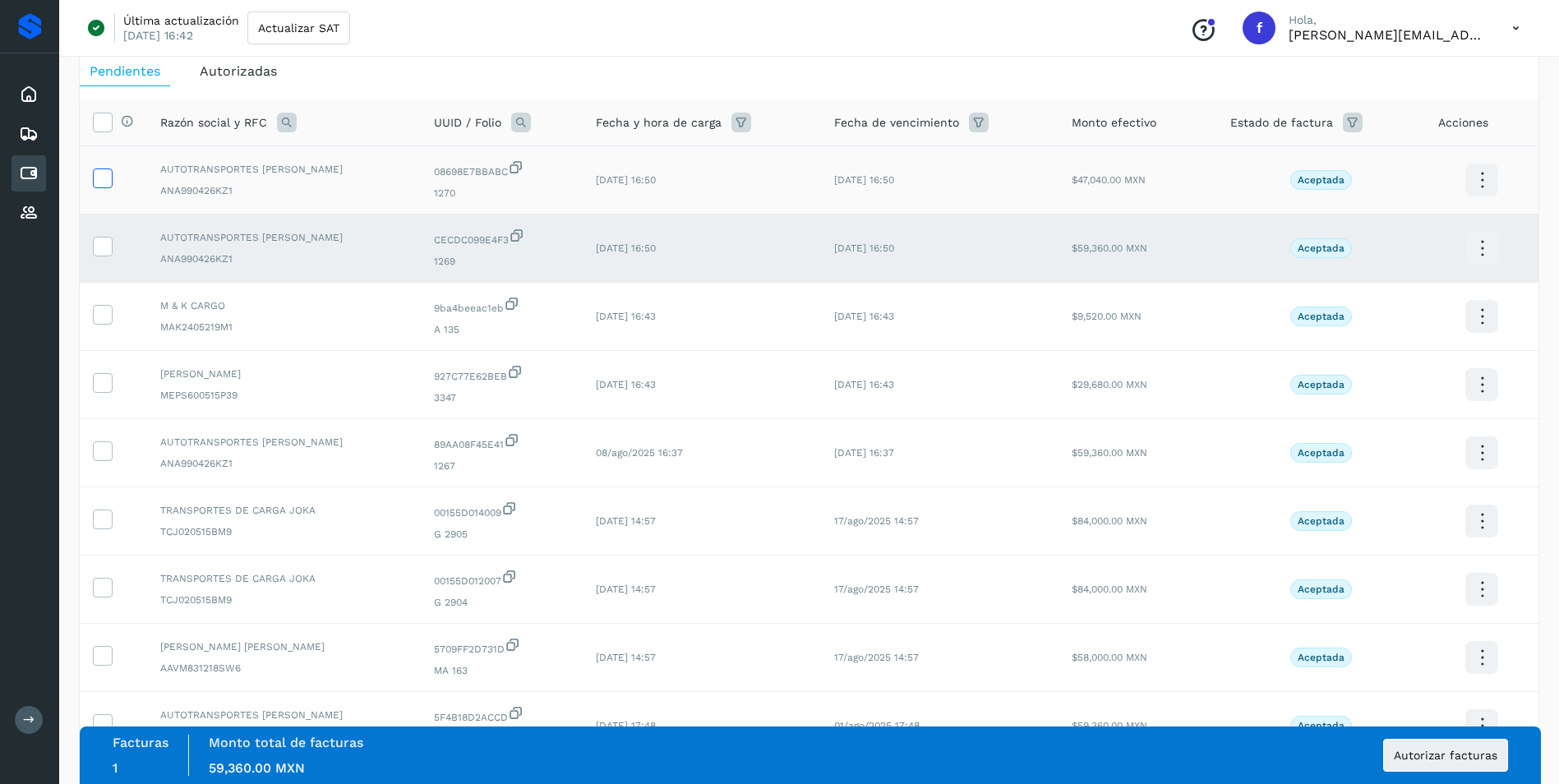
click at [106, 173] on icon at bounding box center [102, 177] width 17 height 17
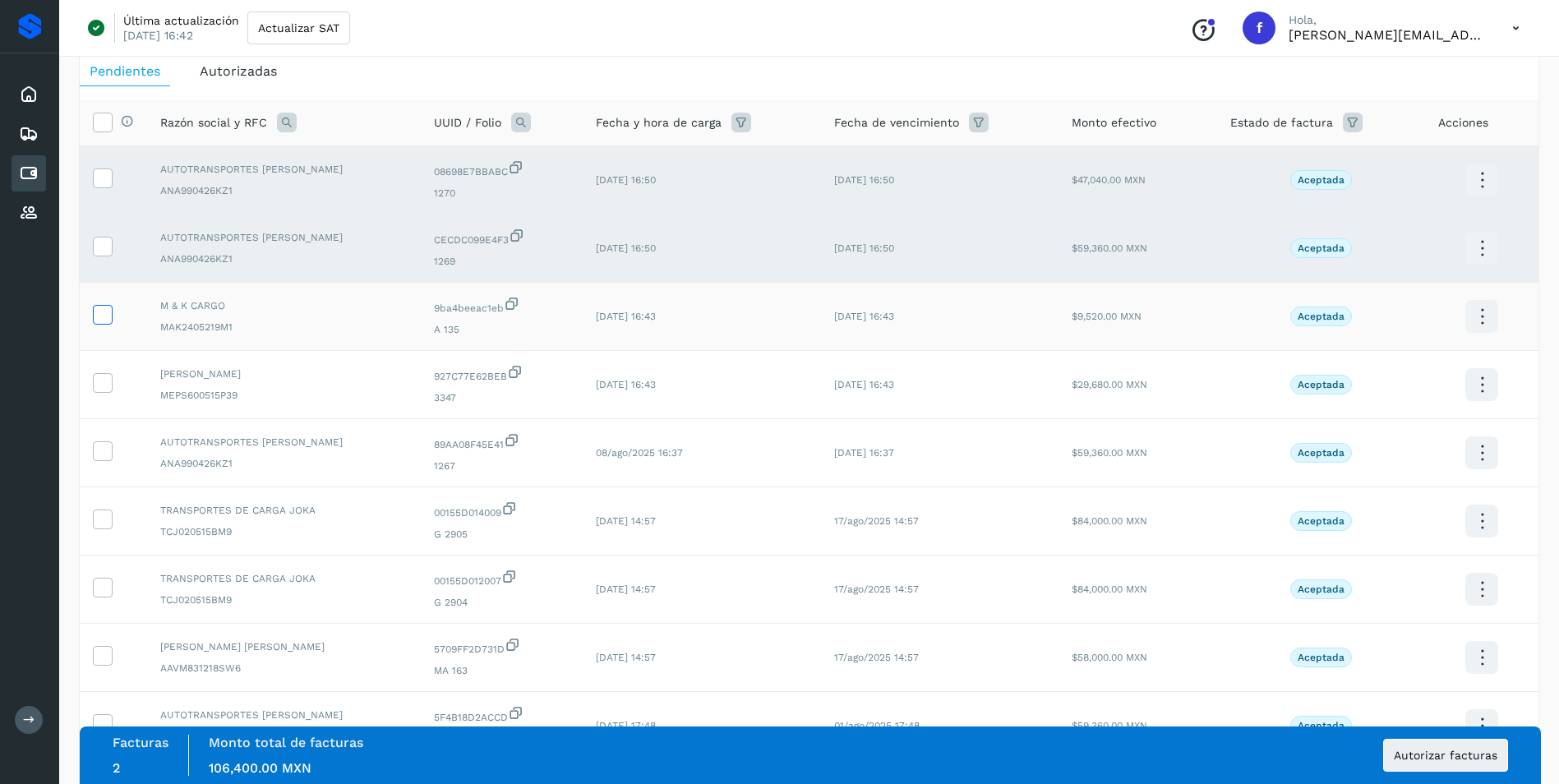
click at [109, 316] on icon at bounding box center [102, 313] width 17 height 17
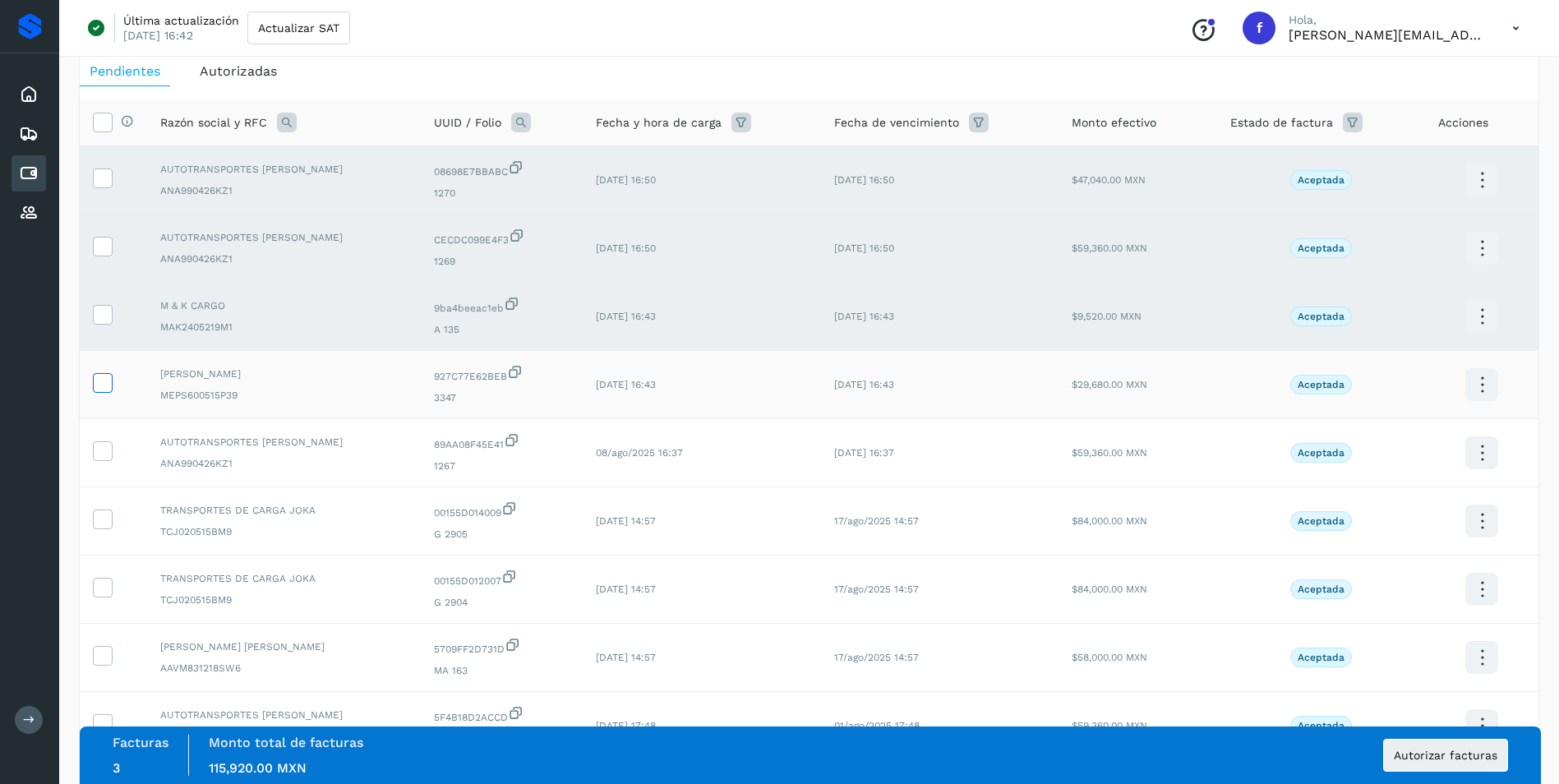
click at [106, 382] on icon at bounding box center [102, 381] width 17 height 17
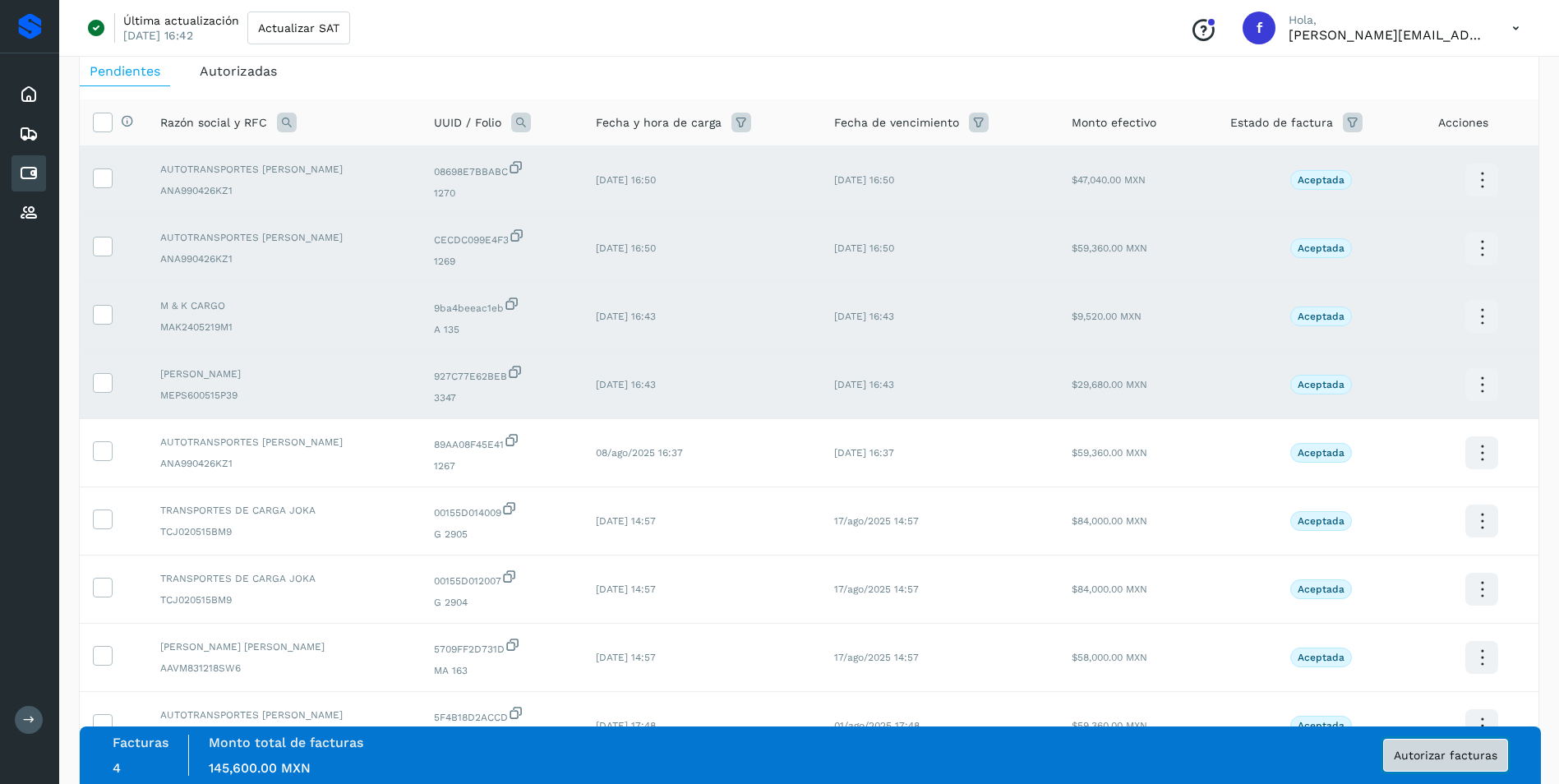
click at [1478, 755] on span "Autorizar facturas" at bounding box center [1445, 755] width 103 height 12
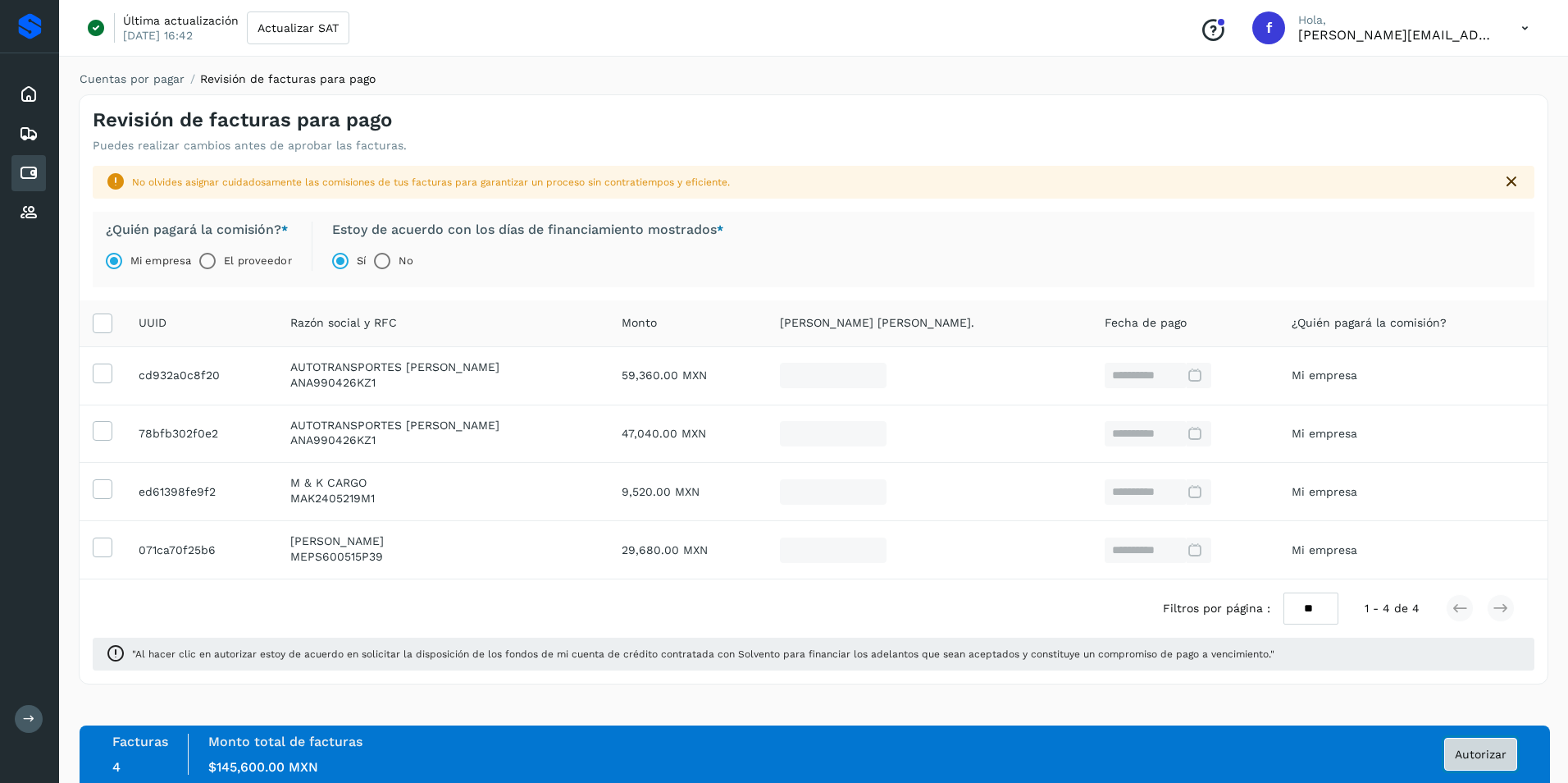
click at [1467, 757] on span "Autorizar" at bounding box center [1481, 754] width 52 height 12
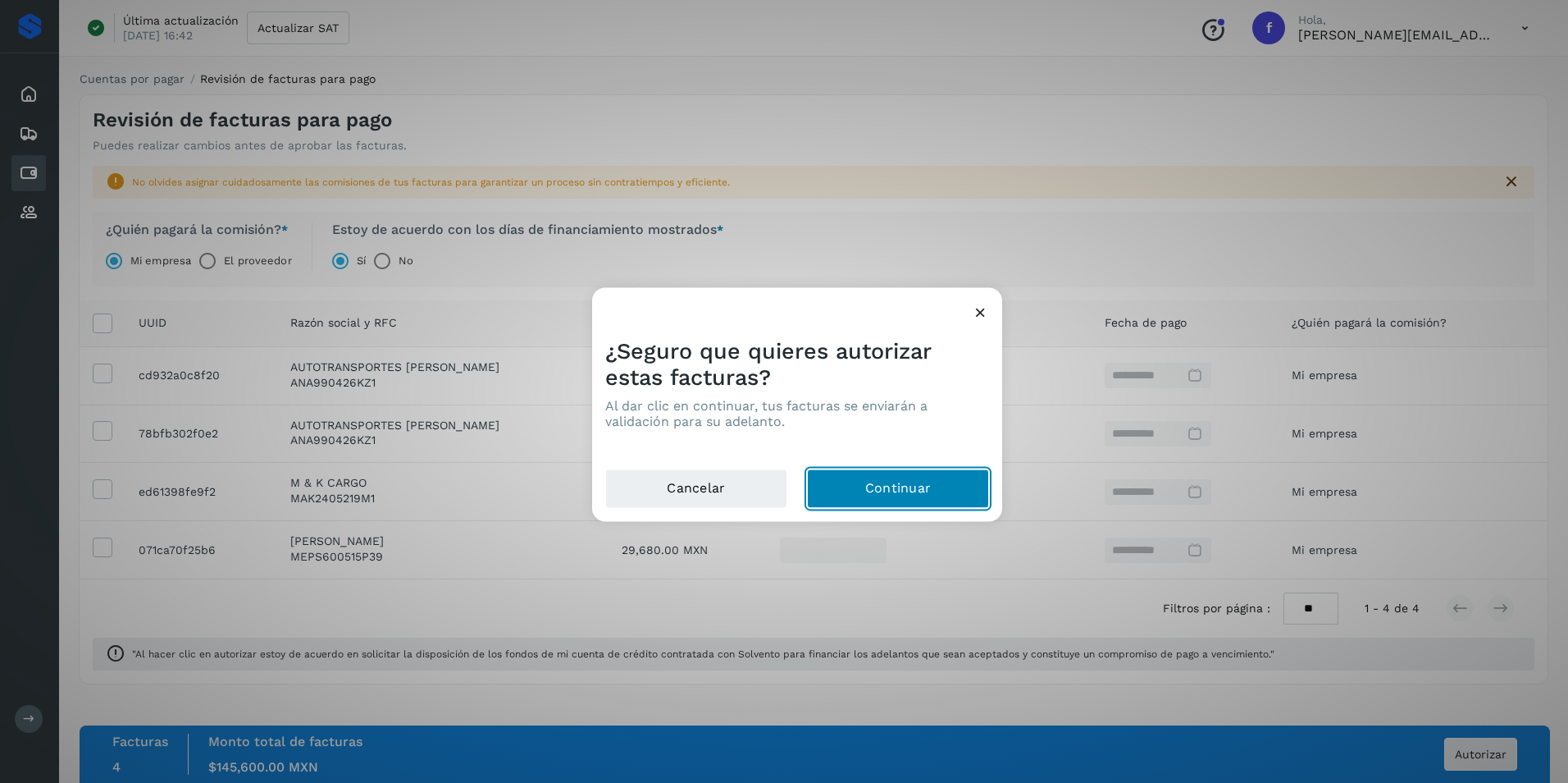
click at [897, 493] on button "Continuar" at bounding box center [897, 489] width 182 height 40
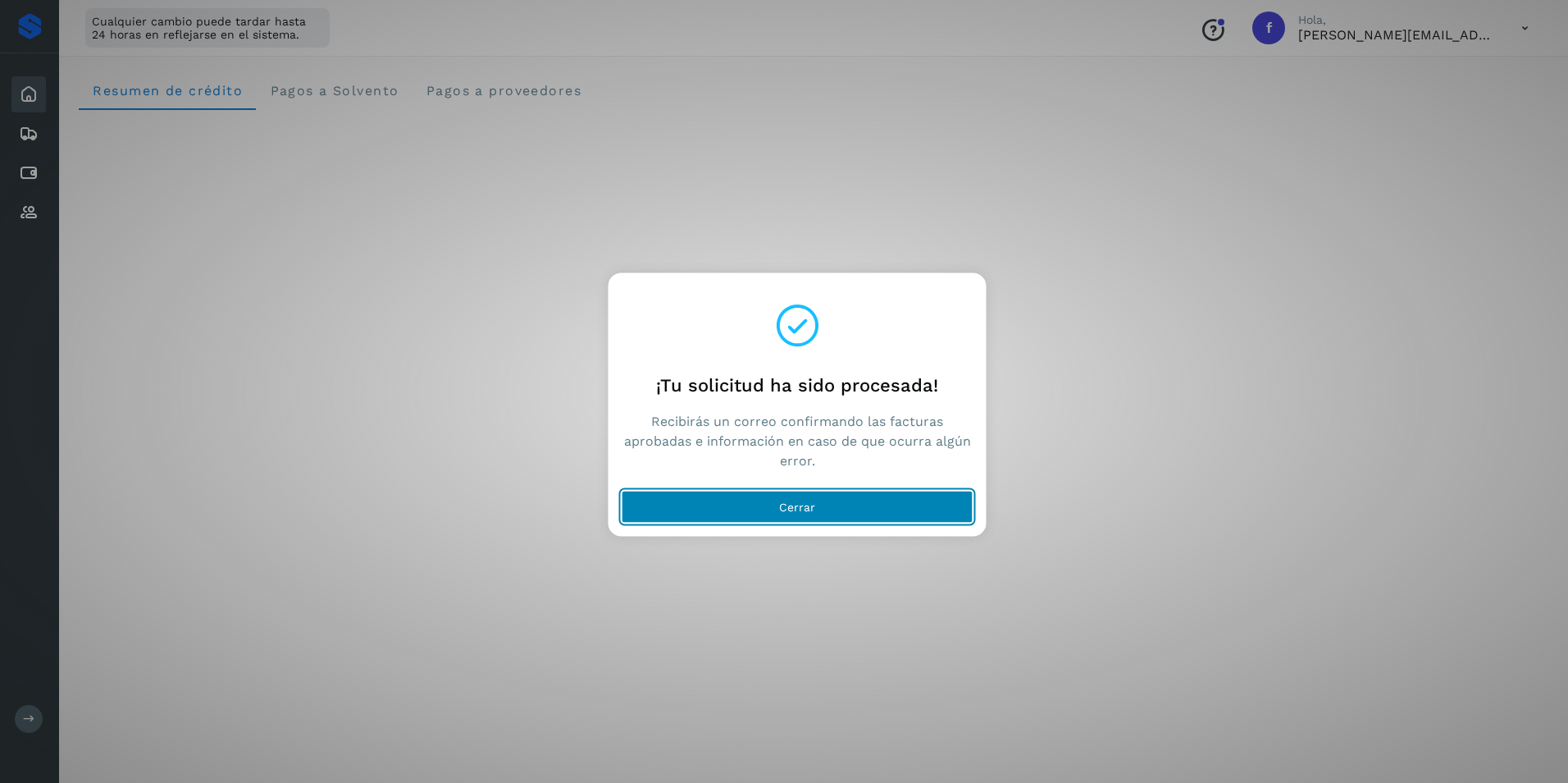
click at [855, 502] on button "Cerrar" at bounding box center [798, 507] width 352 height 33
